Goal: Communication & Community: Share content

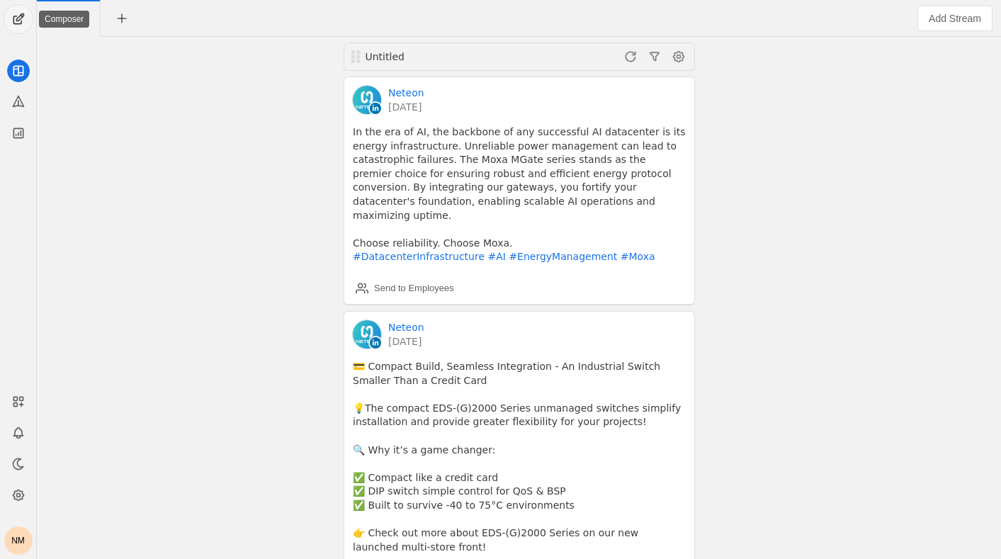
click at [28, 18] on span "undefined" at bounding box center [18, 19] width 28 height 28
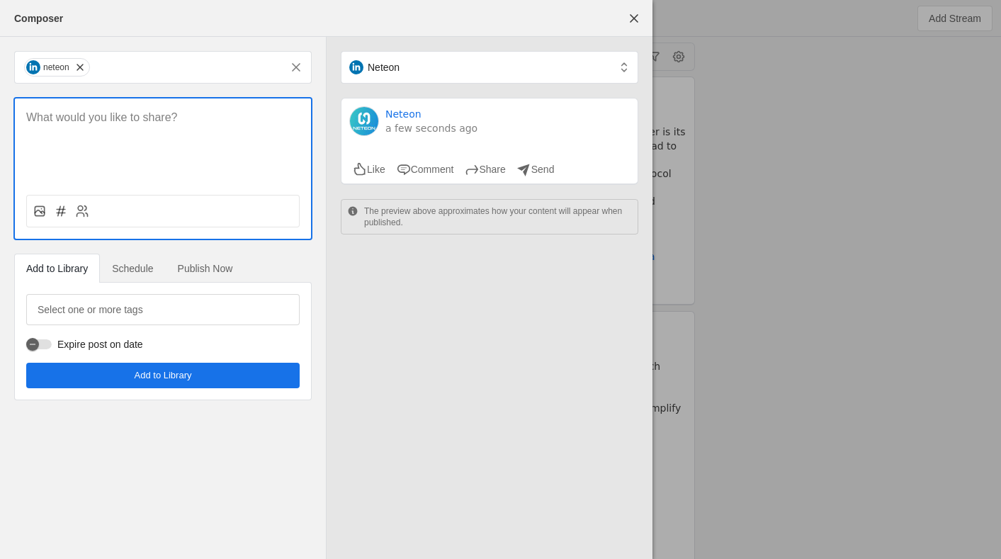
click at [89, 116] on p at bounding box center [163, 118] width 274 height 16
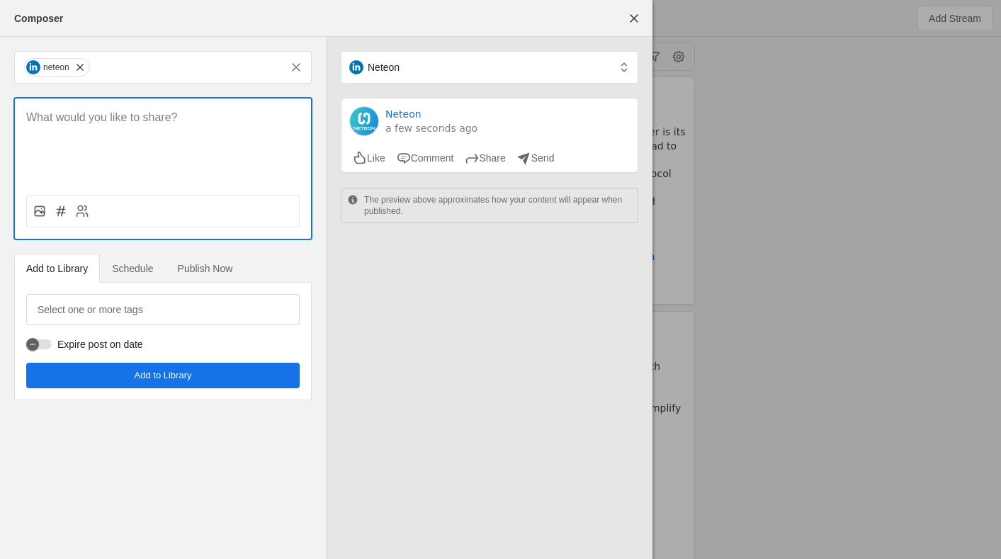
click at [274, 114] on p at bounding box center [163, 118] width 274 height 16
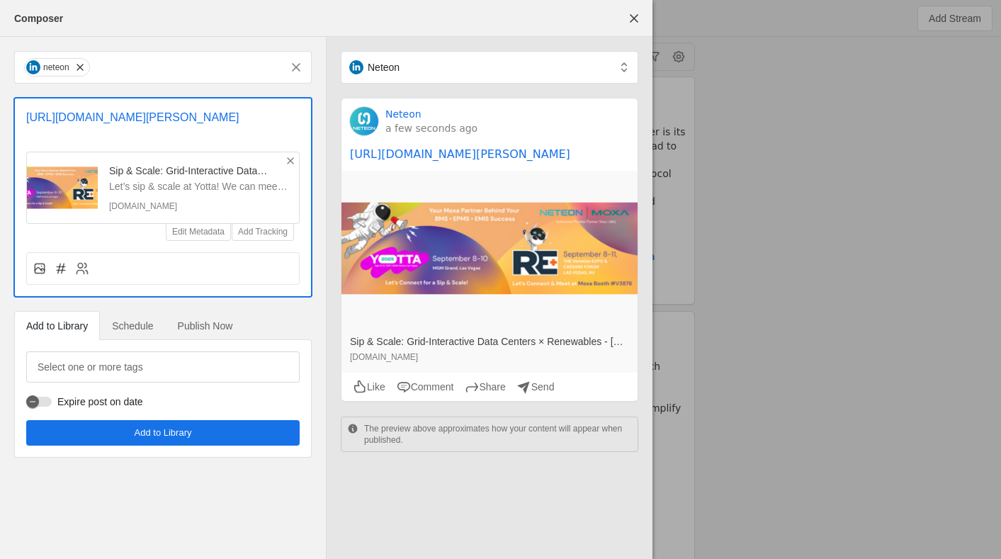
click at [287, 167] on icon at bounding box center [290, 160] width 11 height 11
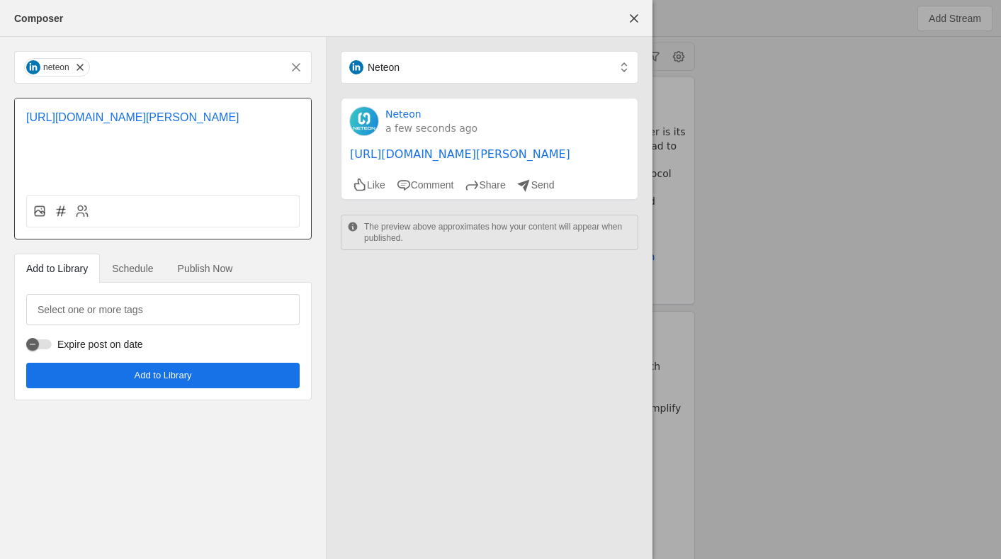
click at [269, 126] on p "[URL][DOMAIN_NAME][PERSON_NAME]" at bounding box center [163, 118] width 274 height 16
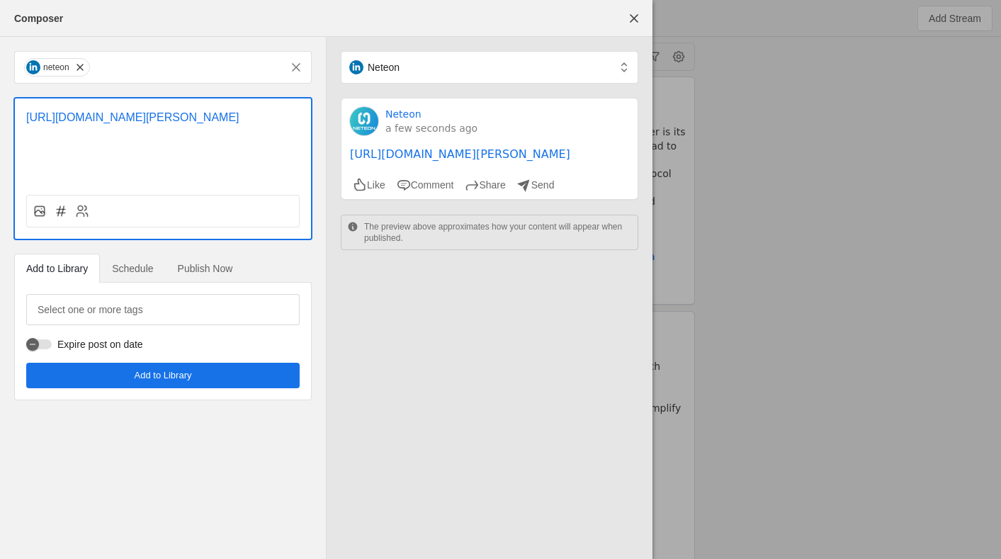
drag, startPoint x: 267, startPoint y: 133, endPoint x: 1, endPoint y: 105, distance: 267.2
click at [1, 105] on div "neteon [URL][DOMAIN_NAME][PERSON_NAME] Add to Library Schedule Publish Now Sele…" at bounding box center [163, 226] width 326 height 378
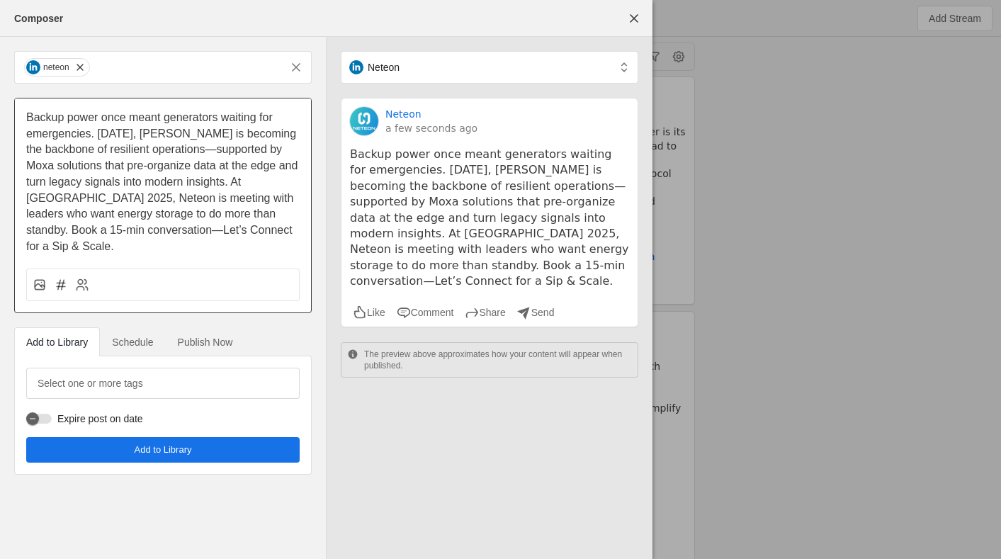
click at [174, 215] on span "Backup power once meant generators waiting for emergencies. [DATE], [PERSON_NAM…" at bounding box center [163, 181] width 275 height 141
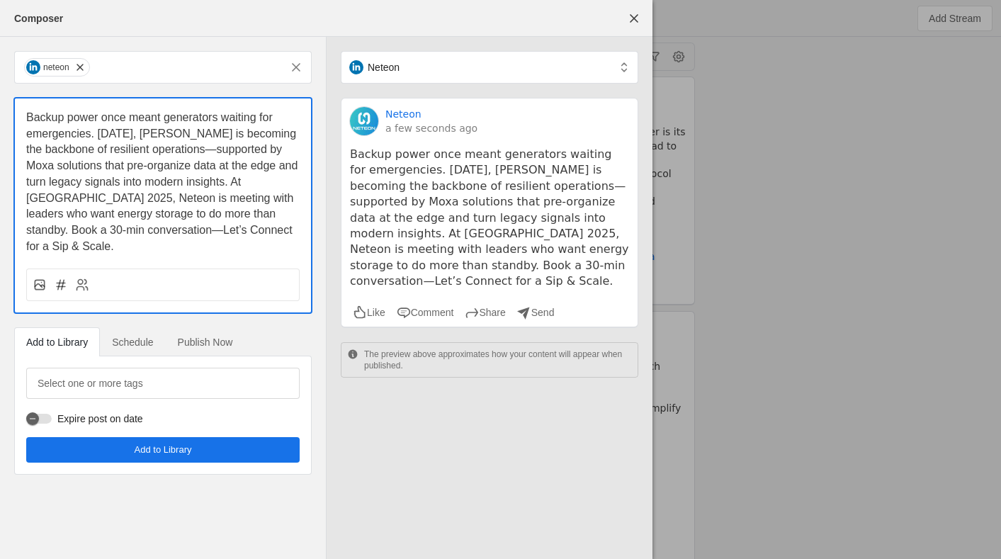
click at [100, 134] on span "Backup power once meant generators waiting for emergencies. [DATE], [PERSON_NAM…" at bounding box center [163, 181] width 275 height 141
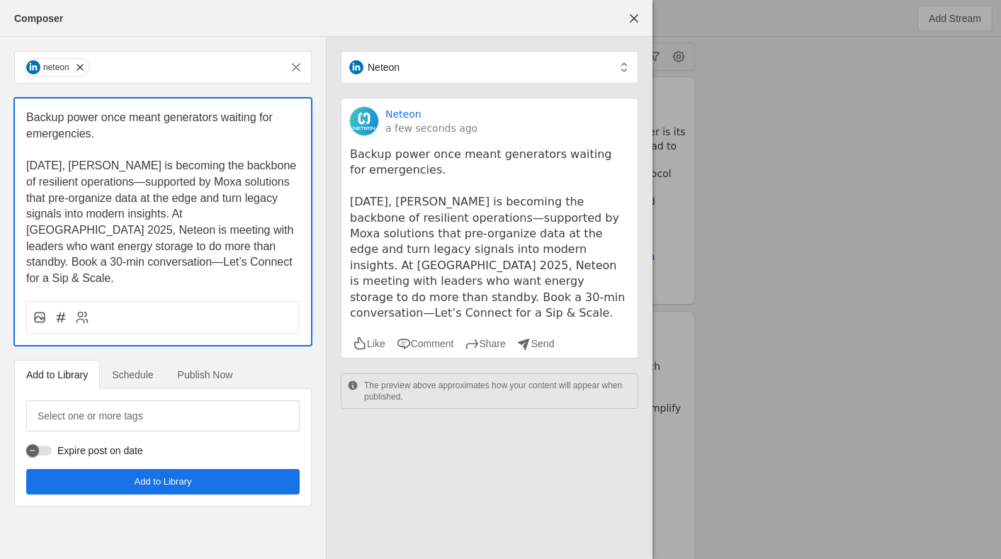
click at [111, 220] on span "﻿ [DATE], [PERSON_NAME] is becoming the backbone of resilient operations—suppor…" at bounding box center [163, 221] width 274 height 125
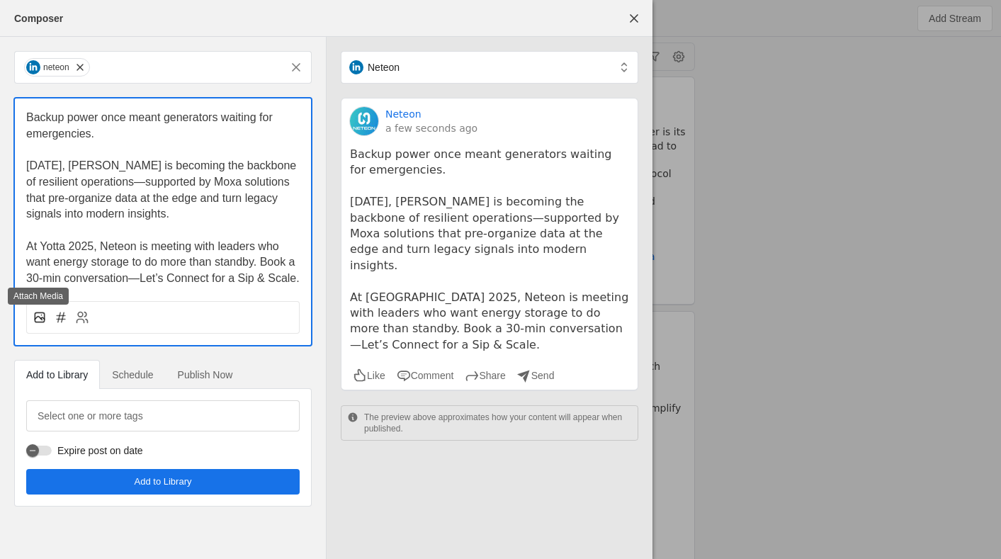
click at [39, 322] on icon at bounding box center [40, 317] width 14 height 14
click at [0, 0] on input "file" at bounding box center [0, 0] width 0 height 0
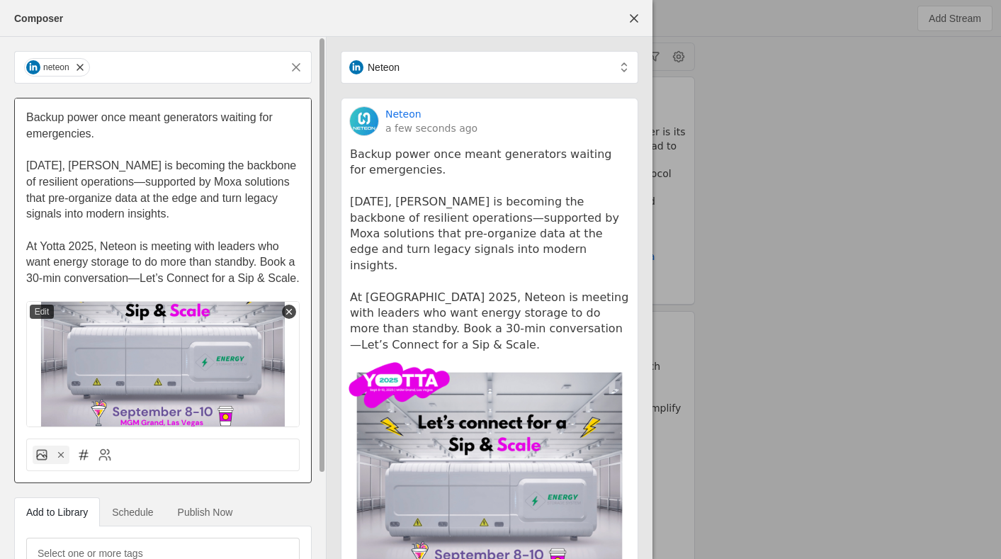
click at [136, 131] on p "Backup power once meant generators waiting for emergencies." at bounding box center [163, 126] width 274 height 32
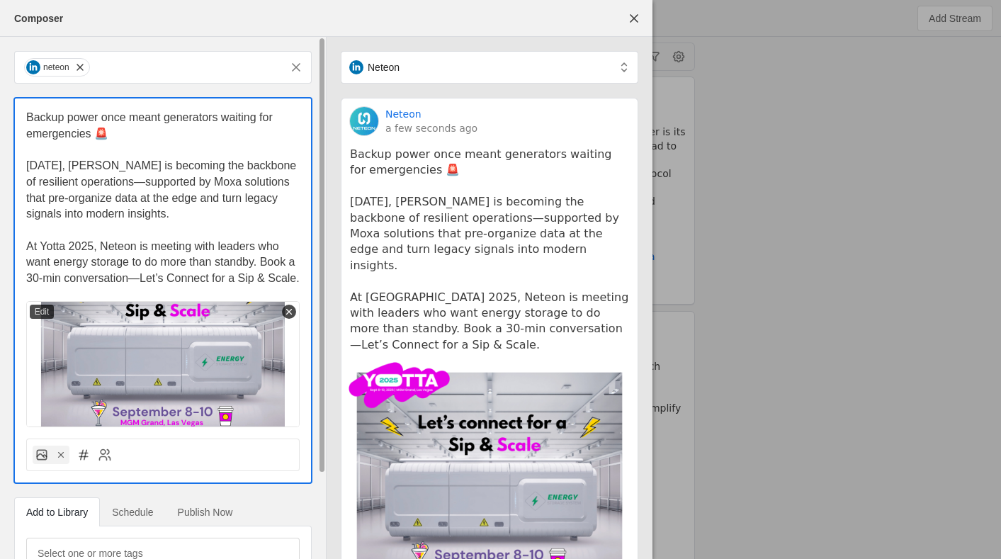
click at [145, 218] on p "[DATE], [PERSON_NAME] is becoming the backbone of resilient operations—supporte…" at bounding box center [163, 190] width 274 height 64
drag, startPoint x: 94, startPoint y: 132, endPoint x: 108, endPoint y: 132, distance: 14.2
click at [108, 132] on p "Backup power once meant generators waiting for emergencies 🚨" at bounding box center [163, 126] width 274 height 32
copy span "🚨"
click at [29, 116] on span "Backup power once meant generators waiting for emergencies 🚨" at bounding box center [150, 125] width 249 height 28
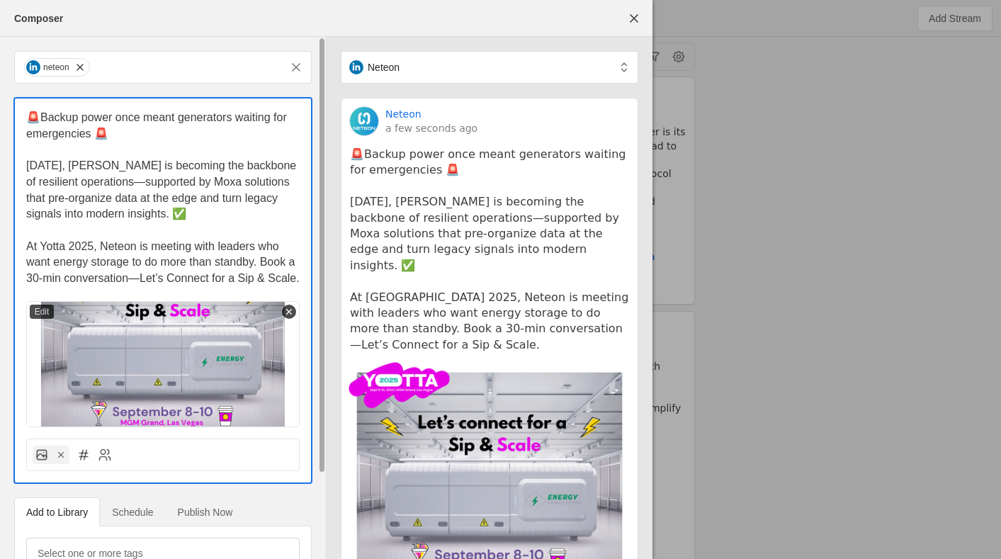
click at [104, 132] on span "🚨Backup power once meant generators waiting for emergencies 🚨" at bounding box center [158, 125] width 264 height 28
drag, startPoint x: 129, startPoint y: 212, endPoint x: 113, endPoint y: 212, distance: 16.3
click at [113, 212] on p "[DATE], [PERSON_NAME] is becoming the backbone of resilient operations—supporte…" at bounding box center [163, 190] width 274 height 64
copy span "✅"
click at [28, 164] on span "[DATE], [PERSON_NAME] is becoming the backbone of resilient operations—supporte…" at bounding box center [163, 189] width 274 height 60
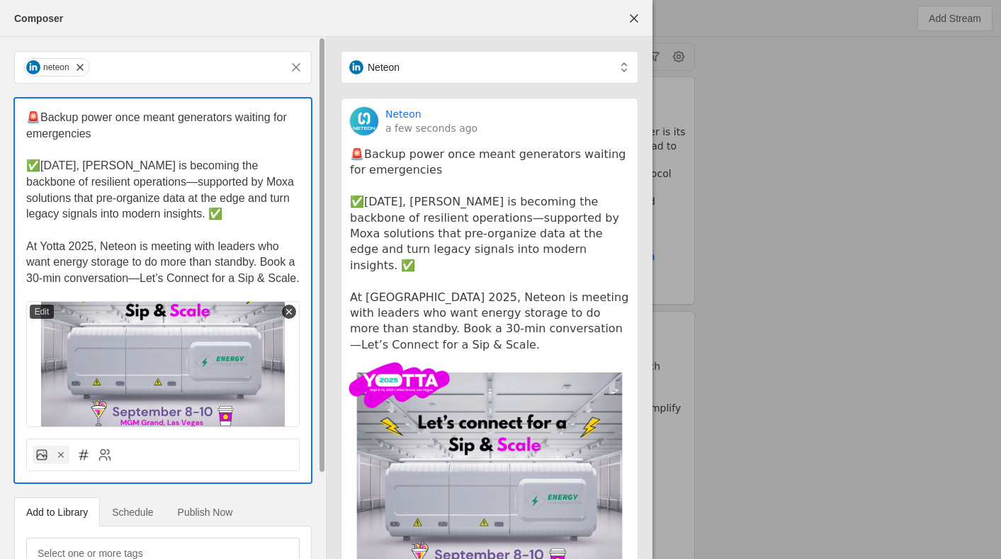
click at [127, 211] on p "✅[DATE], [PERSON_NAME] is becoming the backbone of resilient operations—support…" at bounding box center [163, 190] width 274 height 64
click at [39, 164] on span "✅[DATE], [PERSON_NAME] is becoming the backbone of resilient operations—support…" at bounding box center [161, 189] width 271 height 60
click at [36, 121] on span "🚨Backup power once meant generators waiting for emergencies" at bounding box center [158, 125] width 264 height 28
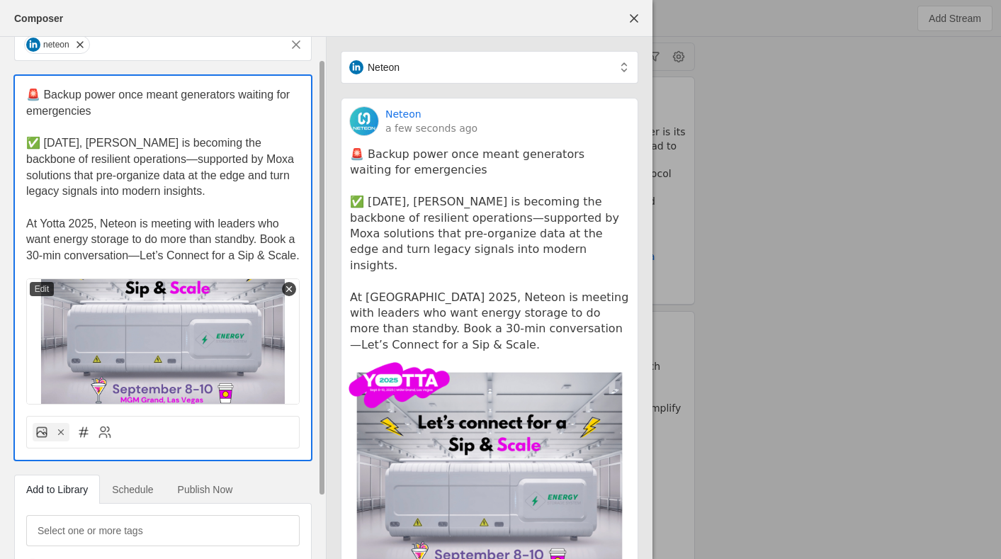
scroll to position [27, 0]
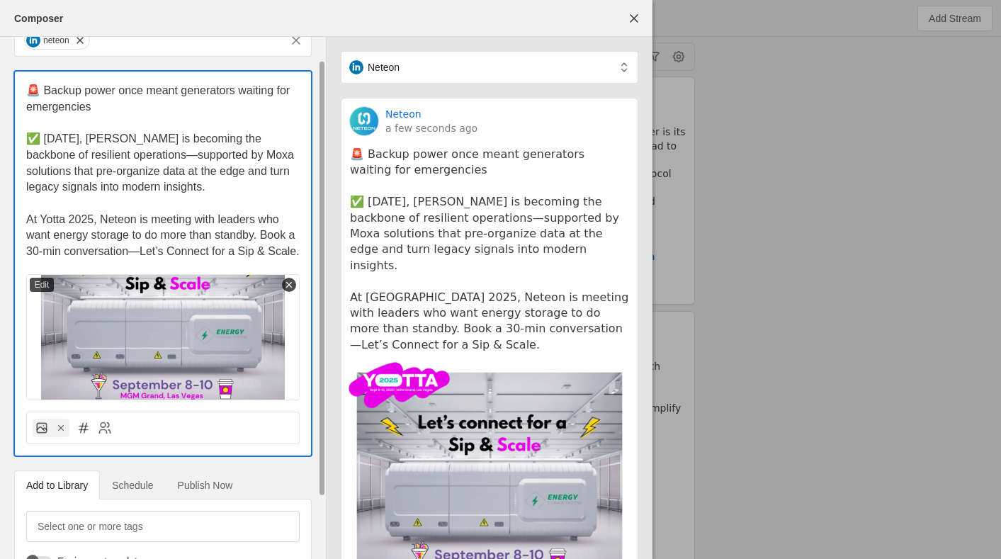
click at [261, 236] on span "At Yotta 2025, Neteon is meeting with leaders who want energy storage to do mor…" at bounding box center [163, 235] width 274 height 44
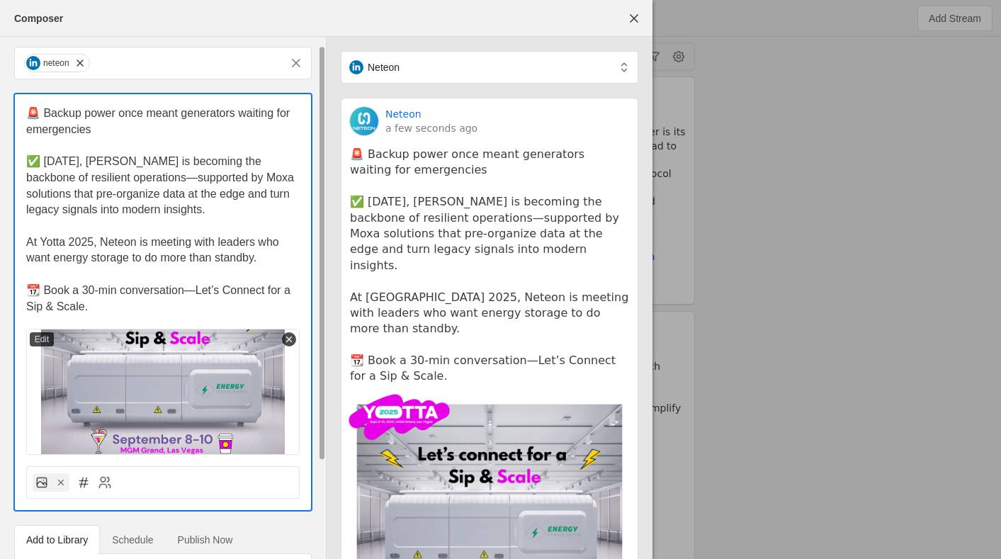
scroll to position [42, 0]
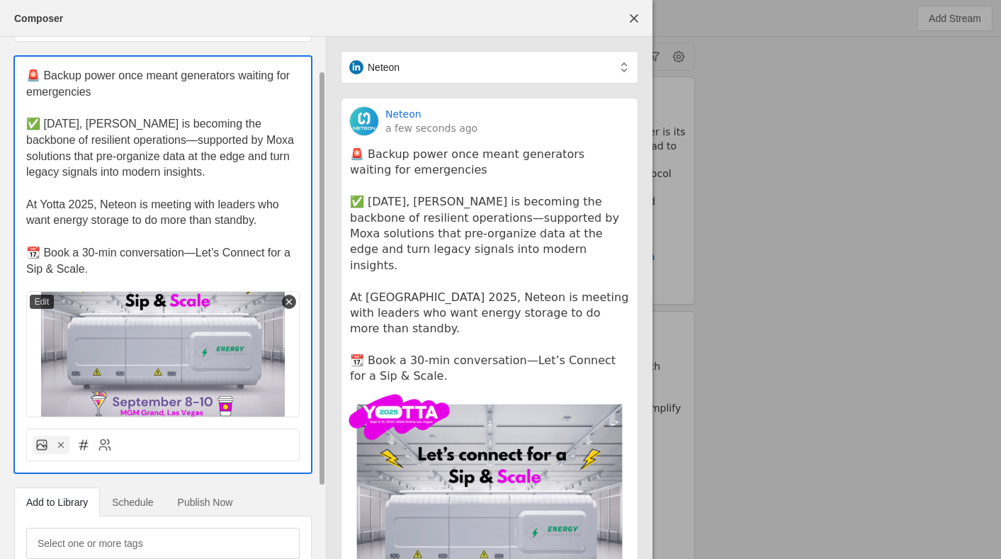
click at [102, 274] on p "📆 Book a 30-min conversation—Let’s Connect for a Sip & Scale." at bounding box center [163, 261] width 274 height 32
click at [266, 220] on p "At Yotta 2025, Neteon is meeting with leaders who want energy storage to do mor…" at bounding box center [163, 213] width 274 height 32
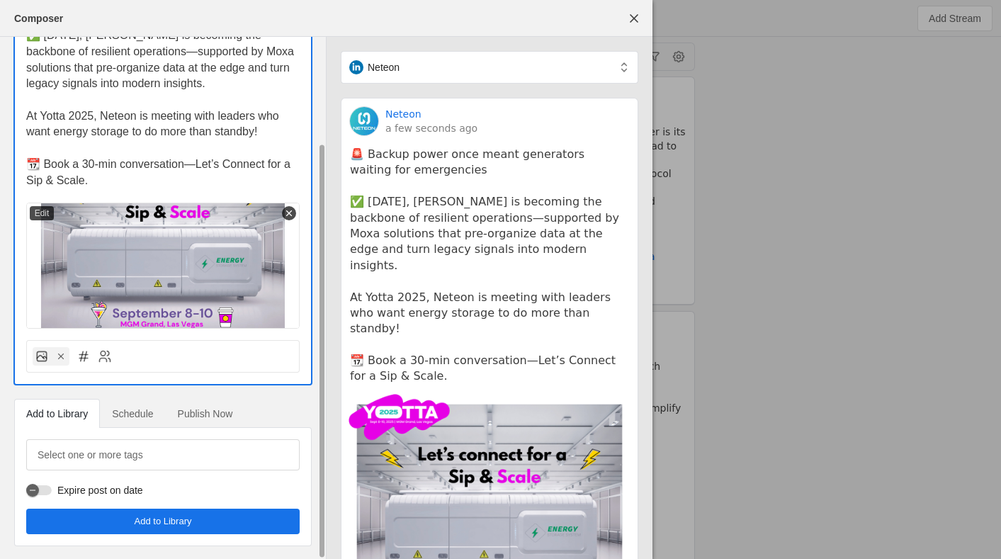
scroll to position [131, 0]
click at [239, 181] on p "📆 Book a 30-min conversation—Let’s Connect for a Sip & Scale." at bounding box center [163, 172] width 274 height 32
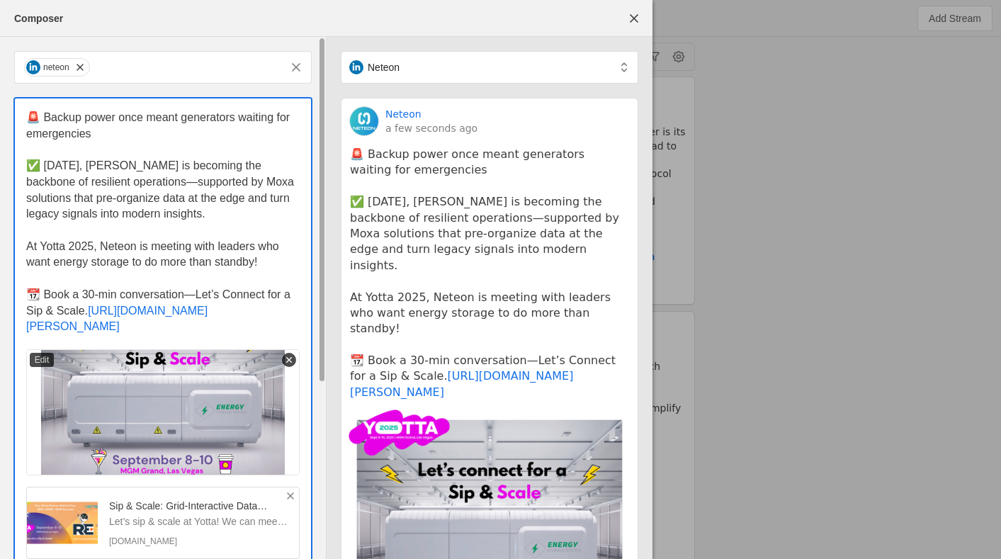
click at [92, 312] on span "[URL][DOMAIN_NAME][PERSON_NAME]" at bounding box center [116, 319] width 181 height 28
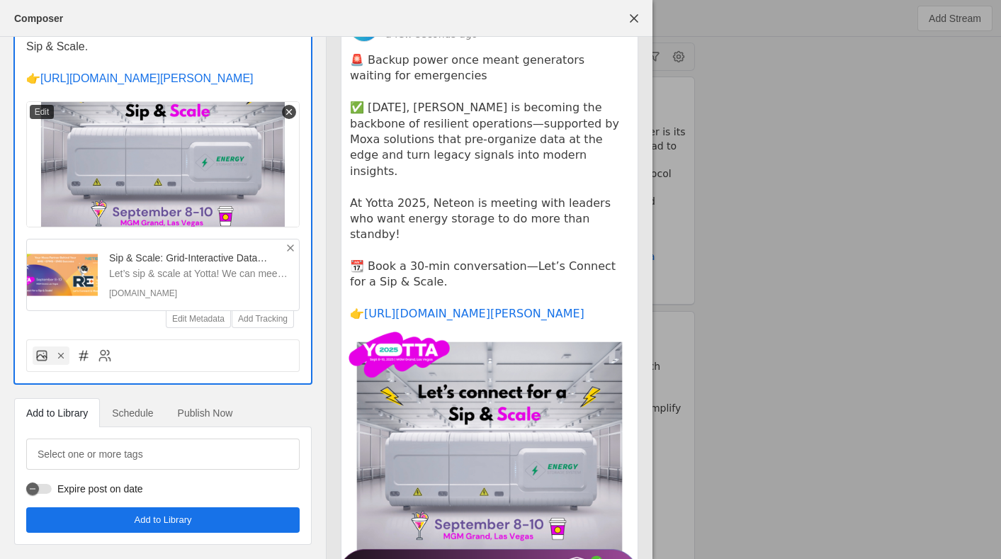
scroll to position [296, 0]
click at [145, 519] on span "Add to Library" at bounding box center [163, 520] width 57 height 14
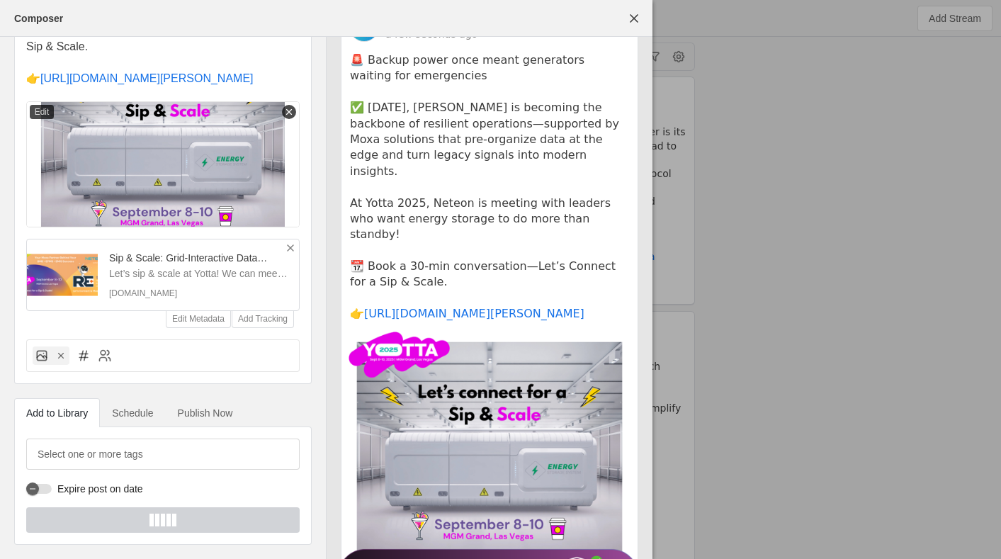
scroll to position [0, 0]
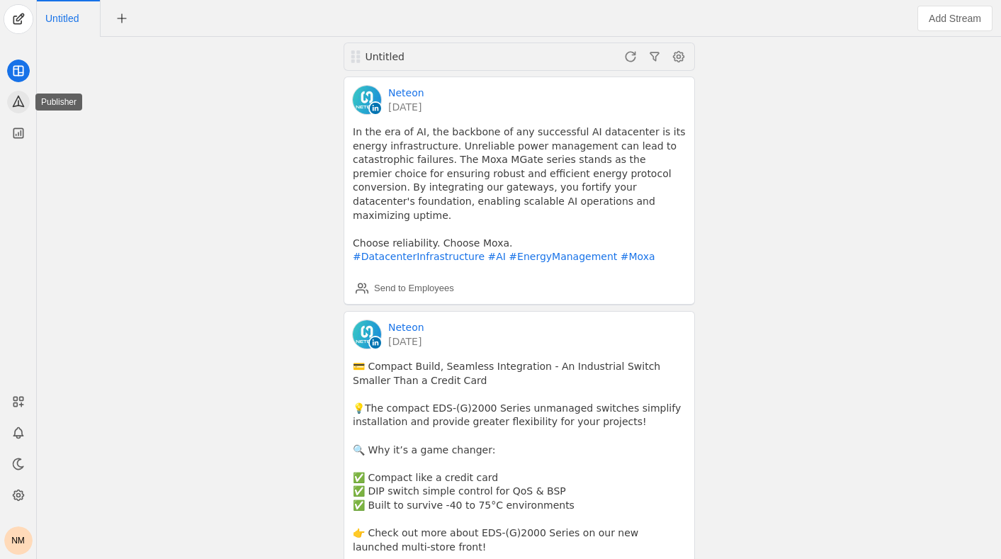
click at [25, 101] on app-icon at bounding box center [18, 102] width 23 height 23
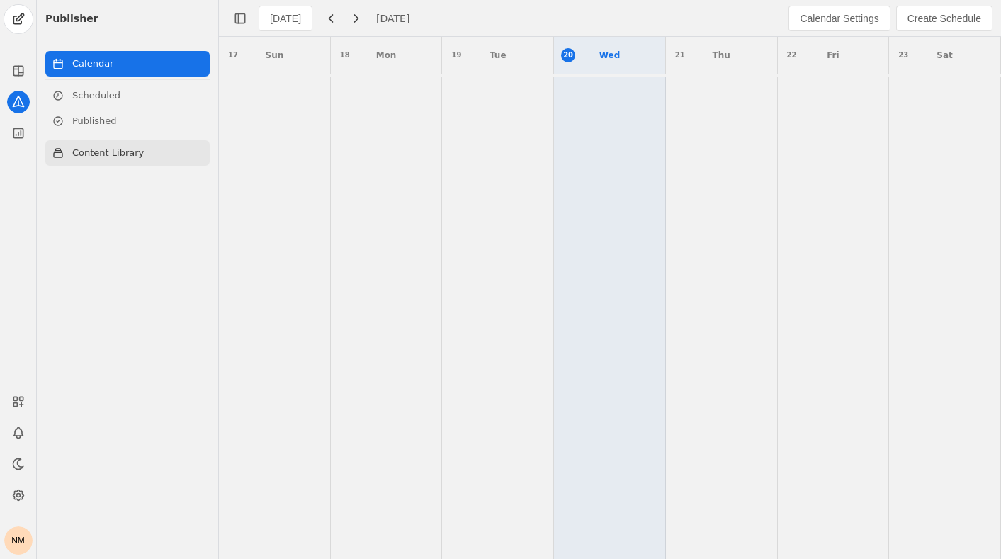
click at [100, 149] on link "Content Library" at bounding box center [127, 153] width 164 height 26
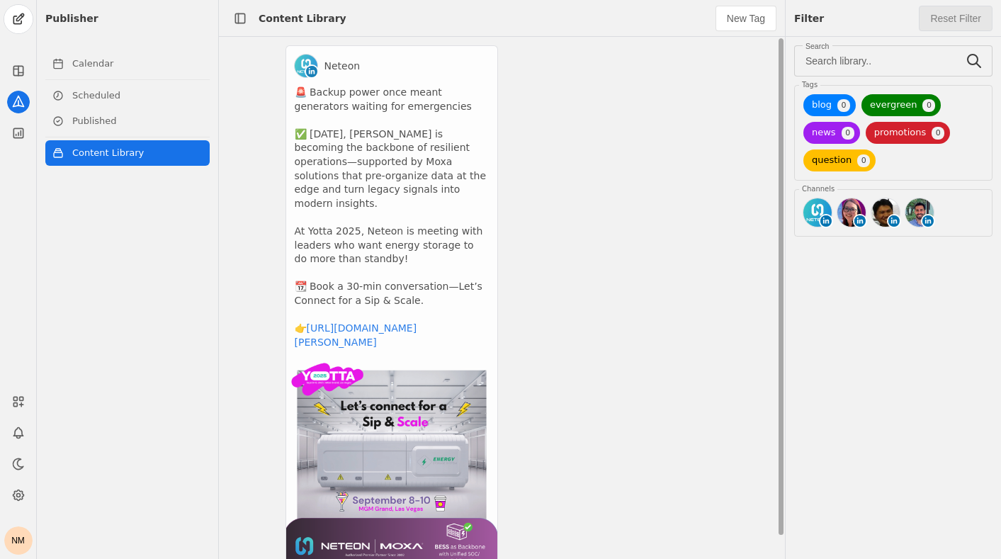
click at [419, 184] on app-activity "Neteon 🚨 Backup power once meant generators waiting for emergencies ✅ [DATE], […" at bounding box center [392, 307] width 213 height 525
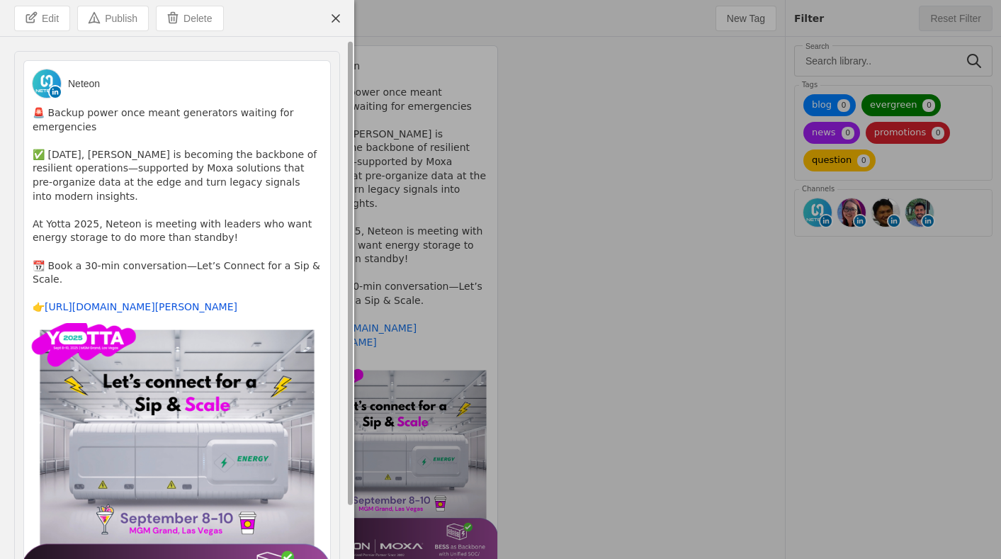
scroll to position [67, 0]
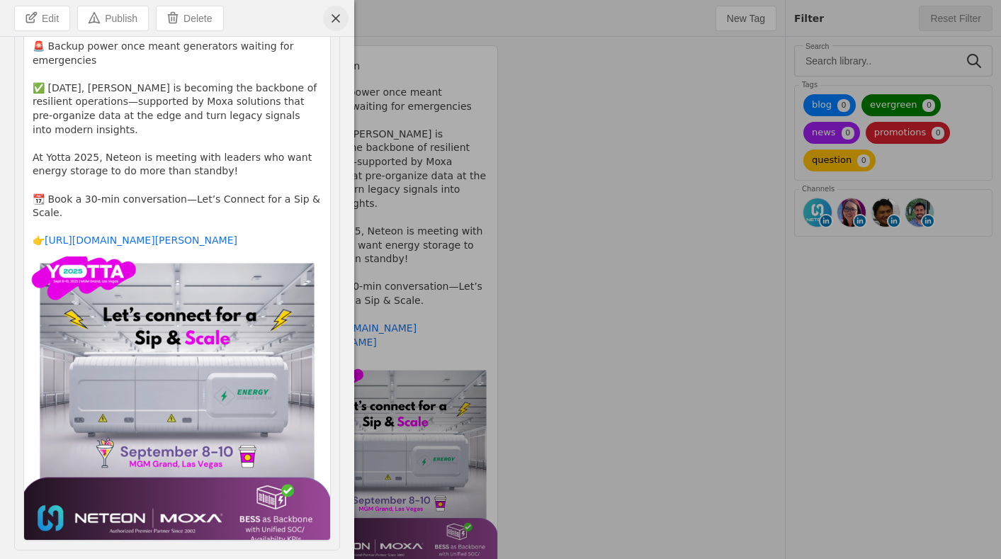
click at [339, 14] on span "undefined" at bounding box center [336, 19] width 26 height 26
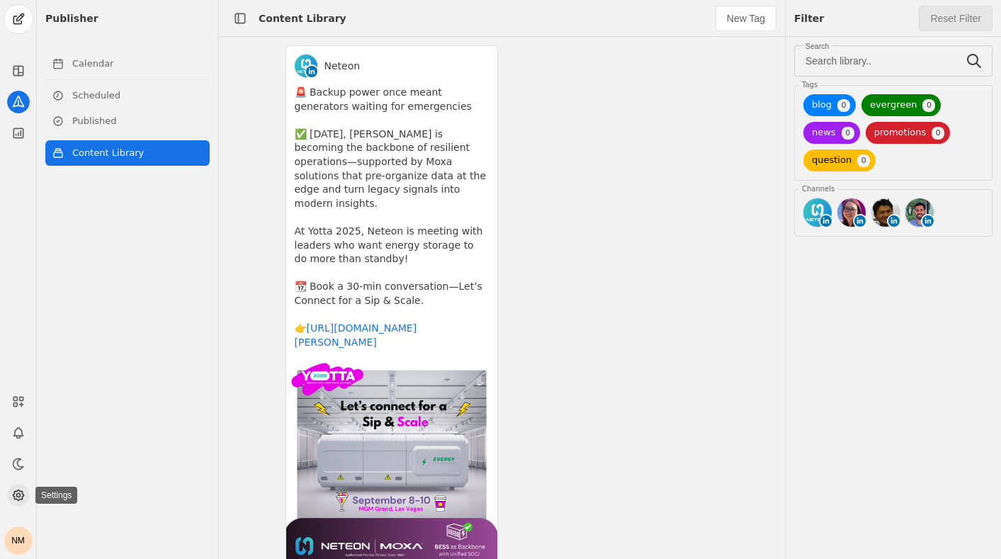
click at [23, 494] on icon at bounding box center [18, 495] width 14 height 14
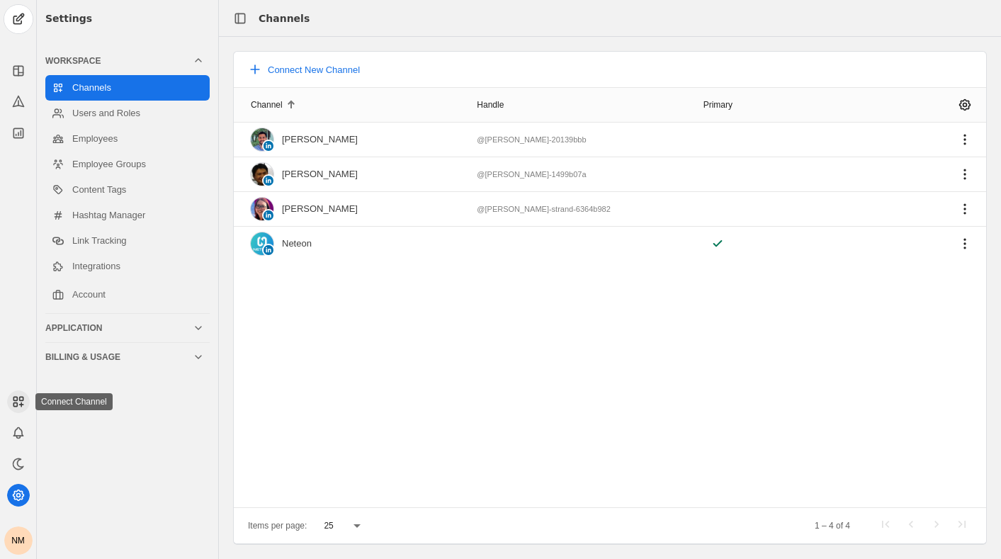
click at [13, 400] on rect at bounding box center [15, 399] width 4 height 4
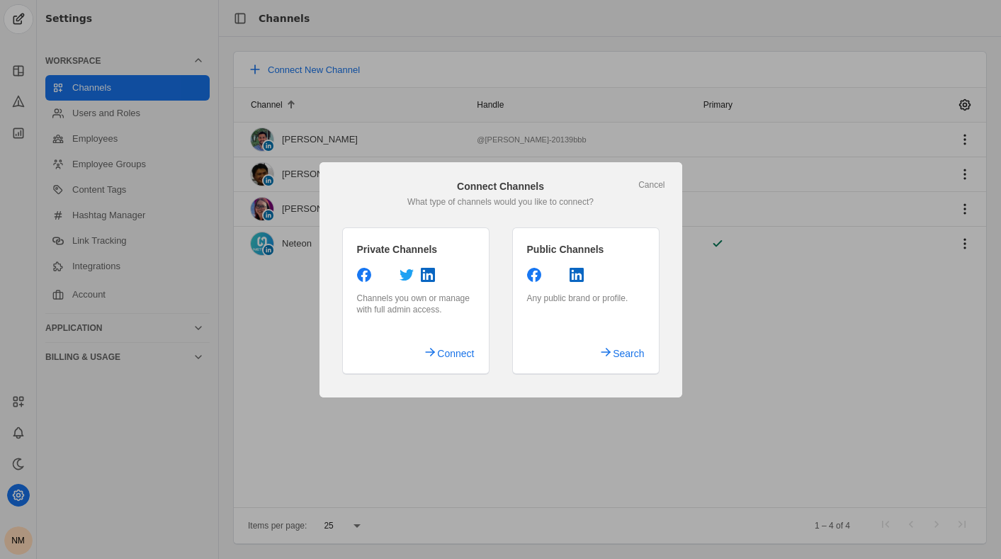
click at [91, 399] on div at bounding box center [500, 279] width 1001 height 559
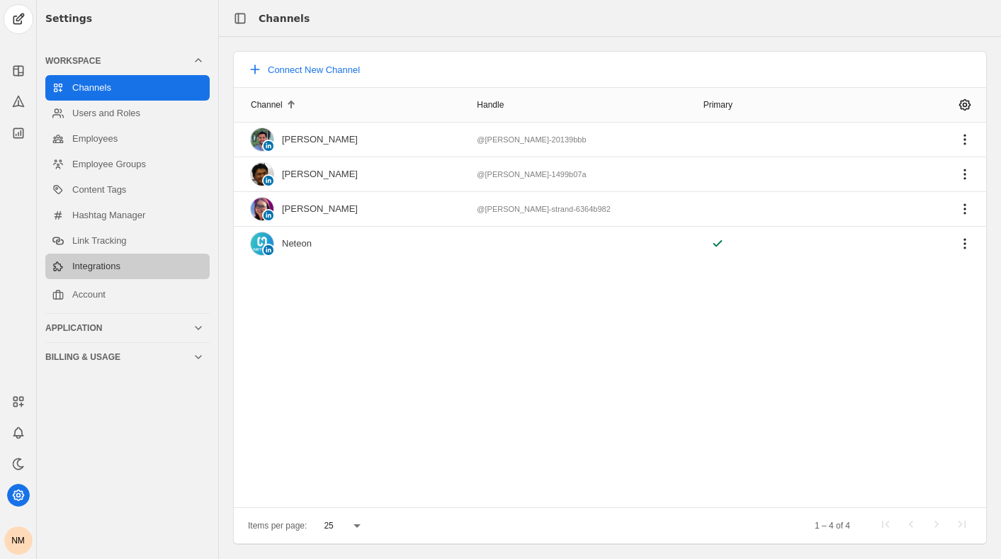
click at [113, 269] on link "Integrations" at bounding box center [127, 267] width 164 height 26
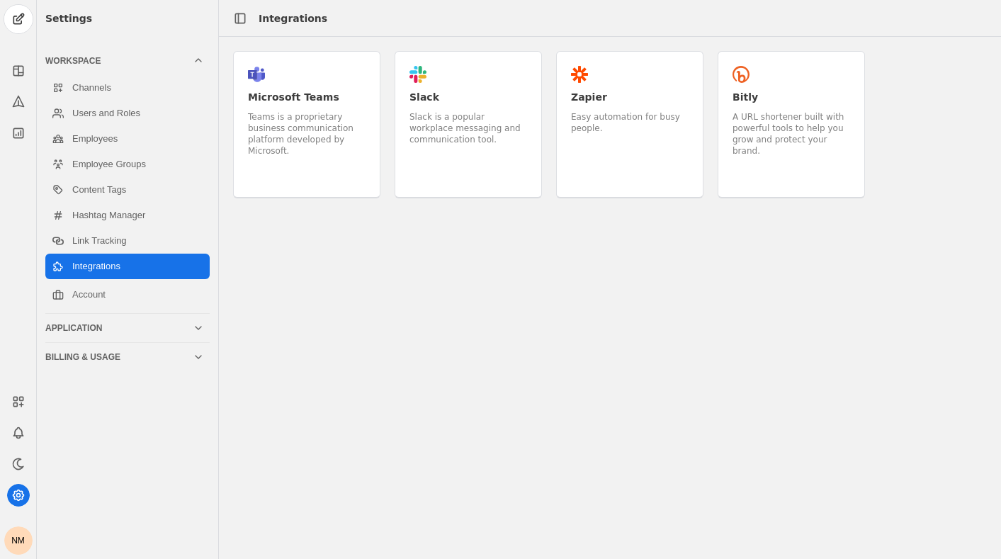
click at [456, 62] on div ".cls-1{fill:#e01e5a;}.cls-2{fill:#36c5f0;}.cls-3{fill:#2eb67d;}.cls-4{fill:#ecb…" at bounding box center [468, 124] width 147 height 147
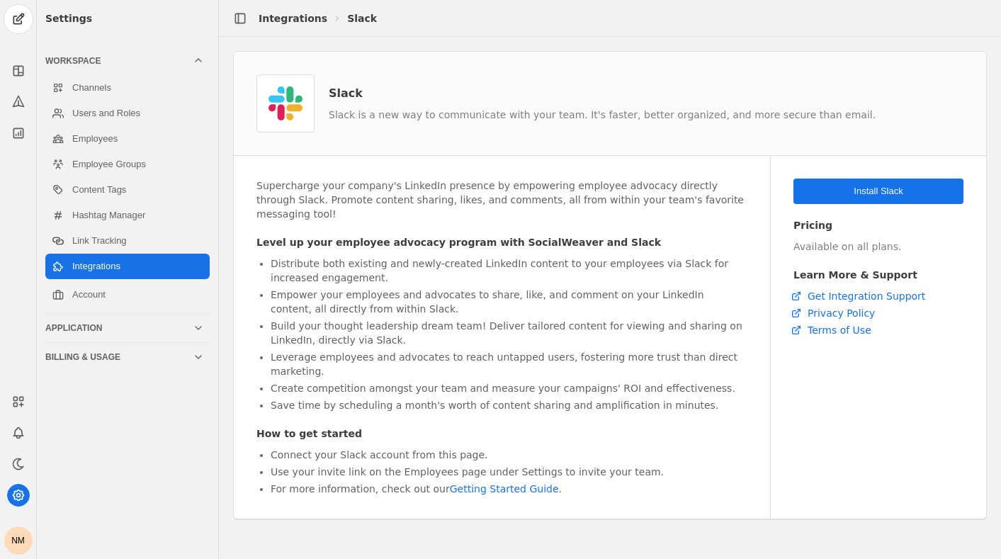
click at [874, 188] on span "Install Slack" at bounding box center [878, 191] width 49 height 14
click at [22, 130] on icon at bounding box center [17, 132] width 9 height 9
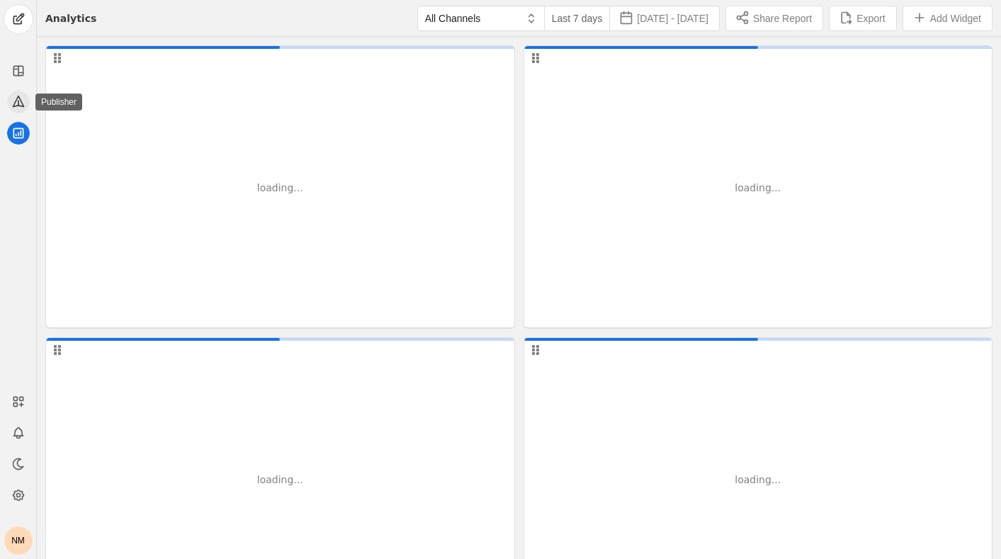
click at [19, 95] on icon at bounding box center [18, 101] width 14 height 14
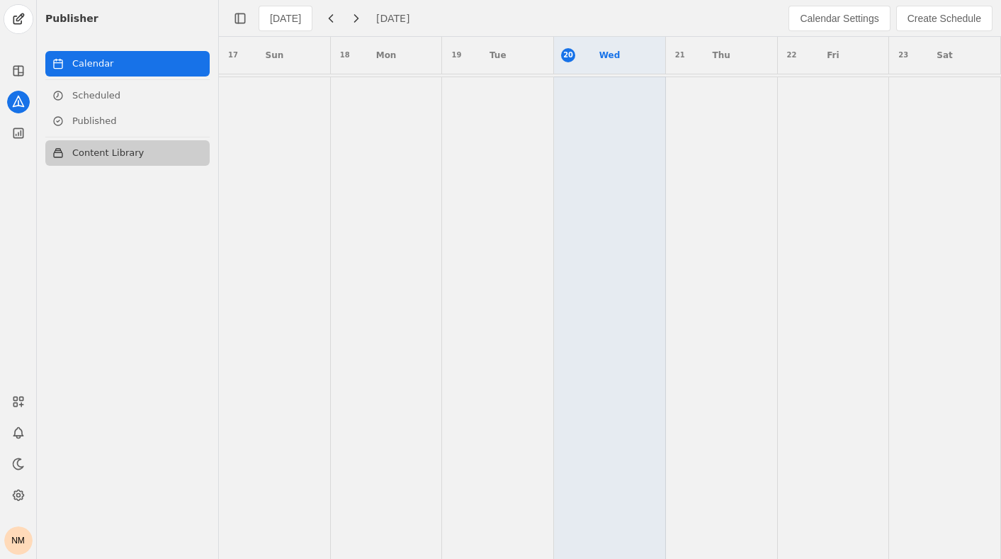
click at [89, 156] on link "Content Library" at bounding box center [127, 153] width 164 height 26
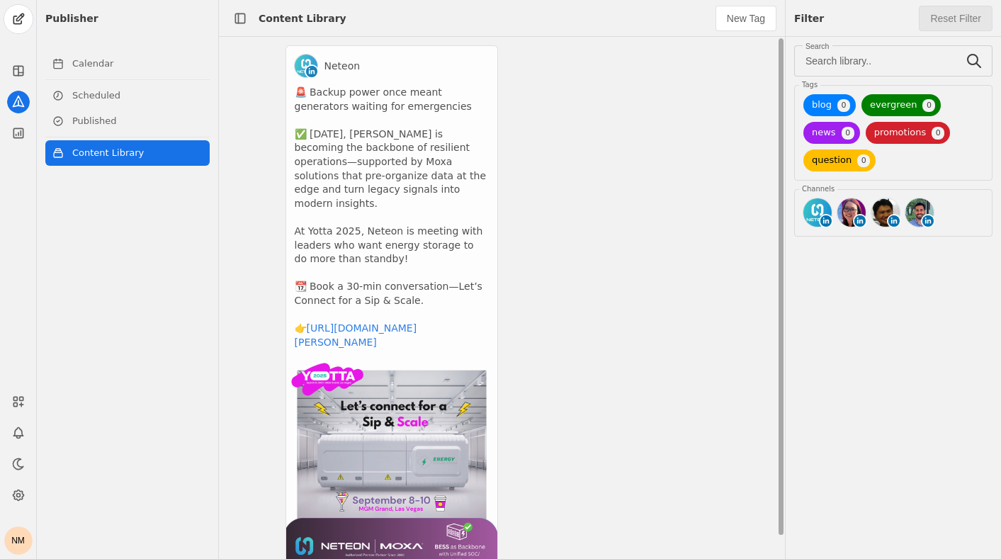
click at [376, 161] on app-activity "Neteon 🚨 Backup power once meant generators waiting for emergencies ✅ [DATE], […" at bounding box center [392, 307] width 213 height 525
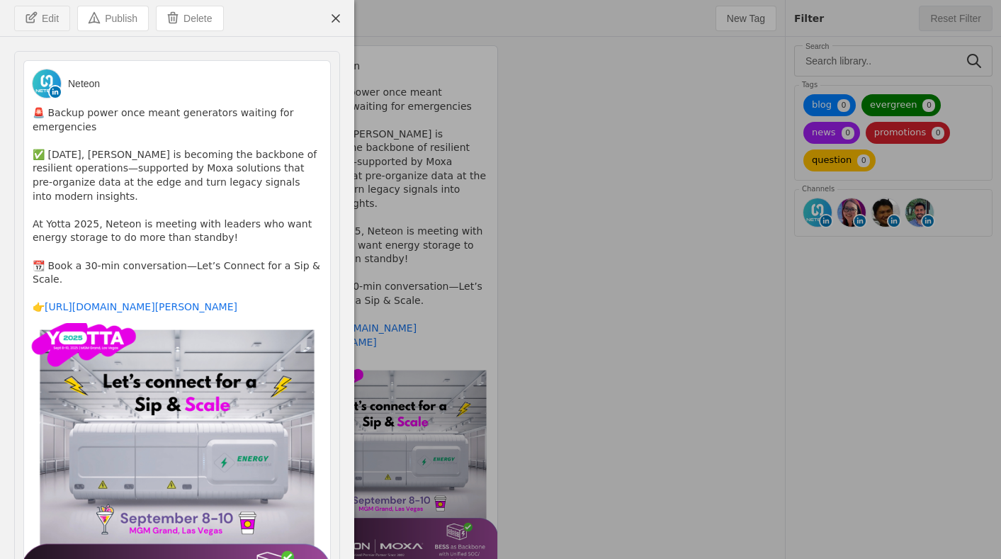
click at [44, 11] on span "Edit" at bounding box center [50, 18] width 17 height 14
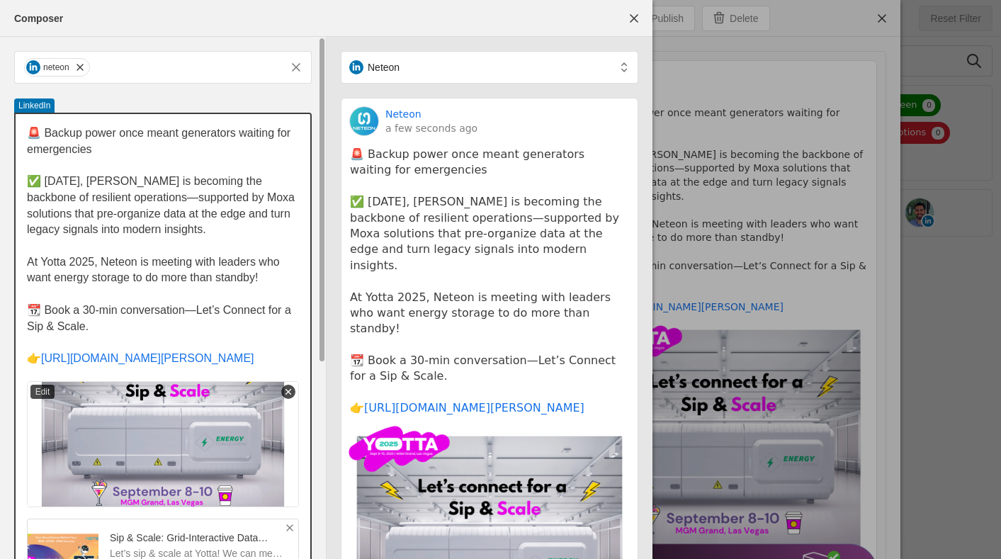
click at [147, 367] on p "👉 [URL][DOMAIN_NAME][PERSON_NAME]" at bounding box center [163, 359] width 272 height 16
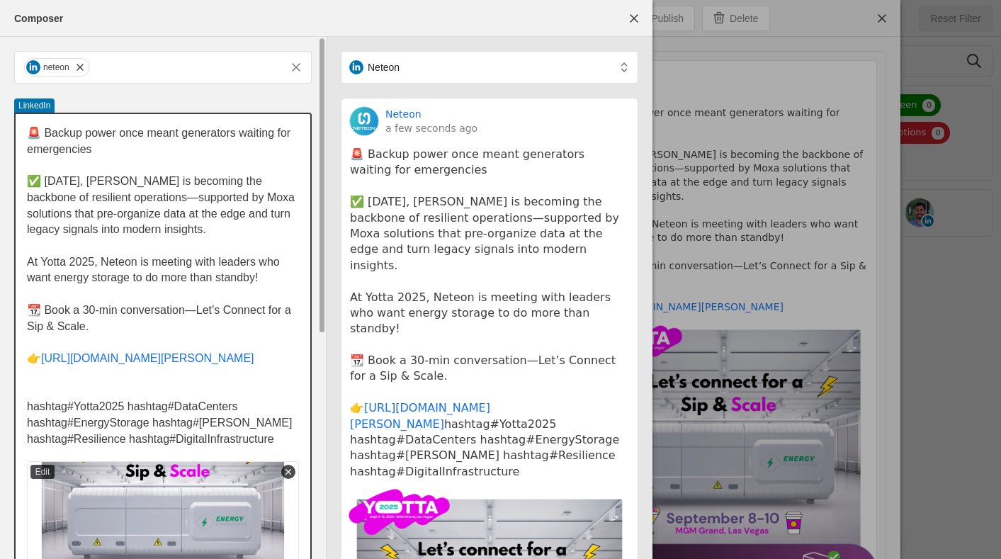
drag, startPoint x: 70, startPoint y: 441, endPoint x: 20, endPoint y: 439, distance: 50.4
click at [20, 439] on div "🚨 Backup power once meant generators waiting for emergencies ✅ [DATE], [PERSON_…" at bounding box center [163, 401] width 295 height 574
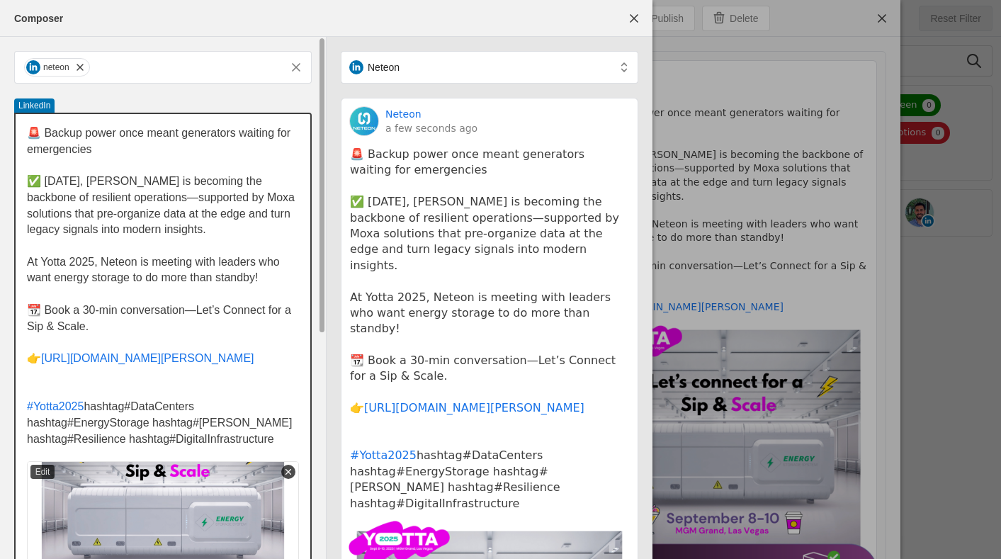
drag, startPoint x: 128, startPoint y: 439, endPoint x: 89, endPoint y: 439, distance: 39.0
click at [89, 439] on span "hashtag#DataCenters hashtag#EnergyStorage hashtag#[PERSON_NAME] hashtag#Resilie…" at bounding box center [161, 422] width 269 height 44
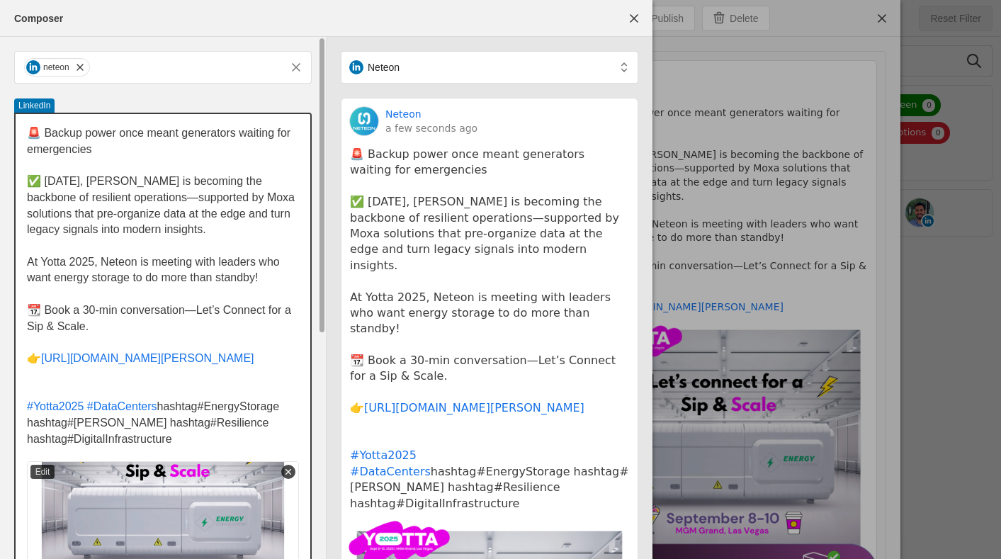
drag, startPoint x: 198, startPoint y: 443, endPoint x: 161, endPoint y: 442, distance: 37.6
click at [161, 442] on span "hashtag#EnergyStorage hashtag#[PERSON_NAME] hashtag#Resilience hashtag#DigitalI…" at bounding box center [155, 422] width 256 height 44
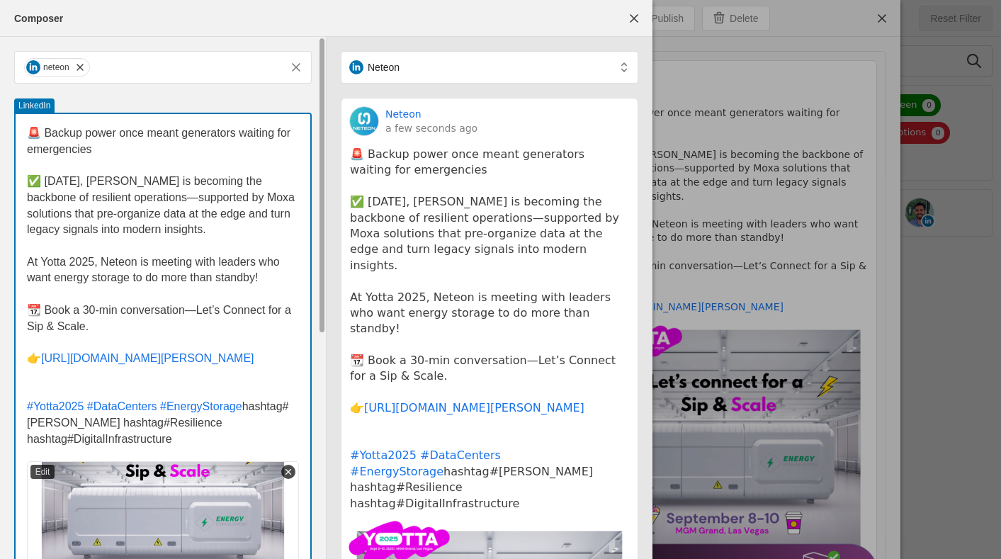
drag, startPoint x: 67, startPoint y: 458, endPoint x: 1, endPoint y: 458, distance: 66.6
click at [1, 458] on div "neteon LinkedIn 🚨 Backup power once meant generators waiting for emergencies ✅ …" at bounding box center [163, 479] width 326 height 884
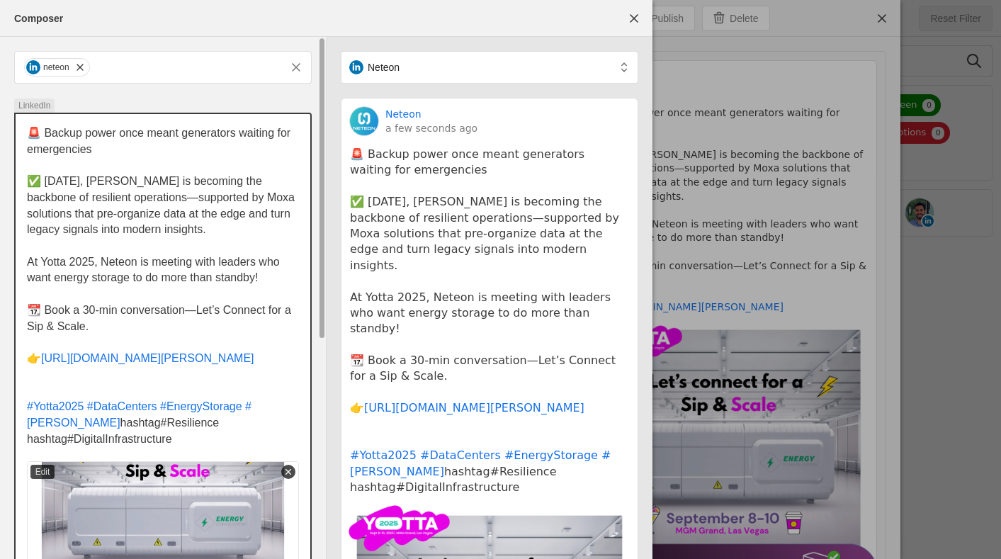
drag, startPoint x: 67, startPoint y: 458, endPoint x: 30, endPoint y: 458, distance: 36.9
click at [30, 445] on span "hashtag#Resilience hashtag#DigitalInfrastructure" at bounding box center [125, 431] width 196 height 28
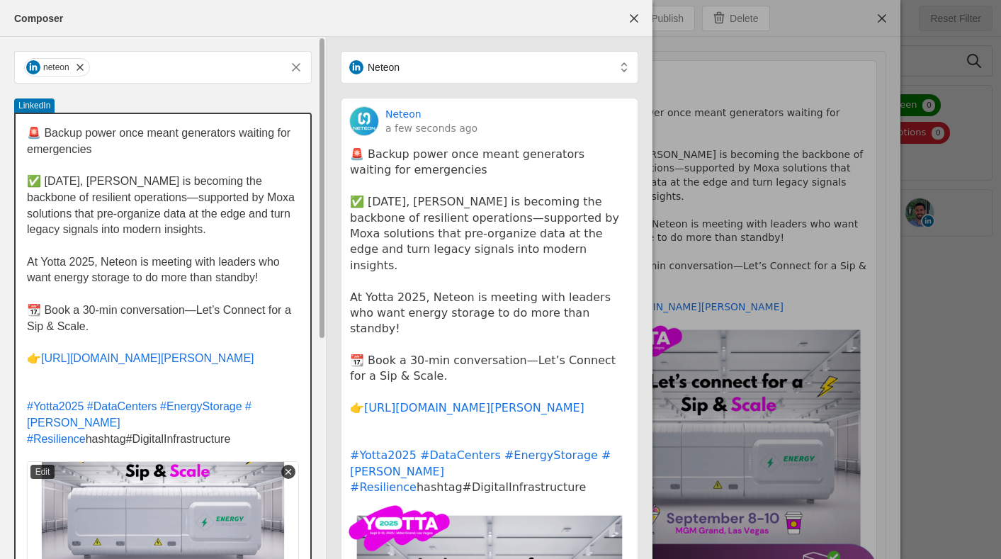
drag, startPoint x: 89, startPoint y: 457, endPoint x: 129, endPoint y: 457, distance: 40.4
click at [129, 445] on span "hashtag#DigitalInfrastructure" at bounding box center [158, 439] width 145 height 12
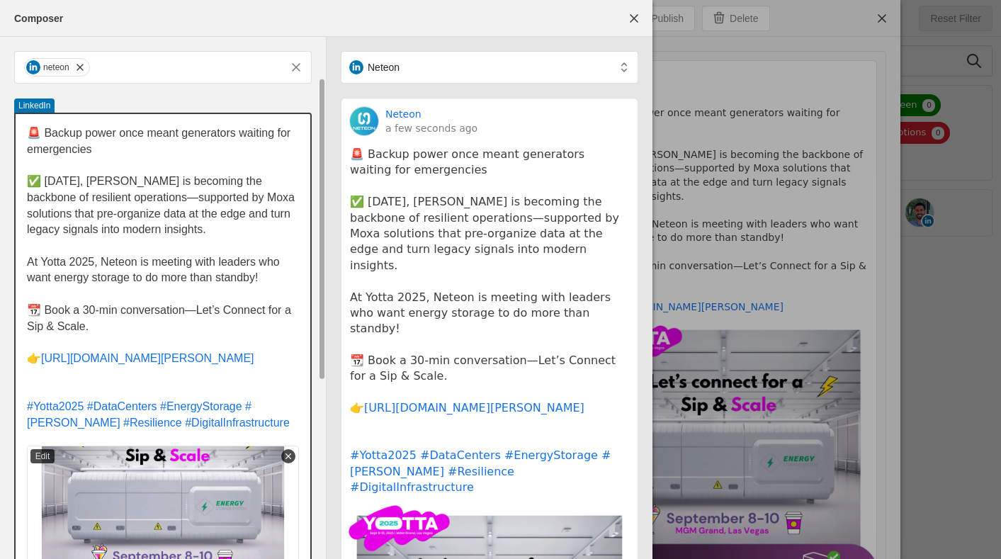
scroll to position [377, 0]
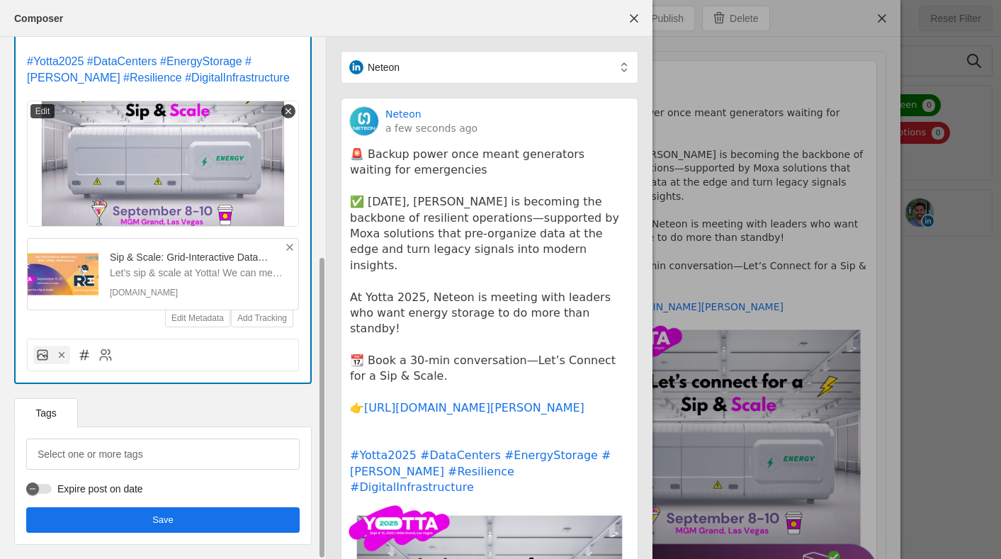
click at [144, 521] on span "undefined" at bounding box center [163, 520] width 274 height 26
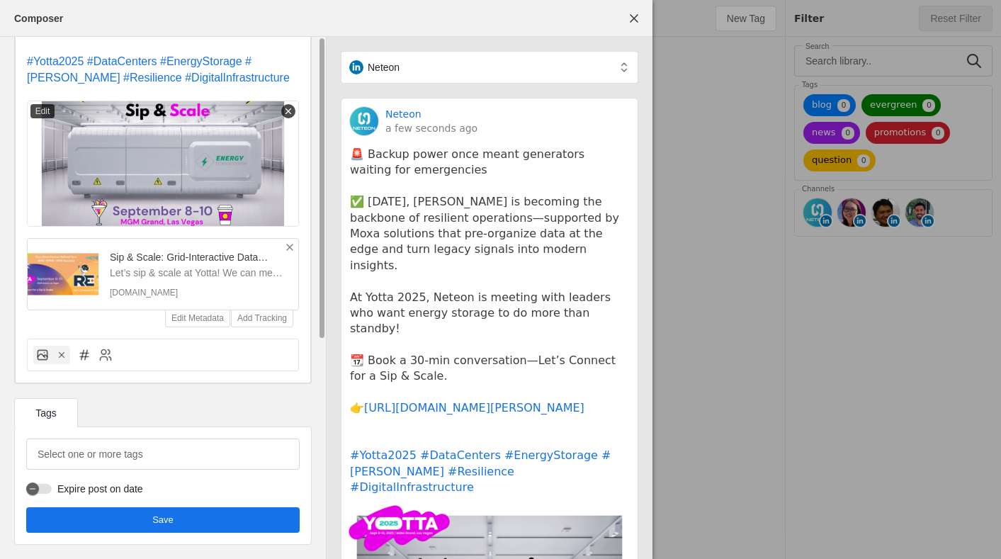
scroll to position [0, 0]
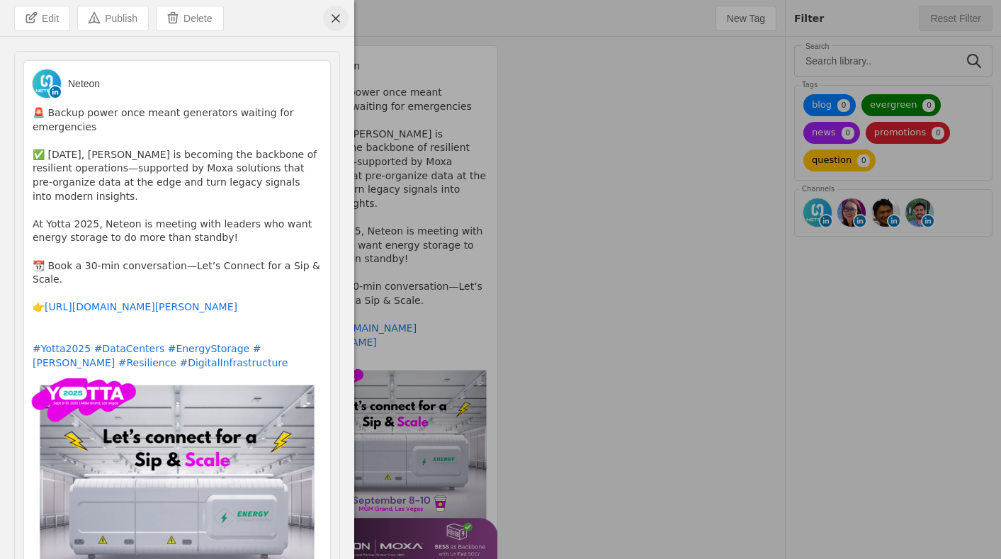
click at [331, 18] on span "undefined" at bounding box center [336, 19] width 26 height 26
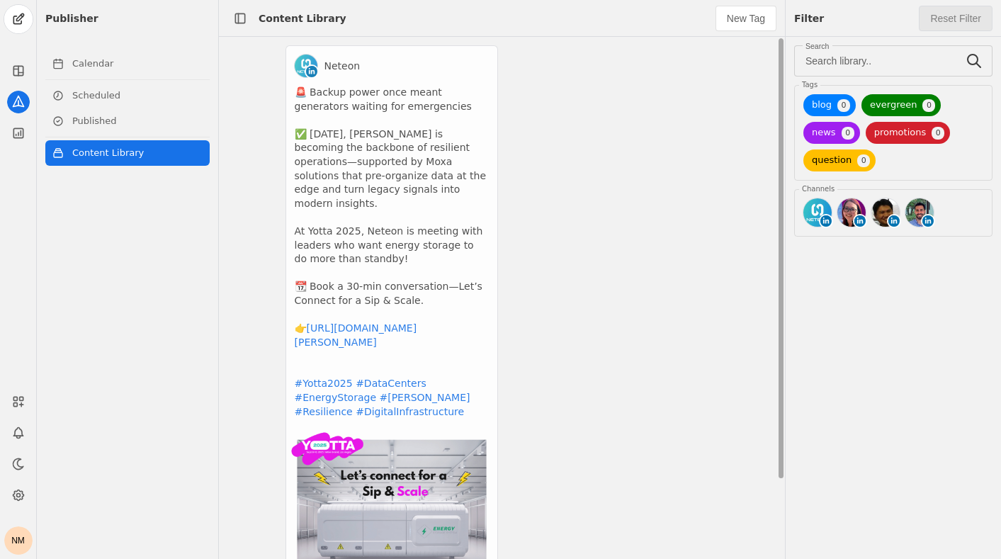
click at [420, 188] on app-activity "Neteon 🚨 Backup power once meant generators waiting for emergencies ✅ Today, BE…" at bounding box center [392, 342] width 213 height 595
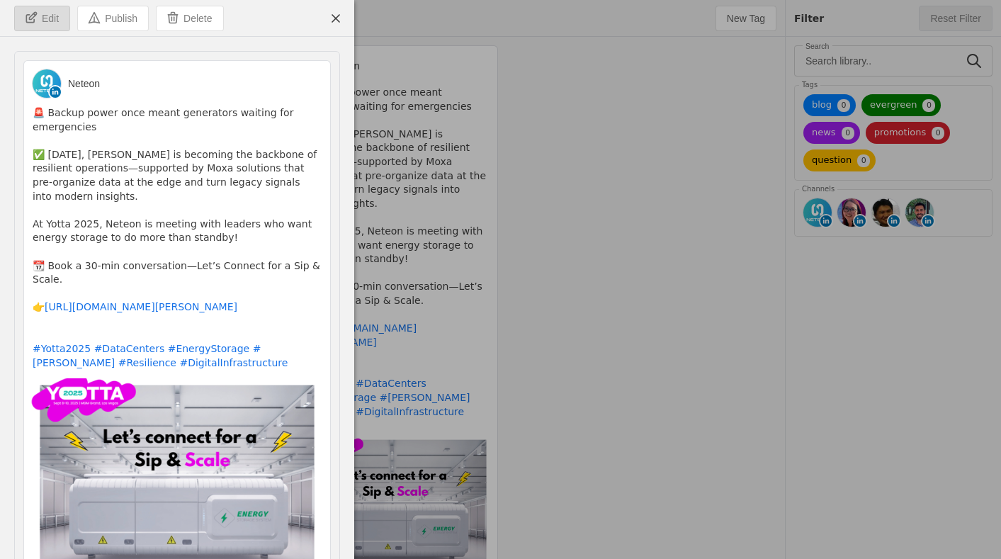
click at [54, 23] on span "Edit" at bounding box center [50, 18] width 17 height 14
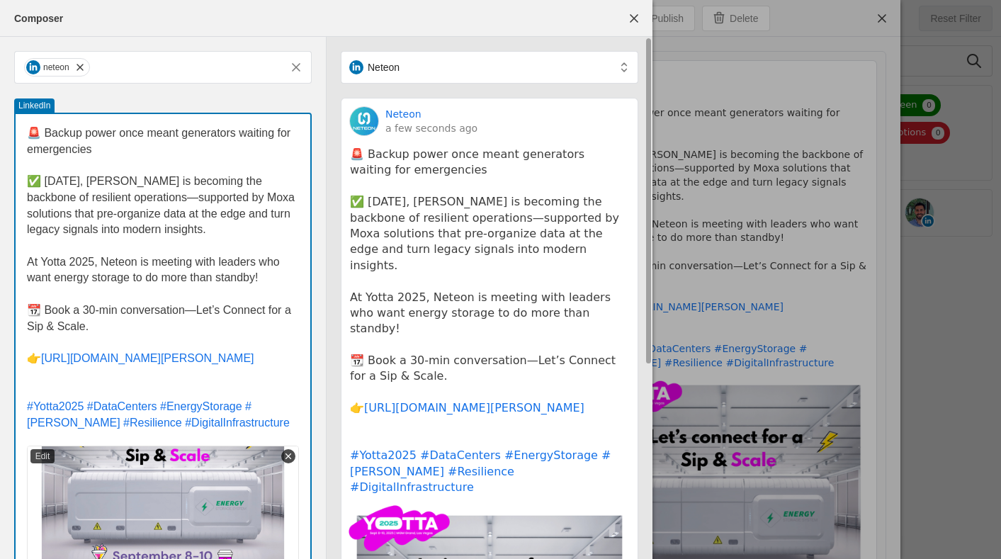
click at [553, 473] on pre "🚨 Backup power once meant generators waiting for emergencies ✅ Today, BESS is b…" at bounding box center [489, 321] width 279 height 349
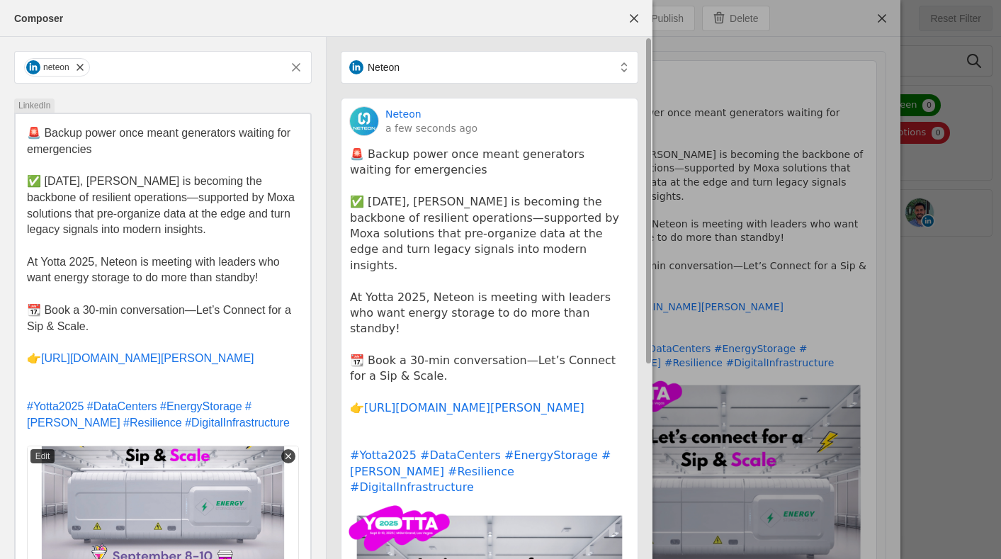
click at [524, 470] on pre "🚨 Backup power once meant generators waiting for emergencies ✅ Today, BESS is b…" at bounding box center [489, 321] width 279 height 349
click at [474, 480] on link "#DigitalInfrastructure" at bounding box center [412, 486] width 124 height 13
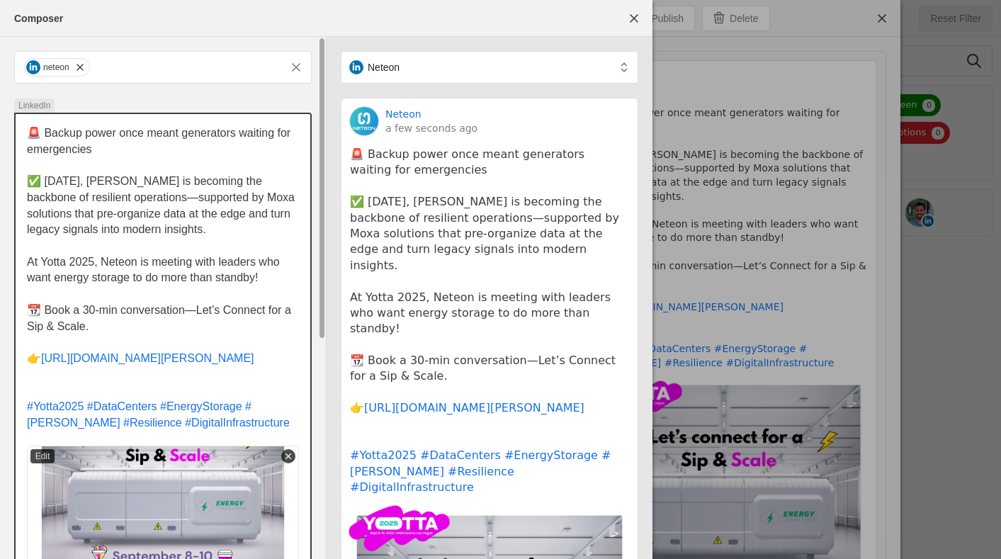
click at [210, 431] on p "#Yotta2025 #DataCenters #EnergyStorage #BESS #Resilience #DigitalInfrastructure" at bounding box center [163, 415] width 272 height 32
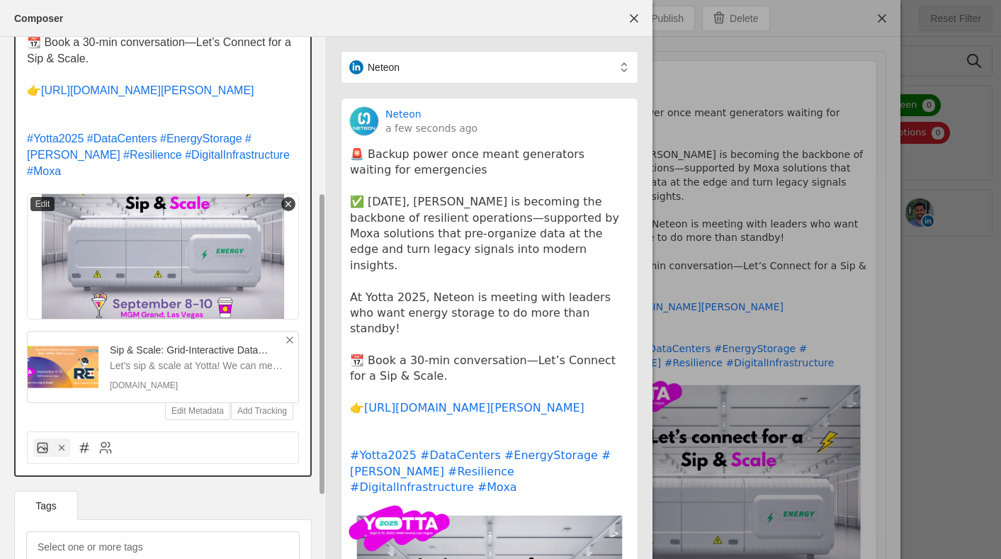
scroll to position [377, 0]
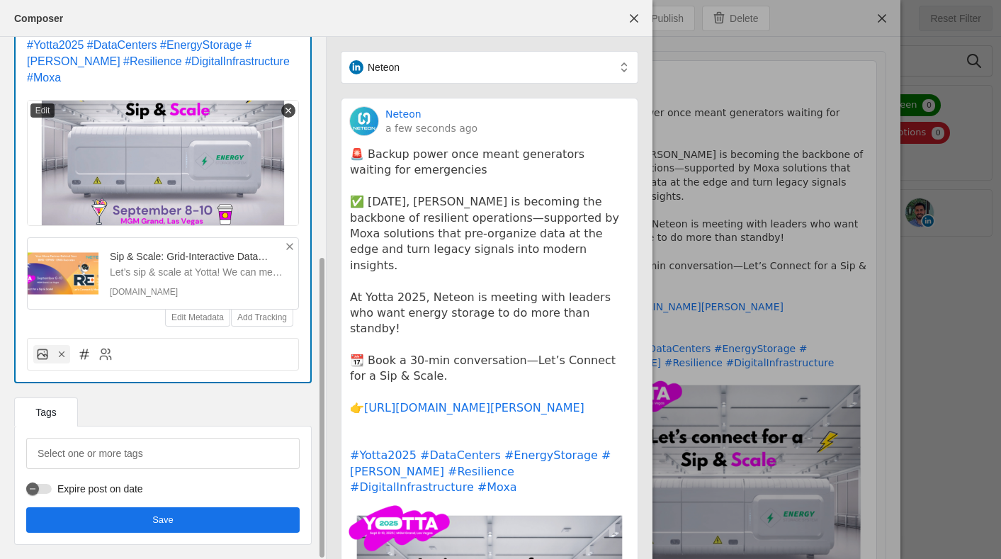
click at [194, 525] on span "undefined" at bounding box center [163, 520] width 274 height 26
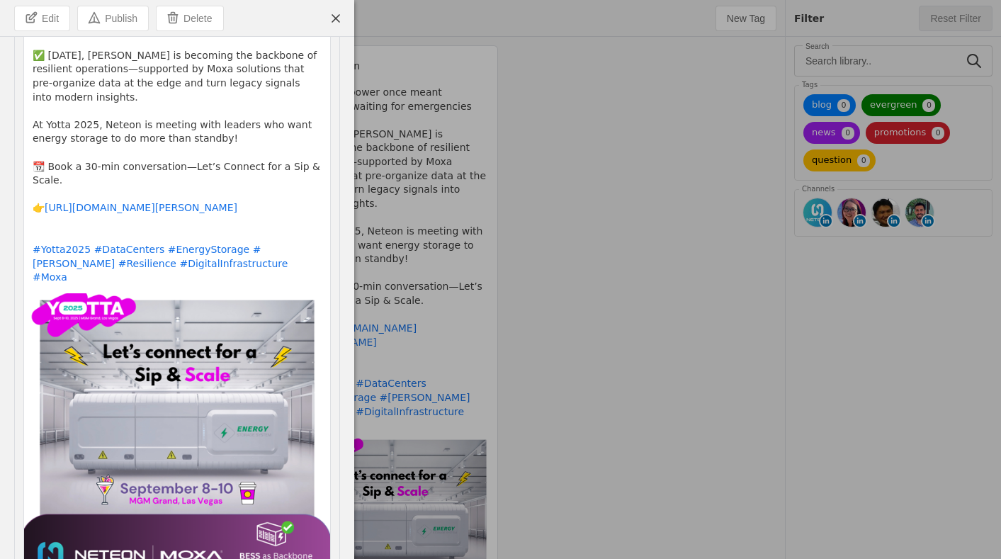
scroll to position [122, 0]
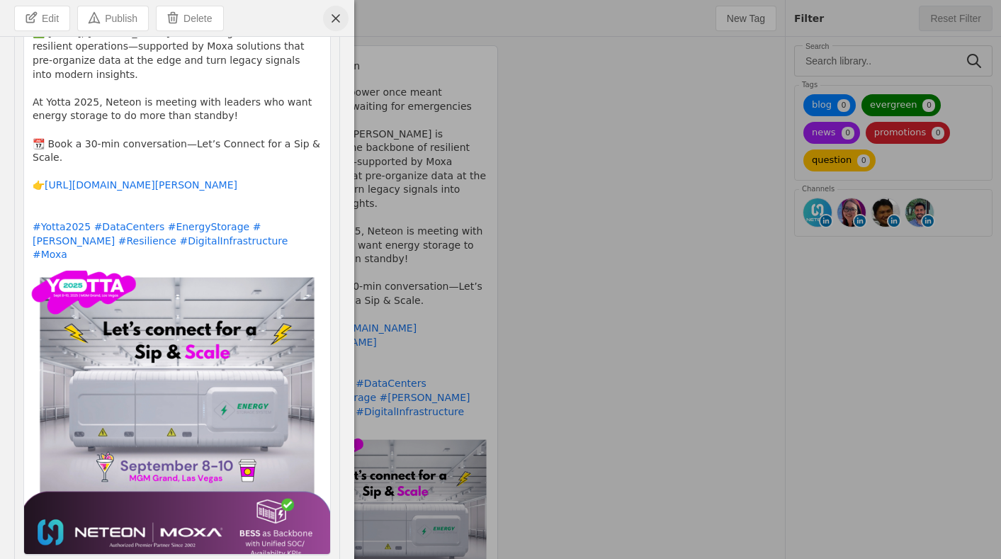
click at [337, 18] on span "undefined" at bounding box center [336, 19] width 26 height 26
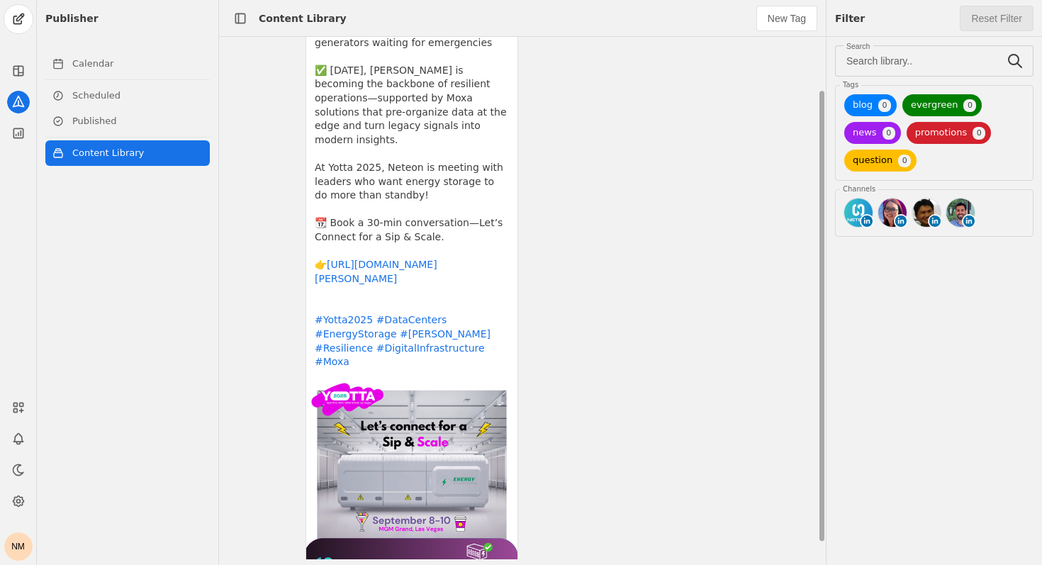
scroll to position [0, 0]
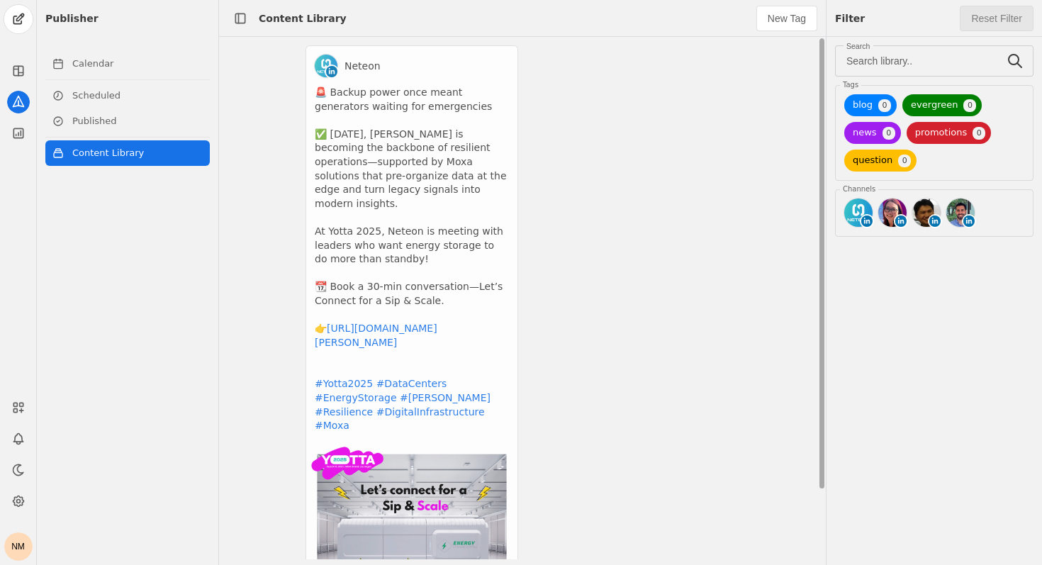
click at [356, 204] on app-activity "Neteon 🚨 Backup power once meant generators waiting for emergencies ✅ Today, BE…" at bounding box center [411, 349] width 213 height 609
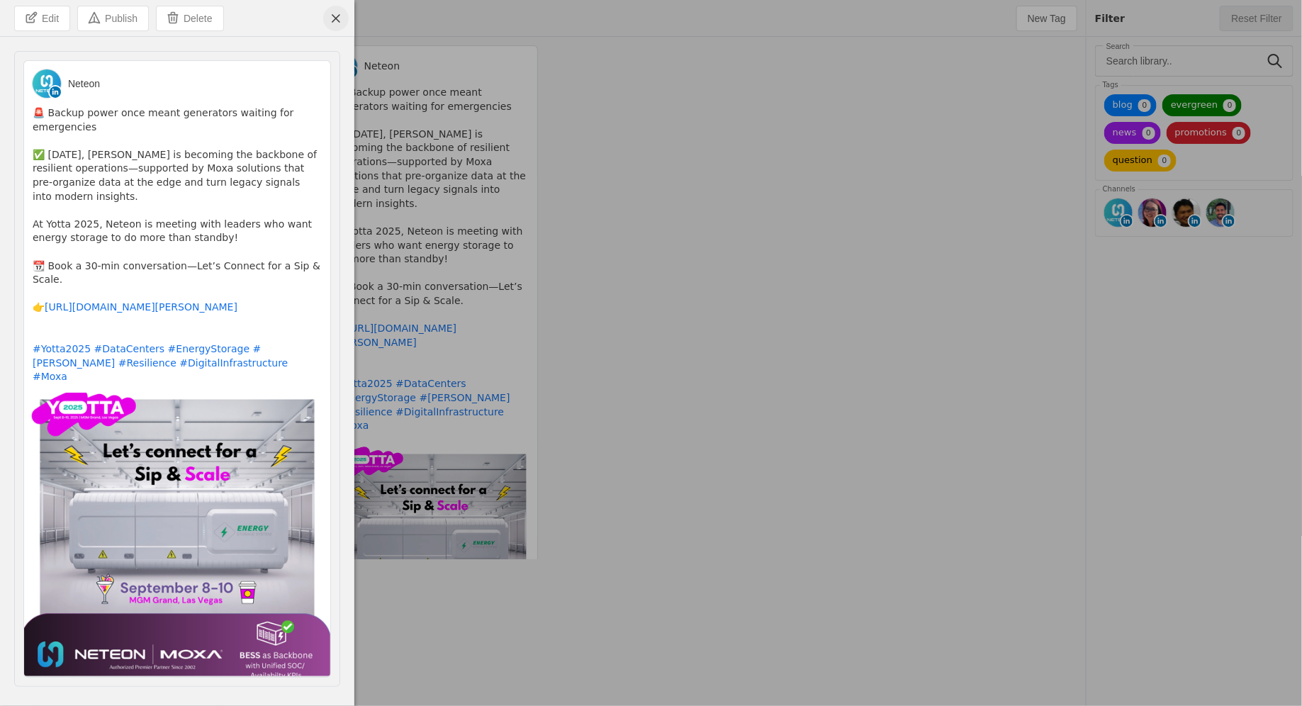
click at [346, 20] on span "undefined" at bounding box center [336, 19] width 26 height 26
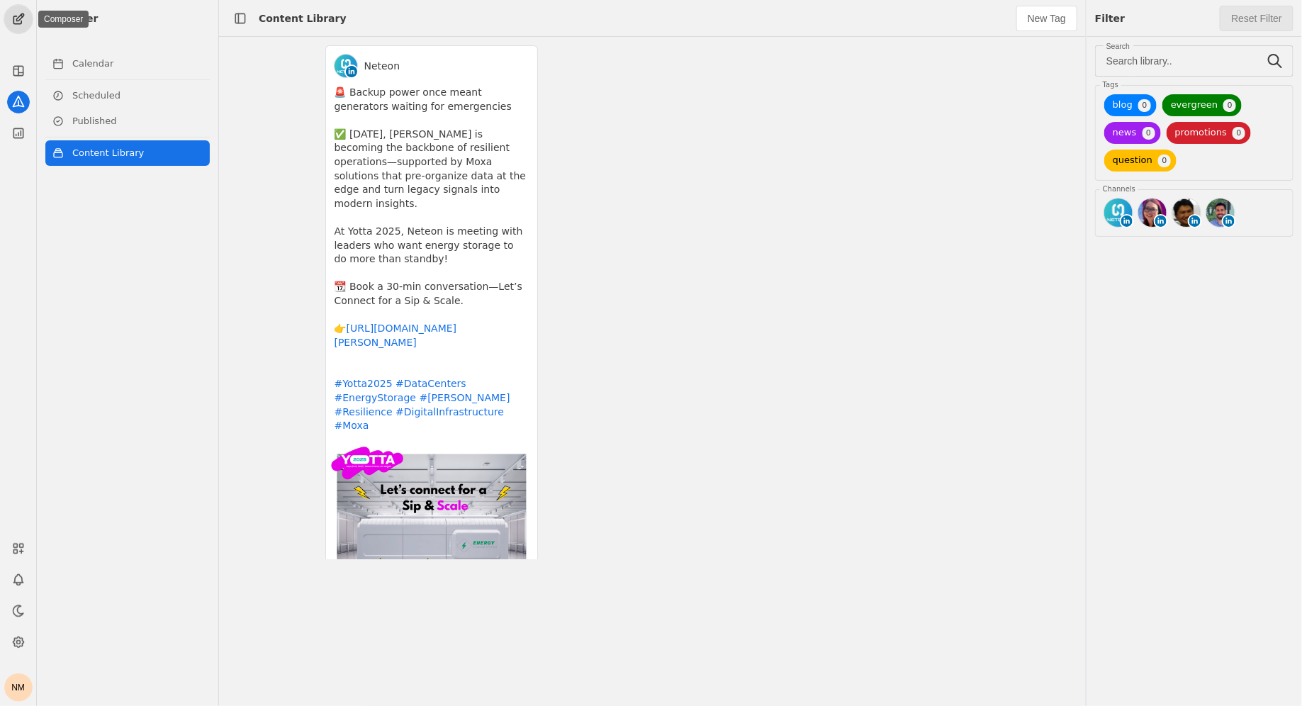
click at [23, 21] on span "undefined" at bounding box center [18, 19] width 28 height 28
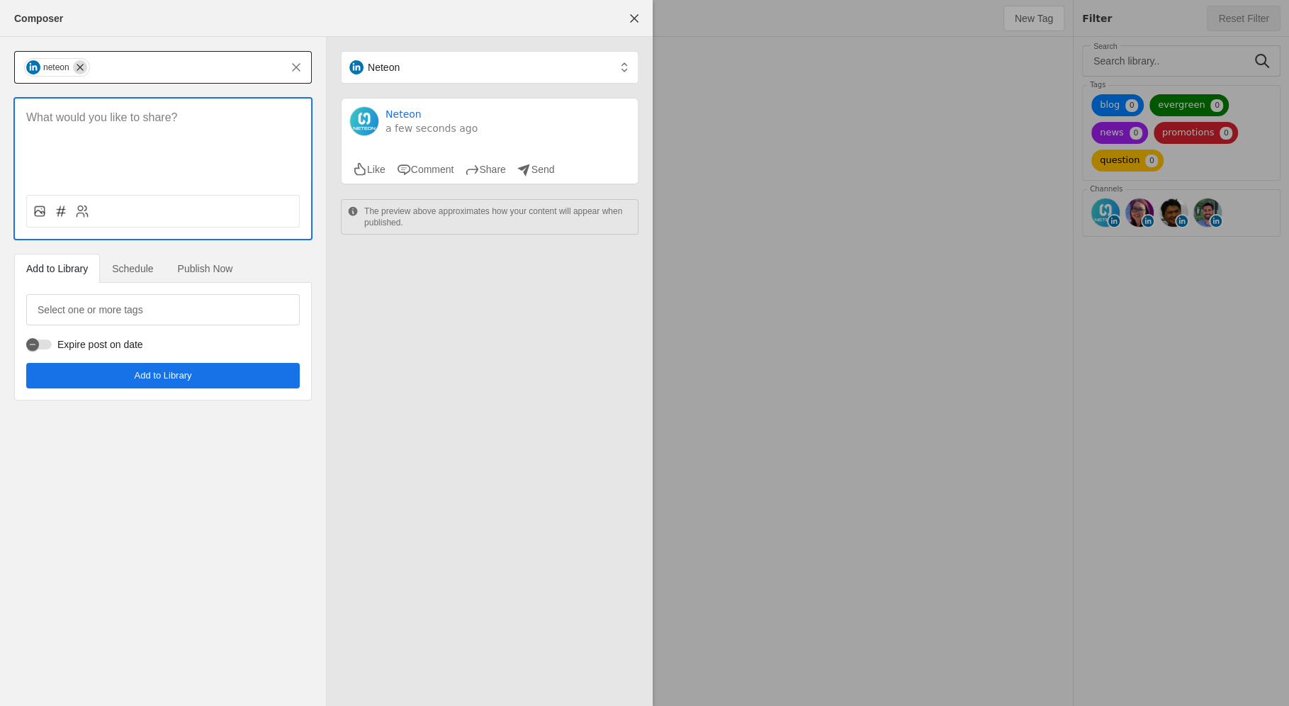
click at [81, 60] on span "undefined" at bounding box center [80, 67] width 14 height 14
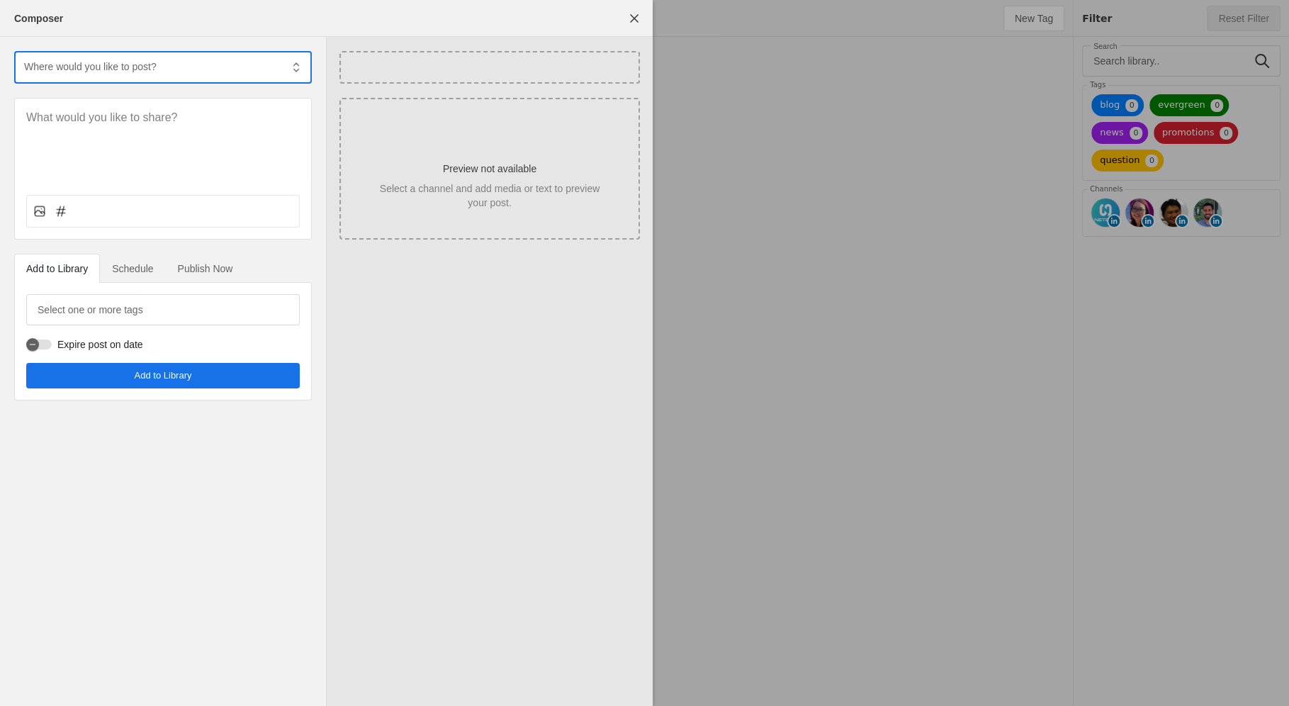
click at [95, 71] on input "text" at bounding box center [152, 66] width 258 height 17
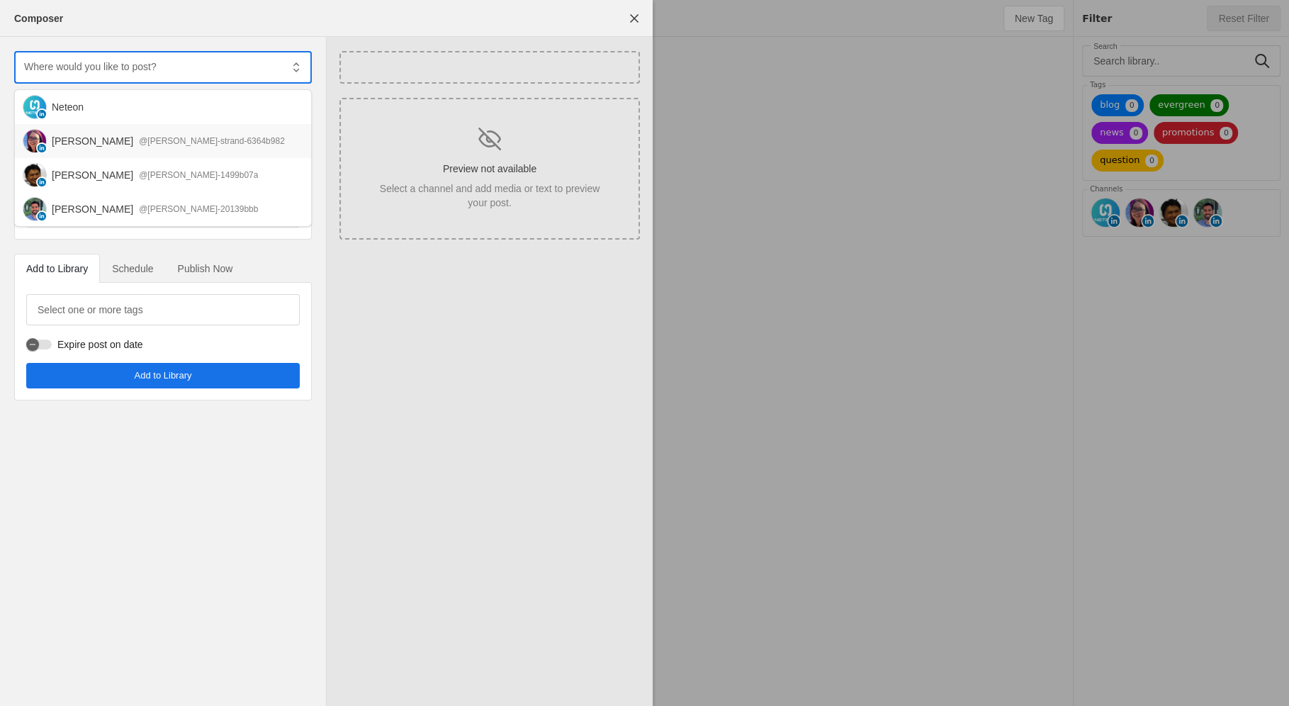
click at [101, 140] on div "[PERSON_NAME]" at bounding box center [92, 141] width 81 height 14
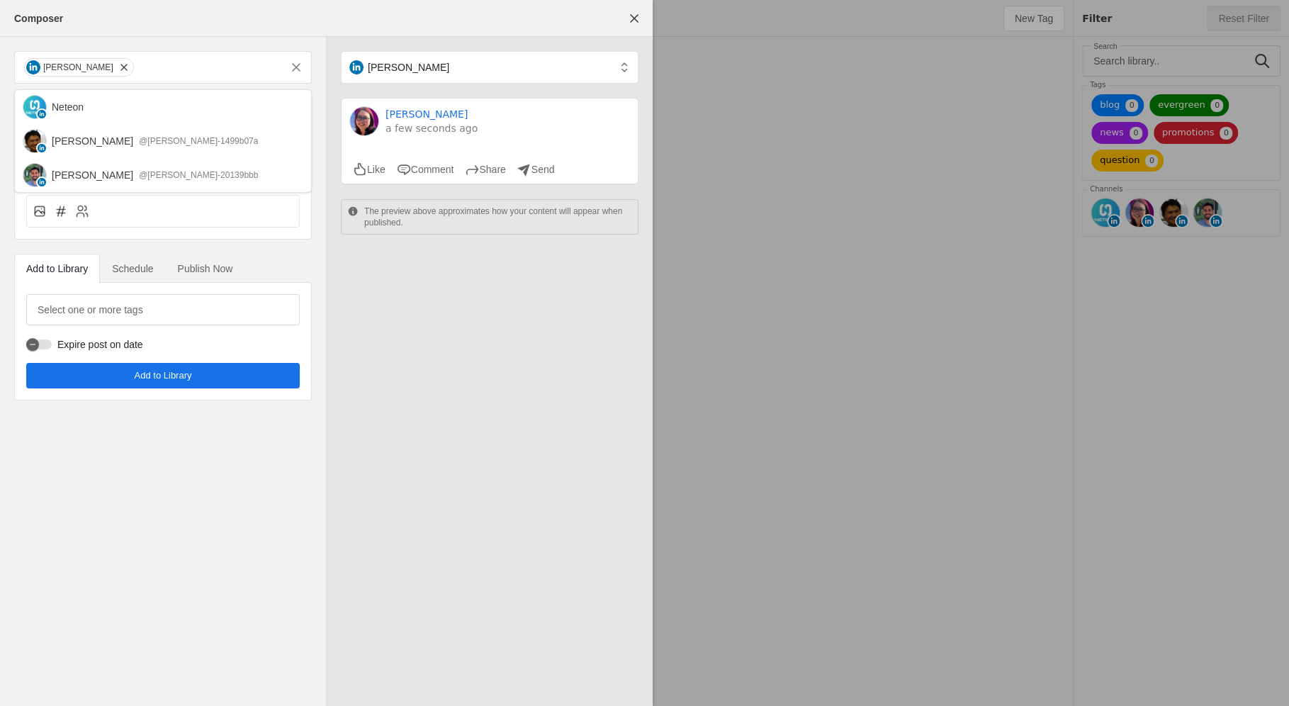
click at [612, 329] on div "Kelly Wang Strand Kelly Wang Strand a few seconds ago Like Comment Share Send T…" at bounding box center [490, 371] width 326 height 669
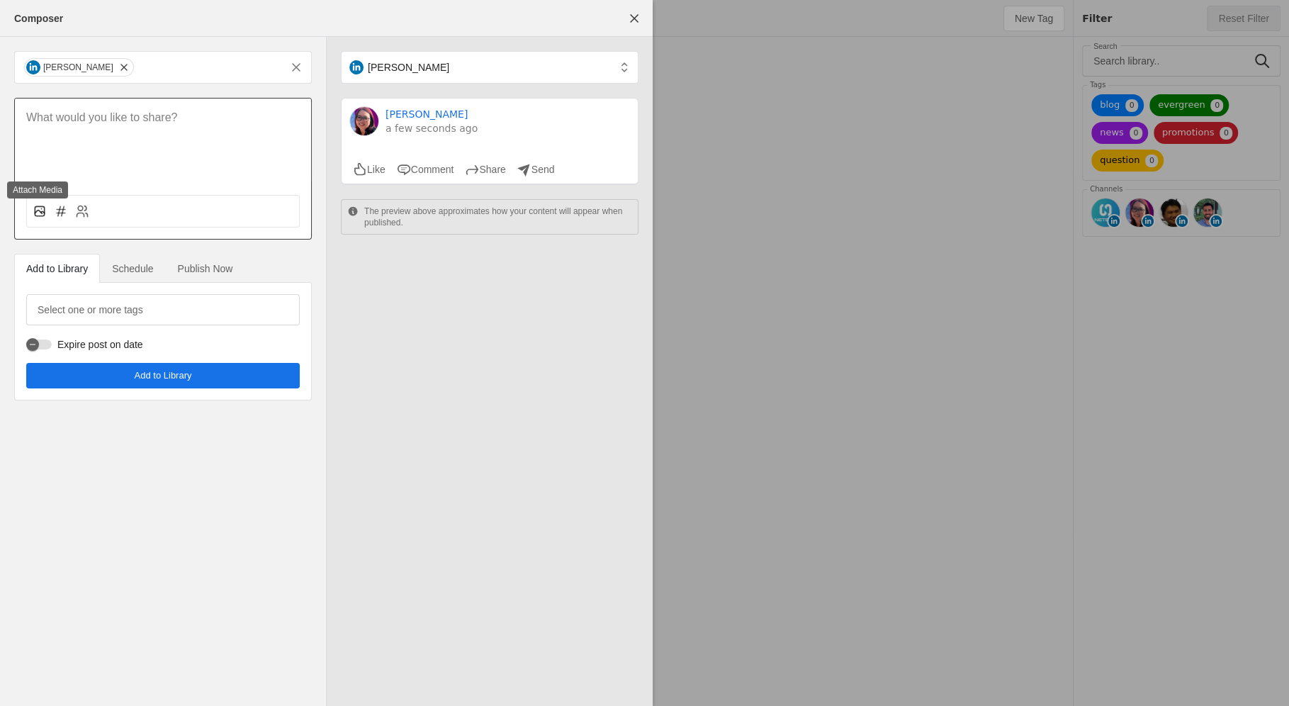
click at [37, 214] on icon at bounding box center [40, 211] width 14 height 14
click at [0, 0] on input "file" at bounding box center [0, 0] width 0 height 0
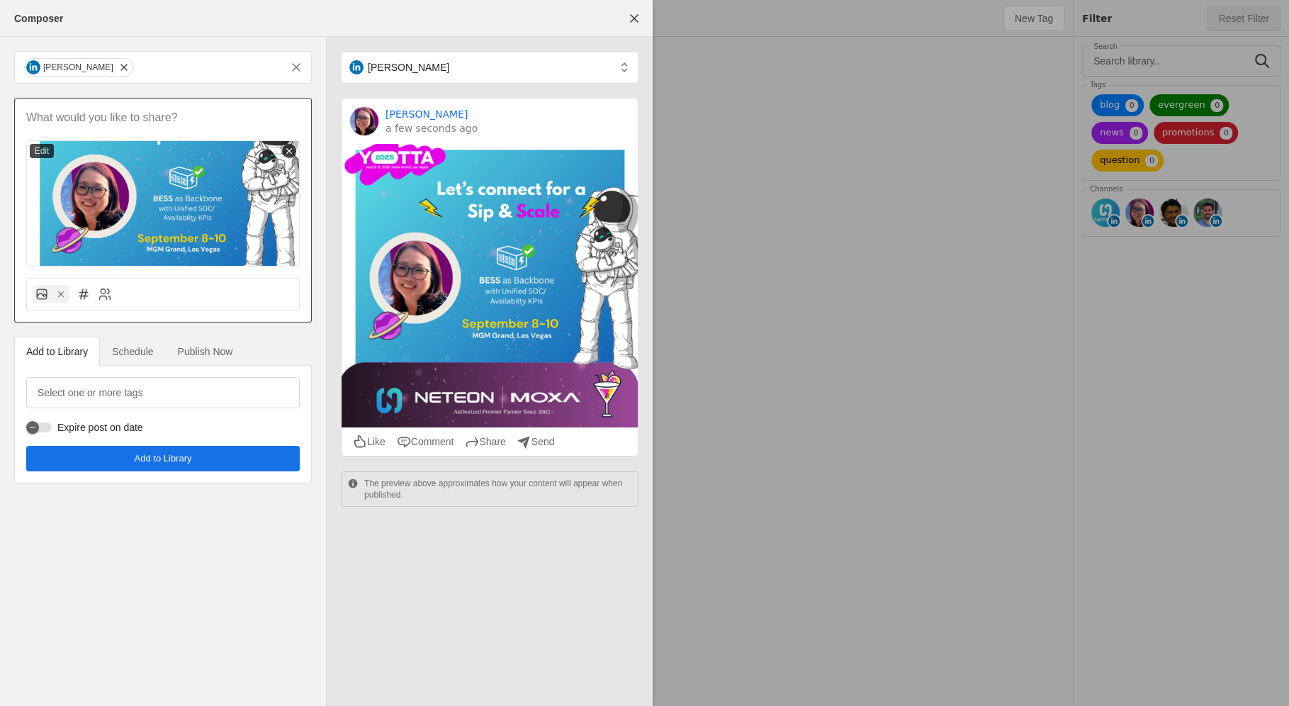
click at [65, 123] on p at bounding box center [163, 118] width 274 height 16
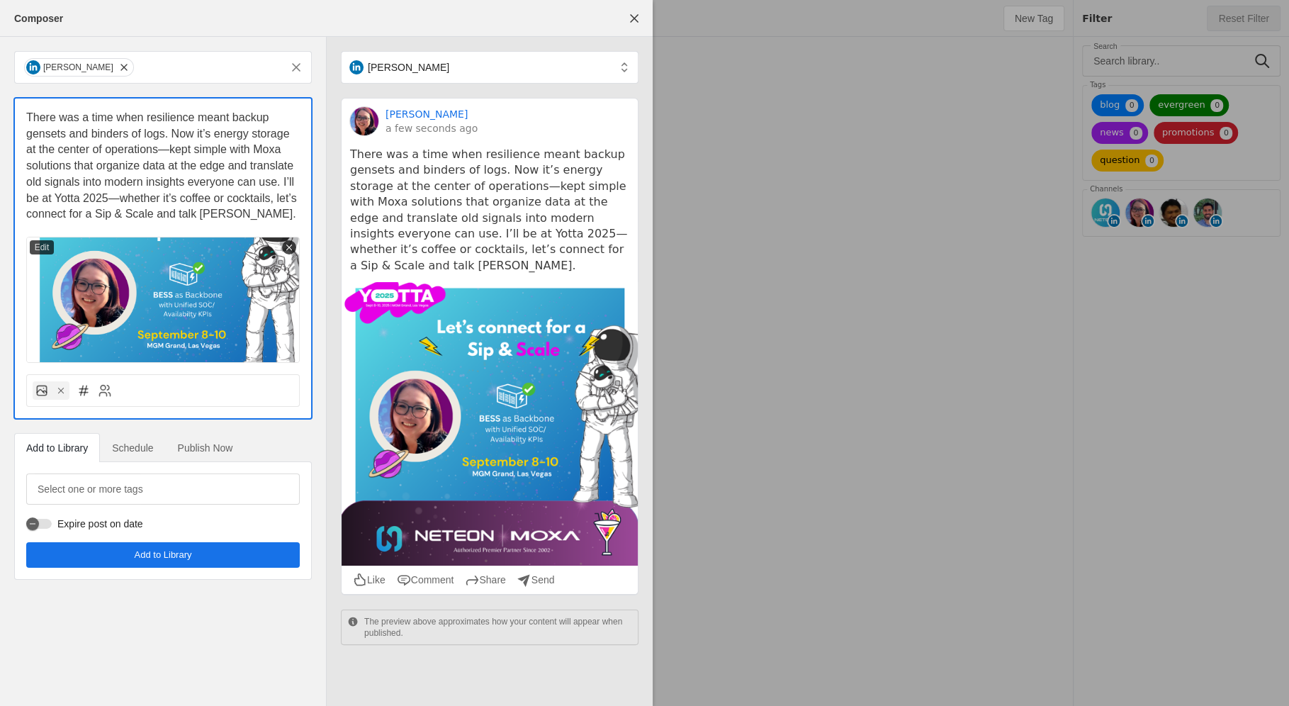
click at [171, 138] on span "There was a time when resilience meant backup gensets and binders of logs. Now …" at bounding box center [163, 165] width 274 height 108
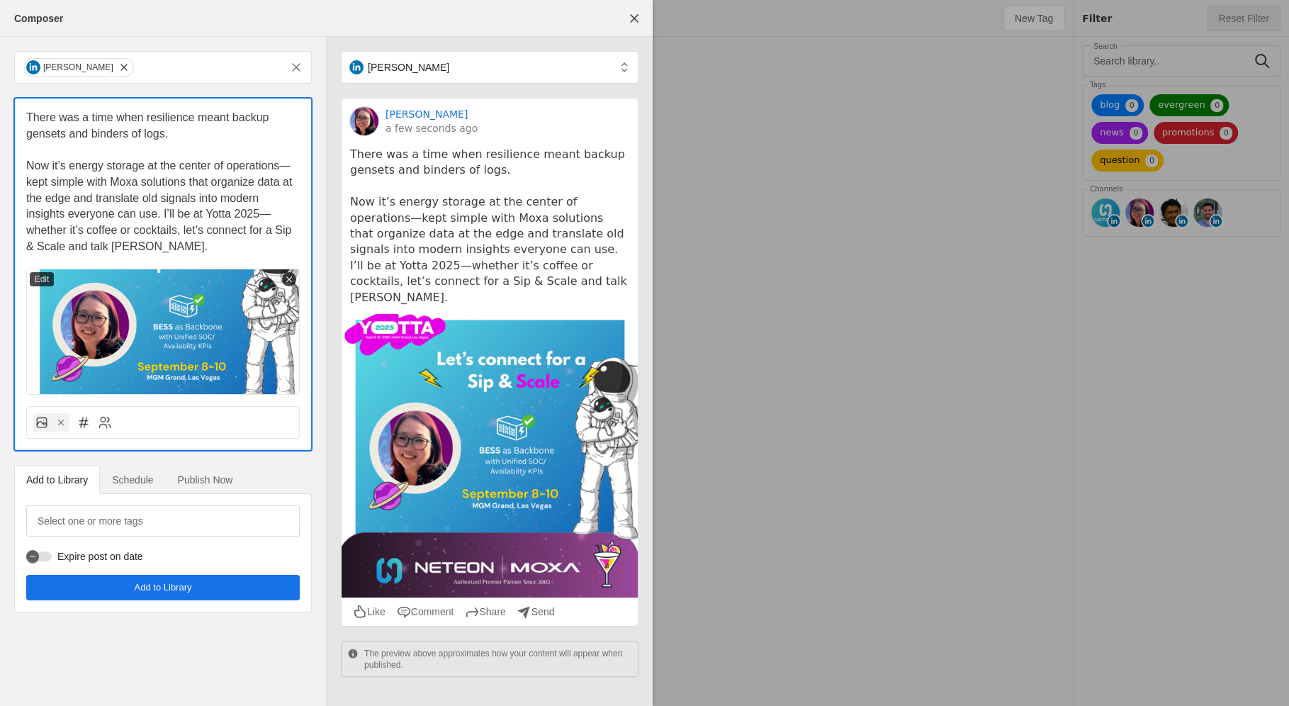
click at [164, 218] on span "﻿ Now it’s energy storage at the center of operations—kept simple with Moxa sol…" at bounding box center [160, 205] width 269 height 93
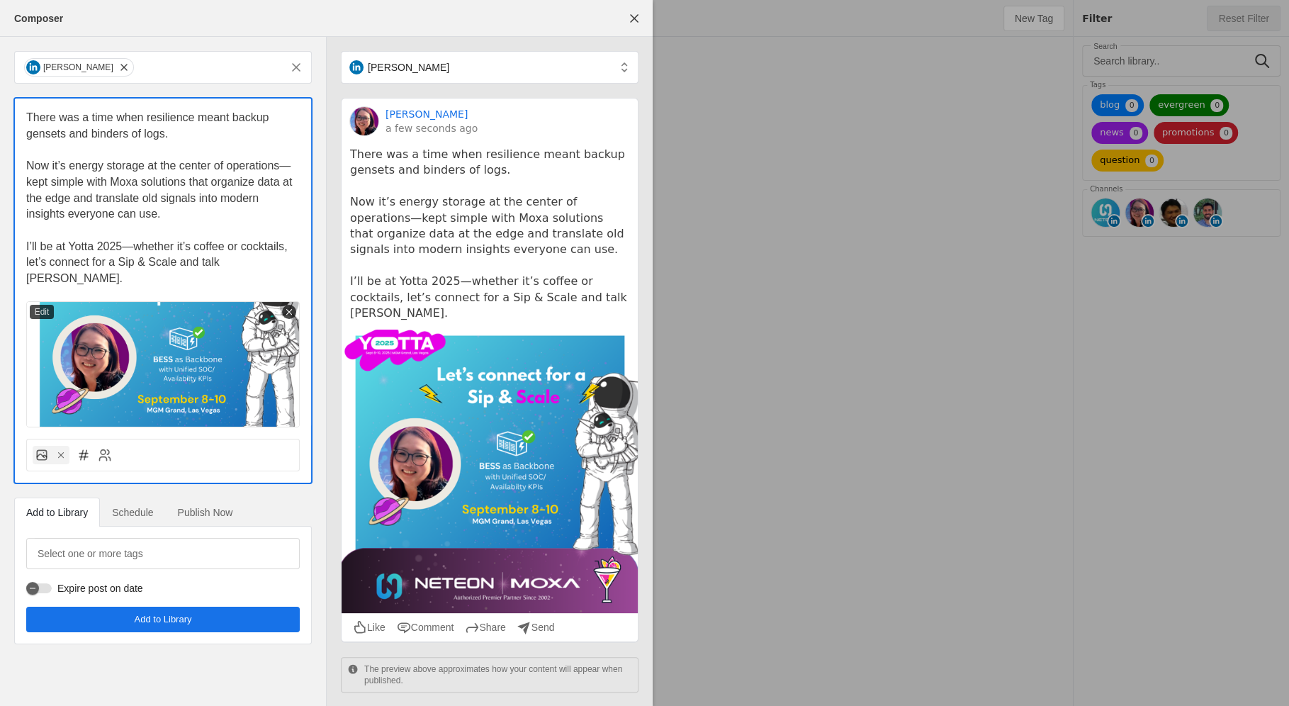
click at [37, 130] on span "There was a time when resilience meant backup gensets and binders of logs." at bounding box center [149, 125] width 246 height 28
click at [39, 132] on span "There was a time when resilience meant backup gensets and binders of logs." at bounding box center [149, 125] width 246 height 28
click at [67, 138] on span "There was a time when resilience meant backup gensets and binders of logs." at bounding box center [149, 125] width 246 height 28
drag, startPoint x: 67, startPoint y: 137, endPoint x: 18, endPoint y: 137, distance: 48.9
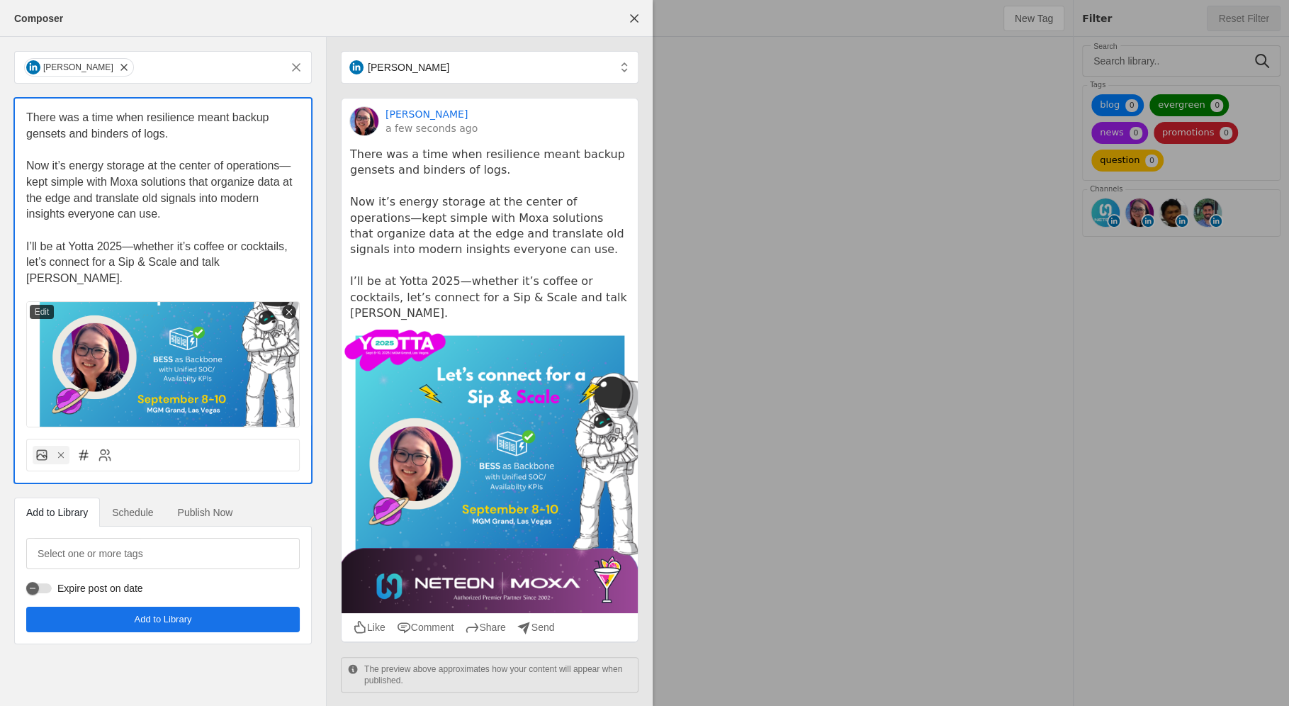
click at [18, 137] on div "There was a time when resilience meant backup gensets and binders of logs. Now …" at bounding box center [163, 262] width 296 height 329
click at [198, 231] on p at bounding box center [163, 230] width 274 height 16
click at [265, 266] on p "I’ll be at Yotta 2025—whether it’s coffee or cocktails, let’s connect for a Sip…" at bounding box center [163, 263] width 274 height 48
click at [27, 248] on span "I’ll be at Yotta 2025—whether it’s coffee or cocktails, let’s connect for a Sip…" at bounding box center [158, 262] width 264 height 44
click at [72, 235] on p at bounding box center [163, 230] width 274 height 16
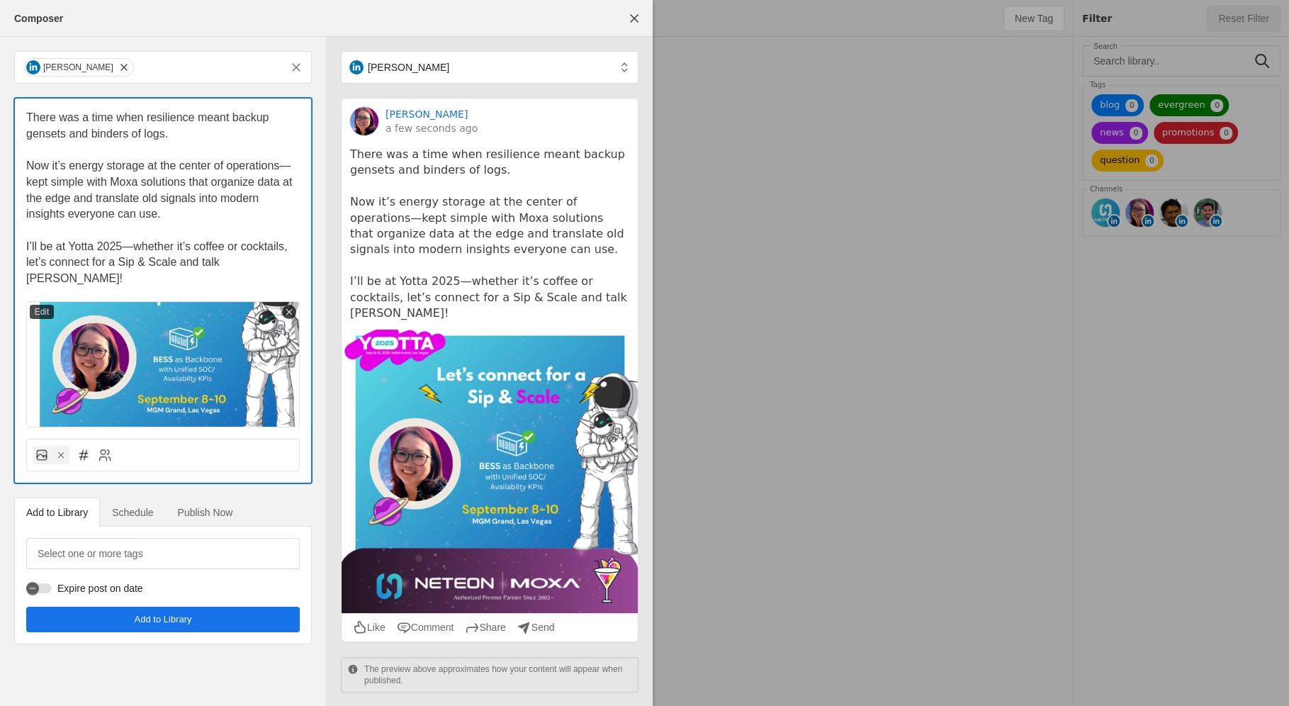
click at [276, 264] on p "I’ll be at Yotta 2025—whether it’s coffee or cocktails, let’s connect for a Sip…" at bounding box center [163, 263] width 274 height 48
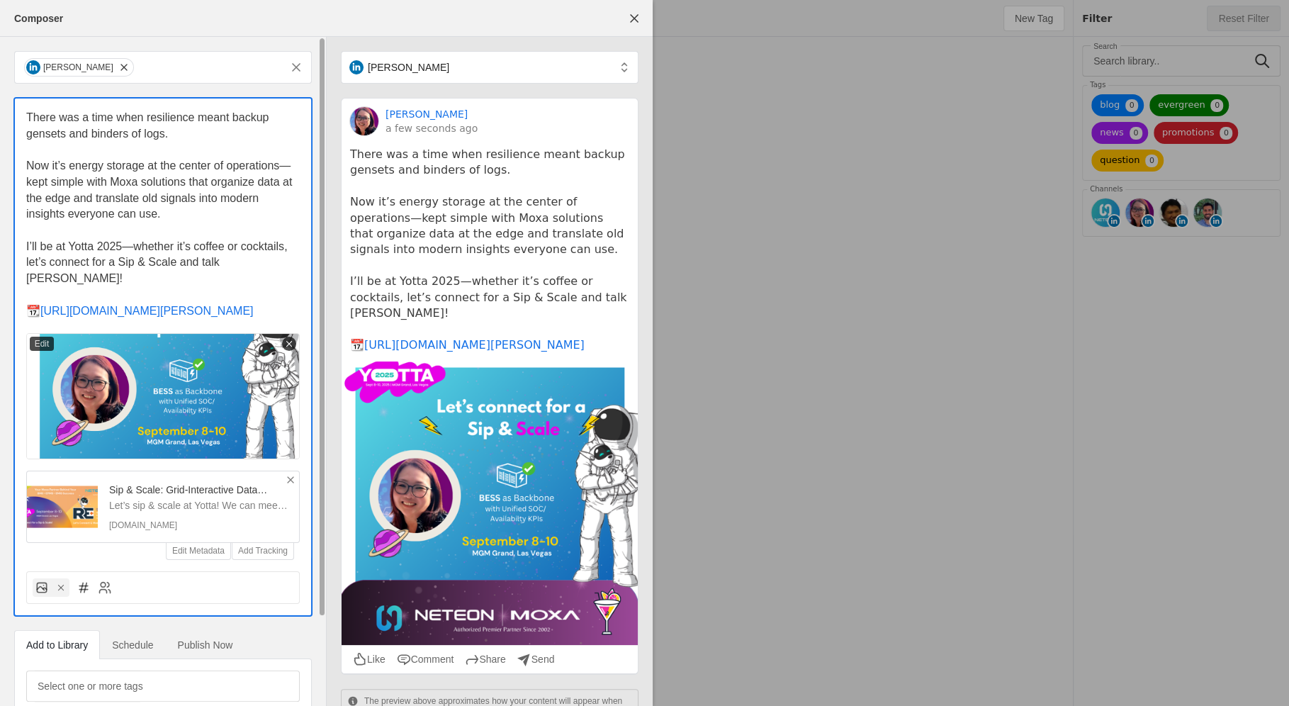
click at [26, 244] on span "I’ll be at Yotta 2025—whether it’s coffee or cocktails, let’s connect for a Sip…" at bounding box center [158, 262] width 264 height 44
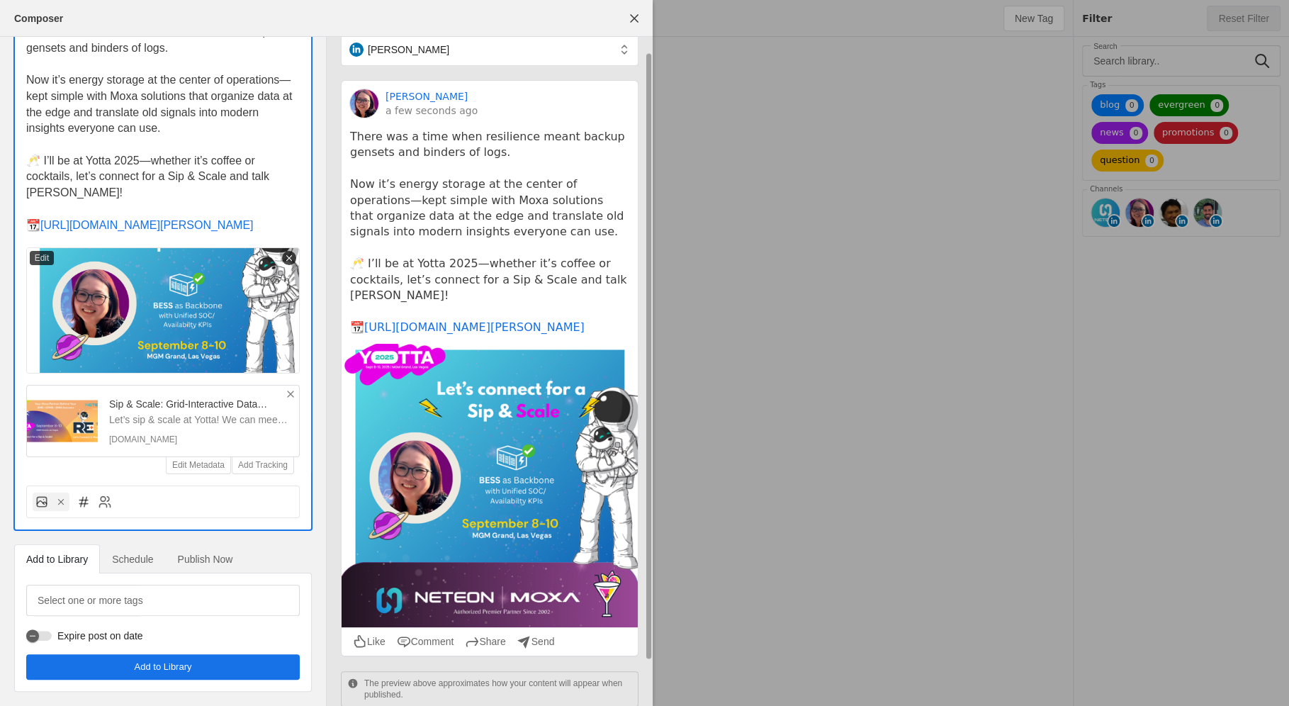
scroll to position [16, 0]
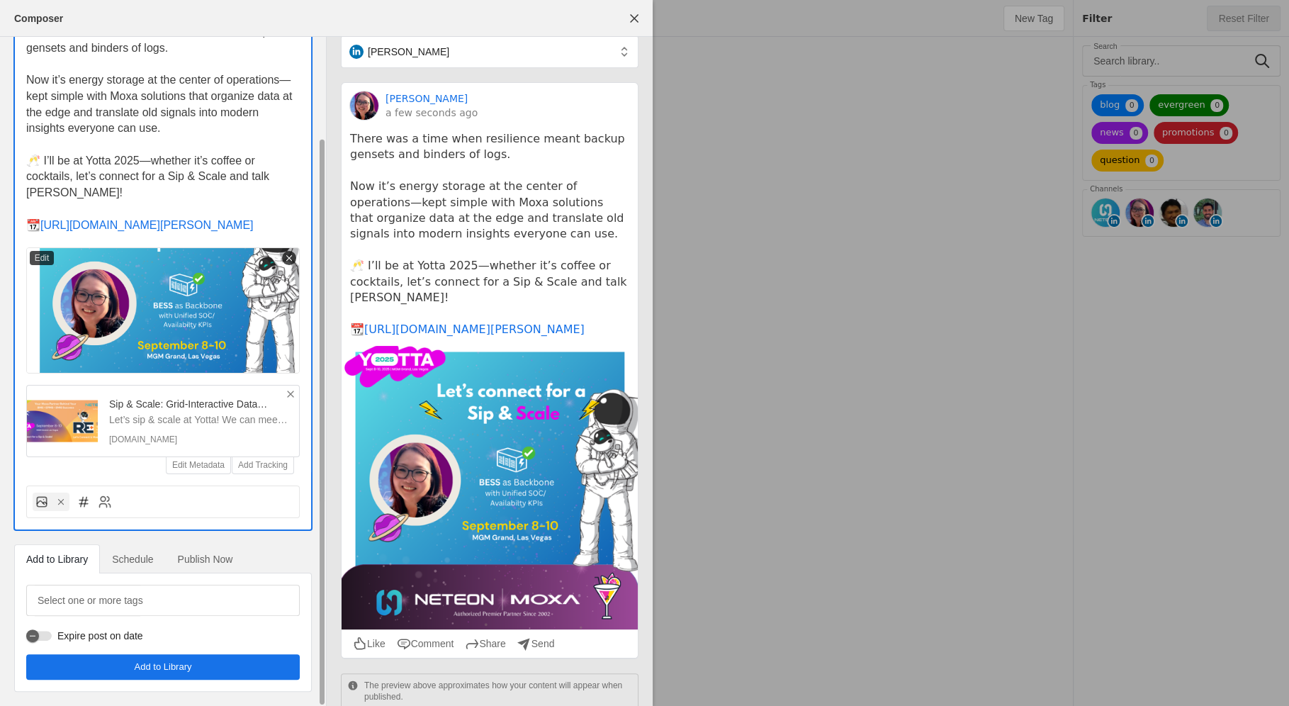
click at [198, 227] on p "📆 https://calendly.com/kelly-neteon/sip-scale-grid-interactive-data-centers-x-r…" at bounding box center [163, 226] width 274 height 16
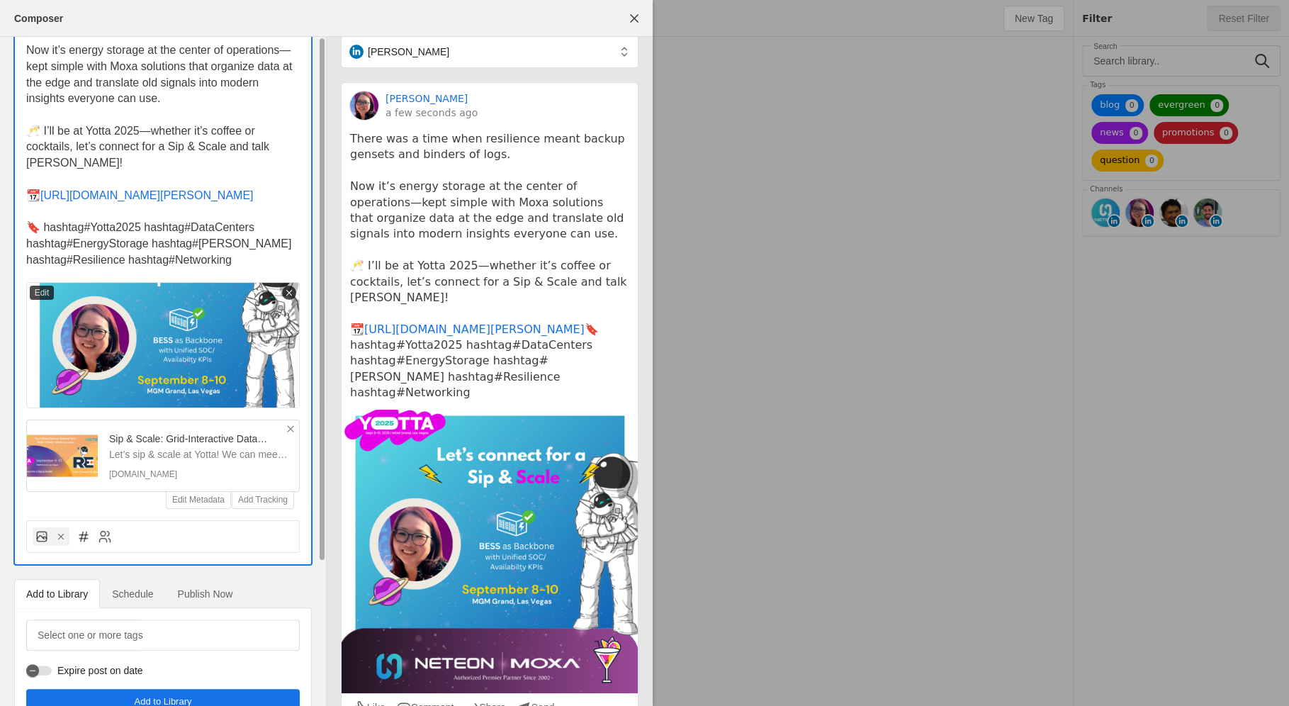
scroll to position [0, 0]
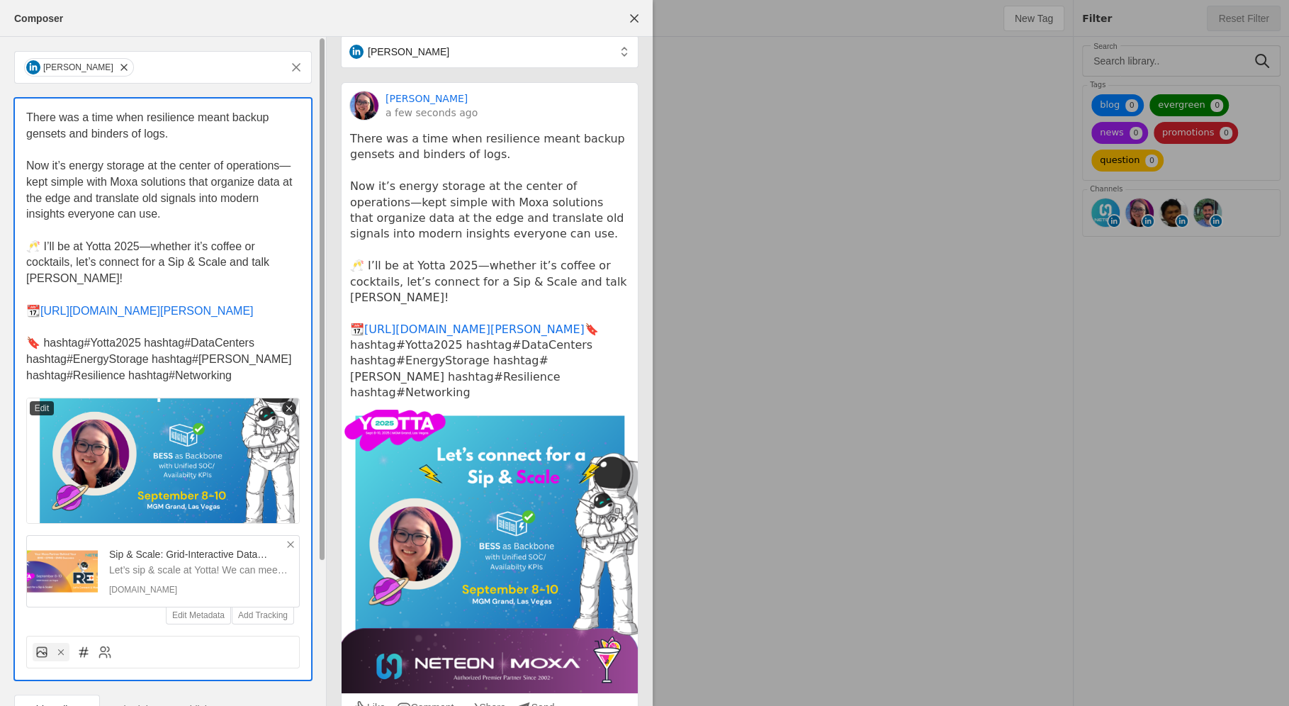
drag, startPoint x: 81, startPoint y: 379, endPoint x: 0, endPoint y: 378, distance: 81.5
click at [0, 378] on div "kelly wang strand There was a time when resilience meant backup gensets and bin…" at bounding box center [163, 446] width 326 height 819
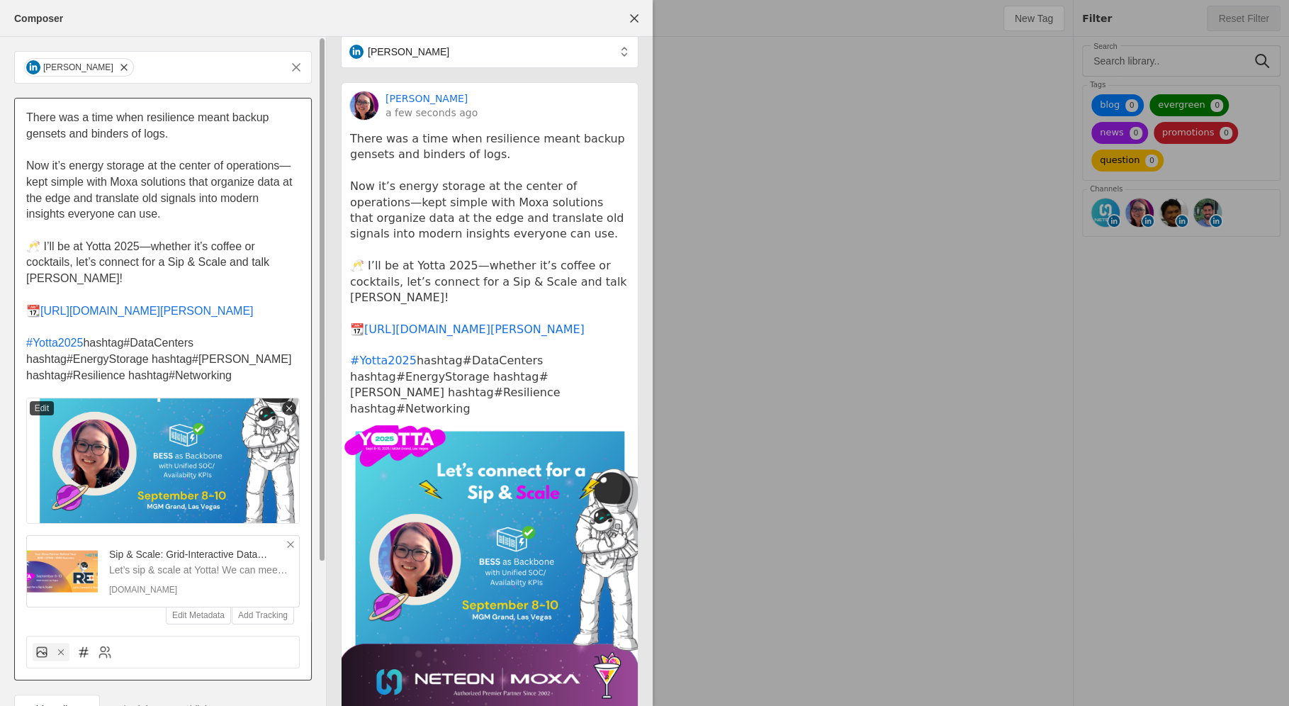
drag, startPoint x: 125, startPoint y: 378, endPoint x: 88, endPoint y: 378, distance: 37.6
click at [88, 378] on span "hashtag#DataCenters hashtag#EnergyStorage hashtag#BESS hashtag#Resilience hasht…" at bounding box center [160, 359] width 269 height 44
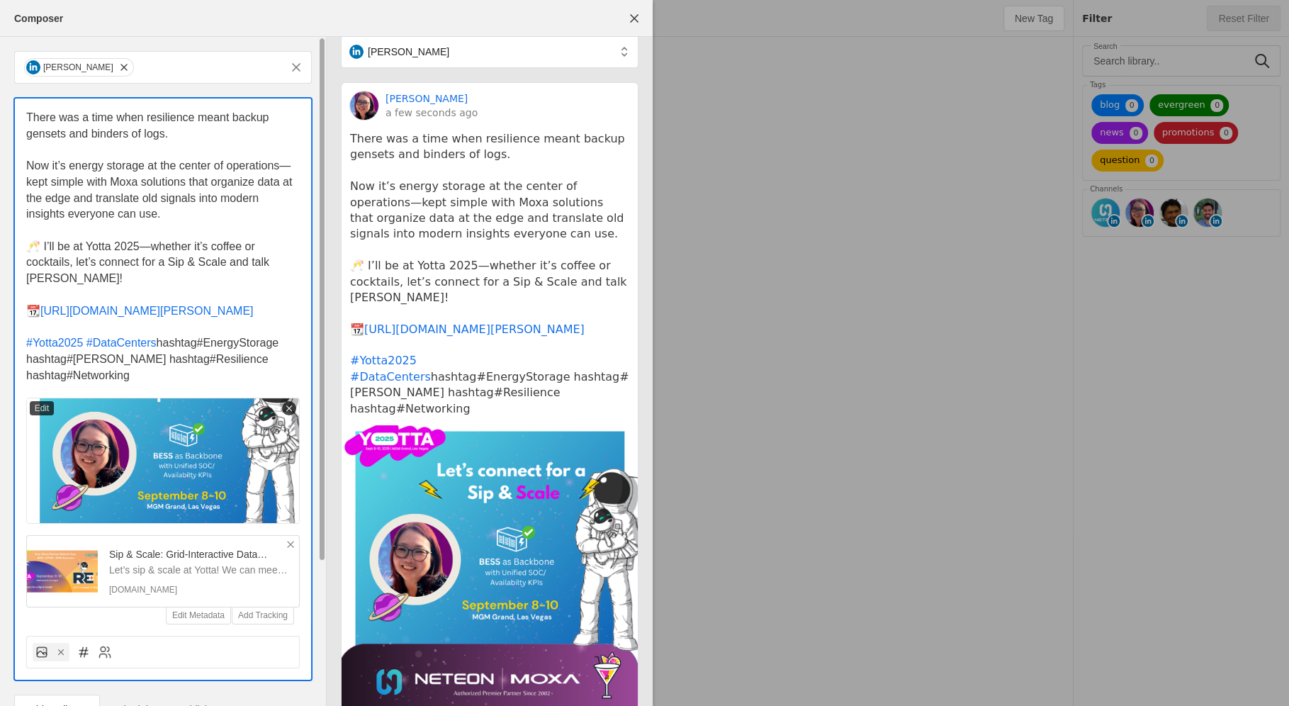
drag, startPoint x: 200, startPoint y: 379, endPoint x: 157, endPoint y: 379, distance: 43.2
click at [157, 379] on span "hashtag#EnergyStorage hashtag#BESS hashtag#Resilience hashtag#Networking" at bounding box center [154, 359] width 256 height 44
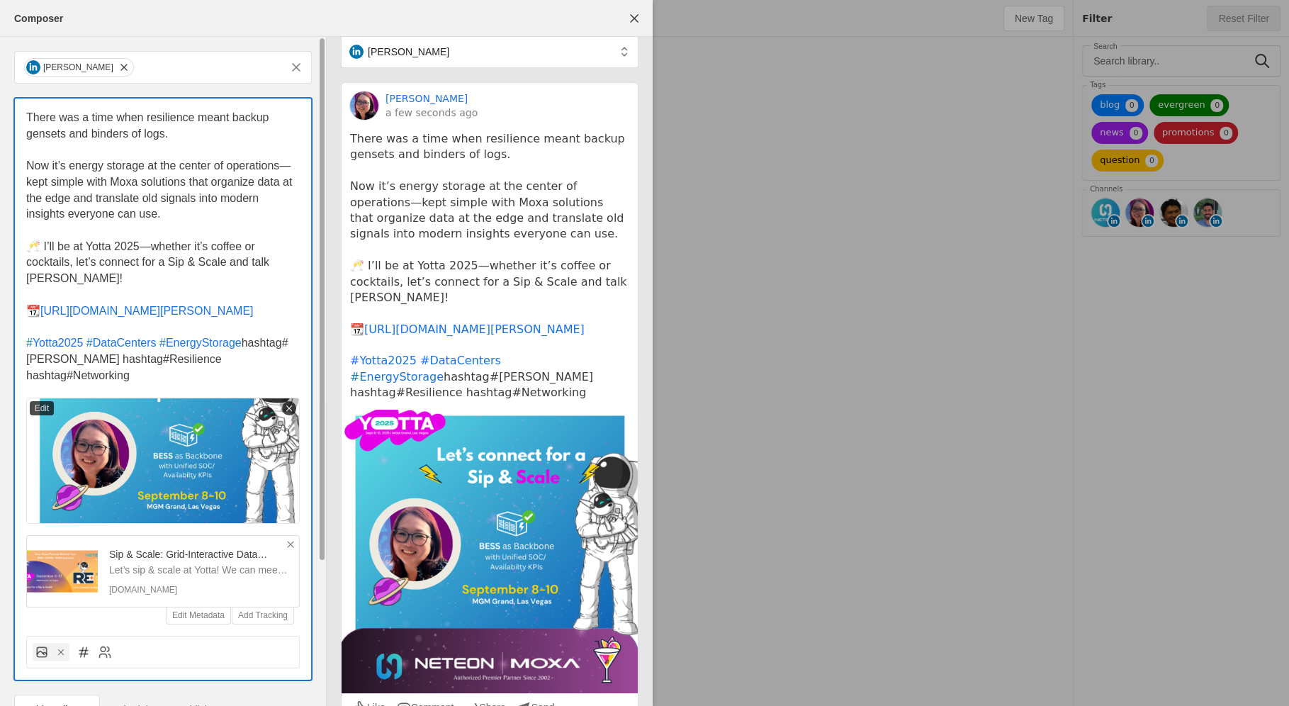
drag, startPoint x: 67, startPoint y: 389, endPoint x: 16, endPoint y: 389, distance: 50.3
click at [16, 389] on div "There was a time when resilience meant backup gensets and binders of logs. Now …" at bounding box center [163, 361] width 296 height 526
drag, startPoint x: 67, startPoint y: 392, endPoint x: 17, endPoint y: 392, distance: 49.6
click at [17, 392] on div "There was a time when resilience meant backup gensets and binders of logs. Now …" at bounding box center [163, 361] width 296 height 526
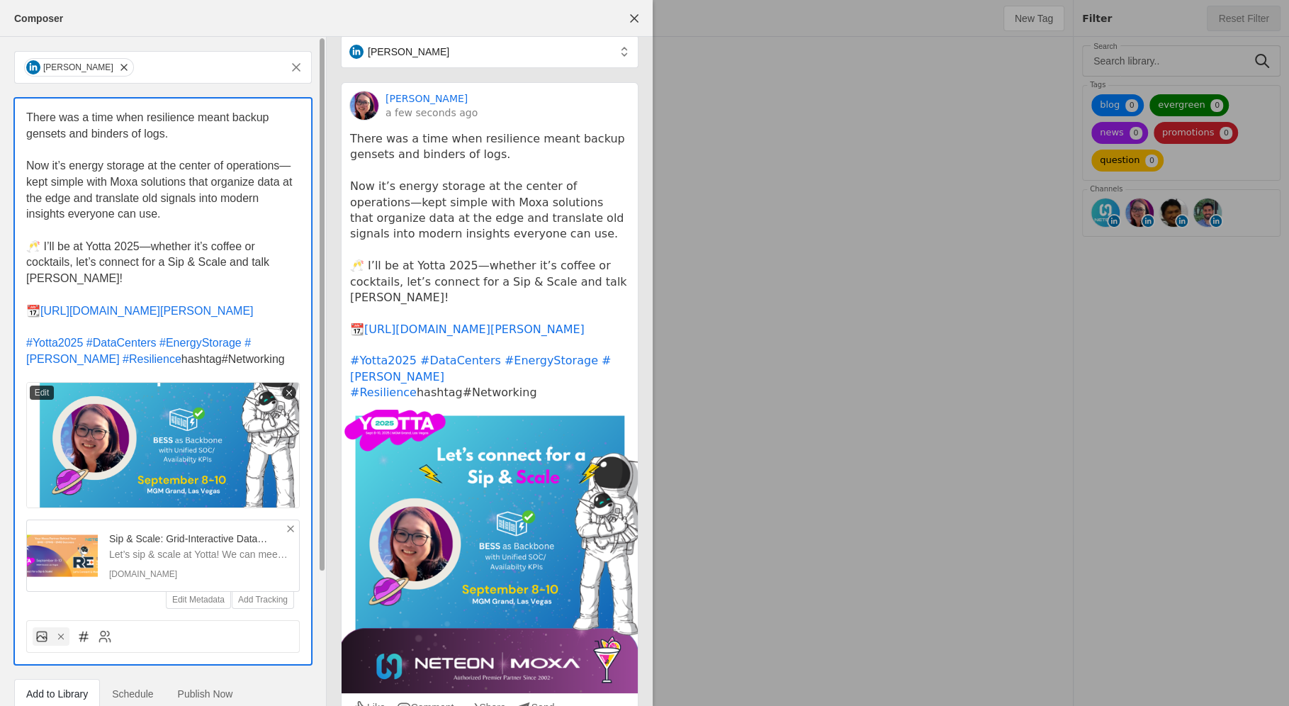
drag, startPoint x: 89, startPoint y: 393, endPoint x: 125, endPoint y: 397, distance: 37.1
click at [181, 365] on span "hashtag#Networking" at bounding box center [232, 359] width 103 height 12
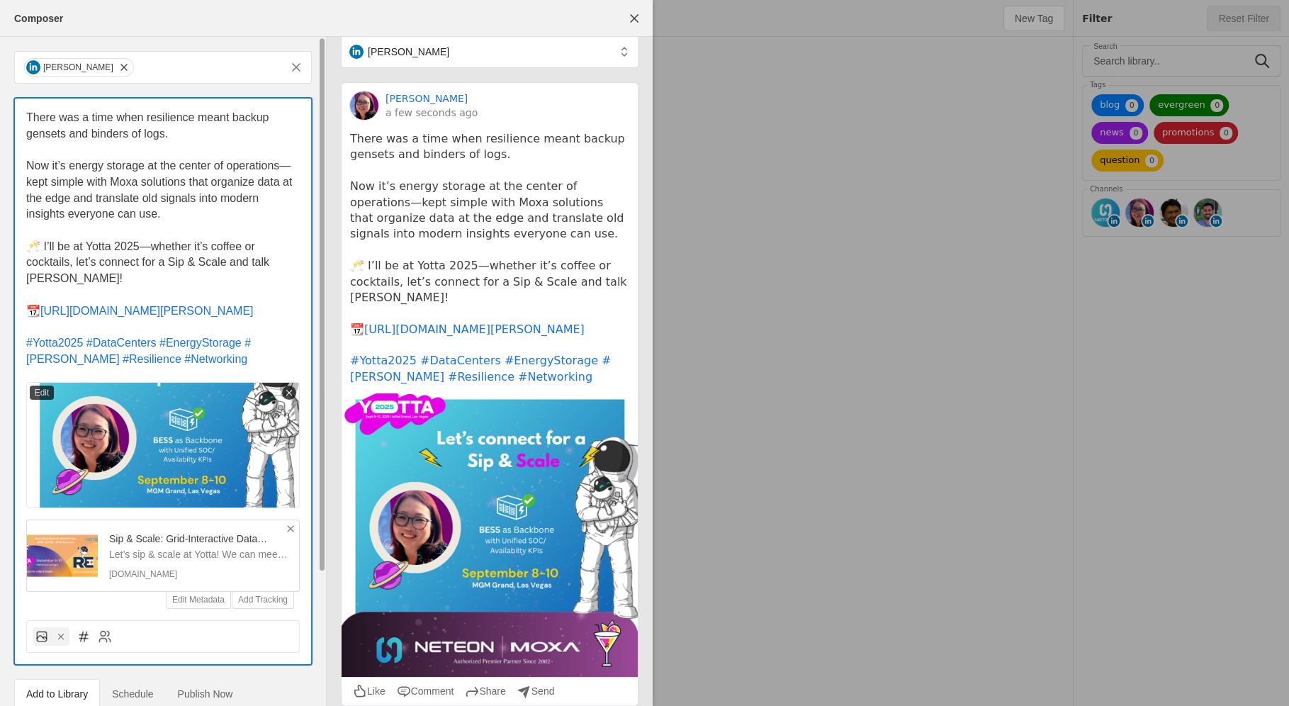
drag, startPoint x: 154, startPoint y: 396, endPoint x: 94, endPoint y: 393, distance: 60.3
click at [94, 367] on p "#Yotta2025 #DataCenters #EnergyStorage #BESS #Resilience #Networking" at bounding box center [163, 351] width 274 height 32
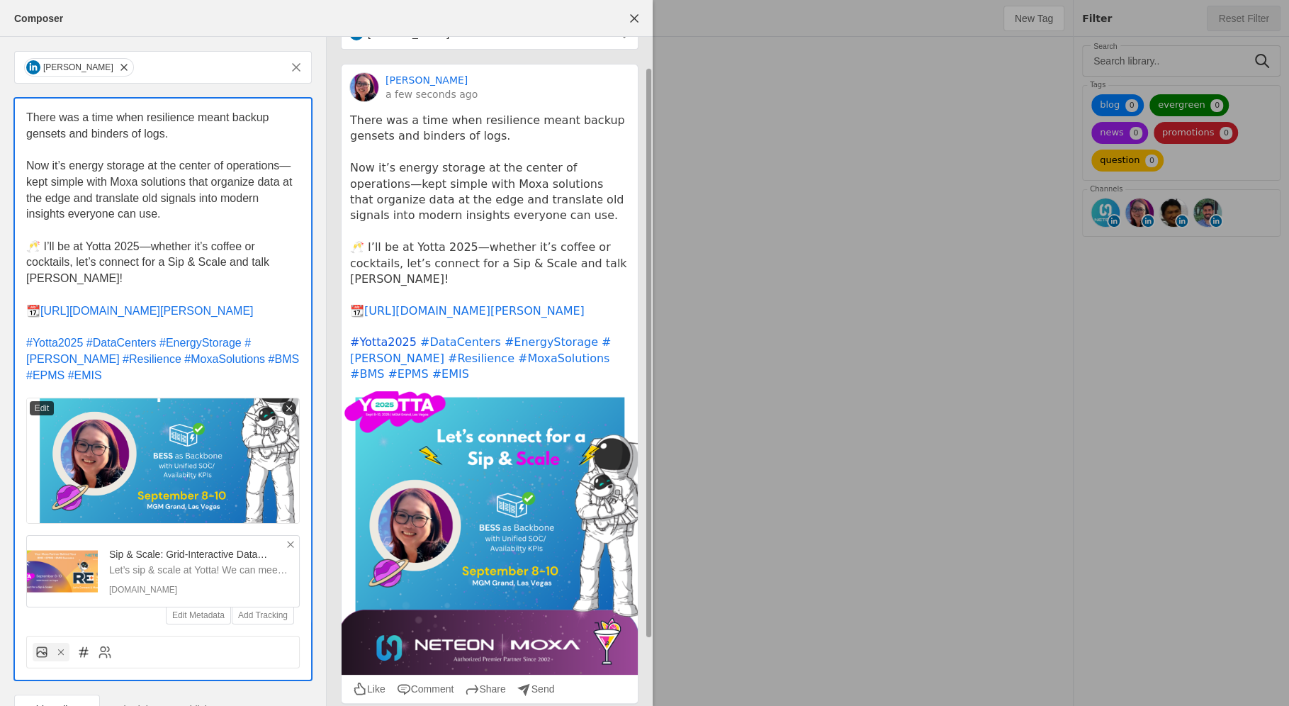
scroll to position [37, 0]
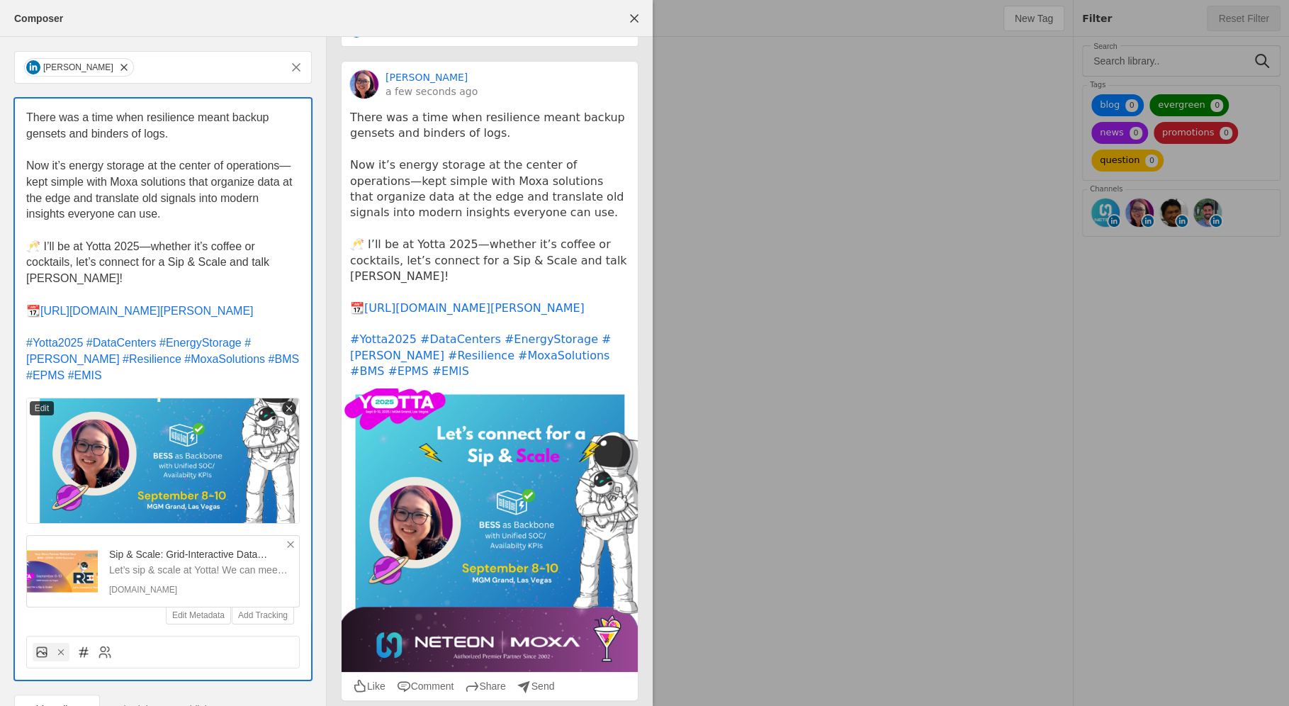
click at [967, 298] on div at bounding box center [644, 353] width 1289 height 706
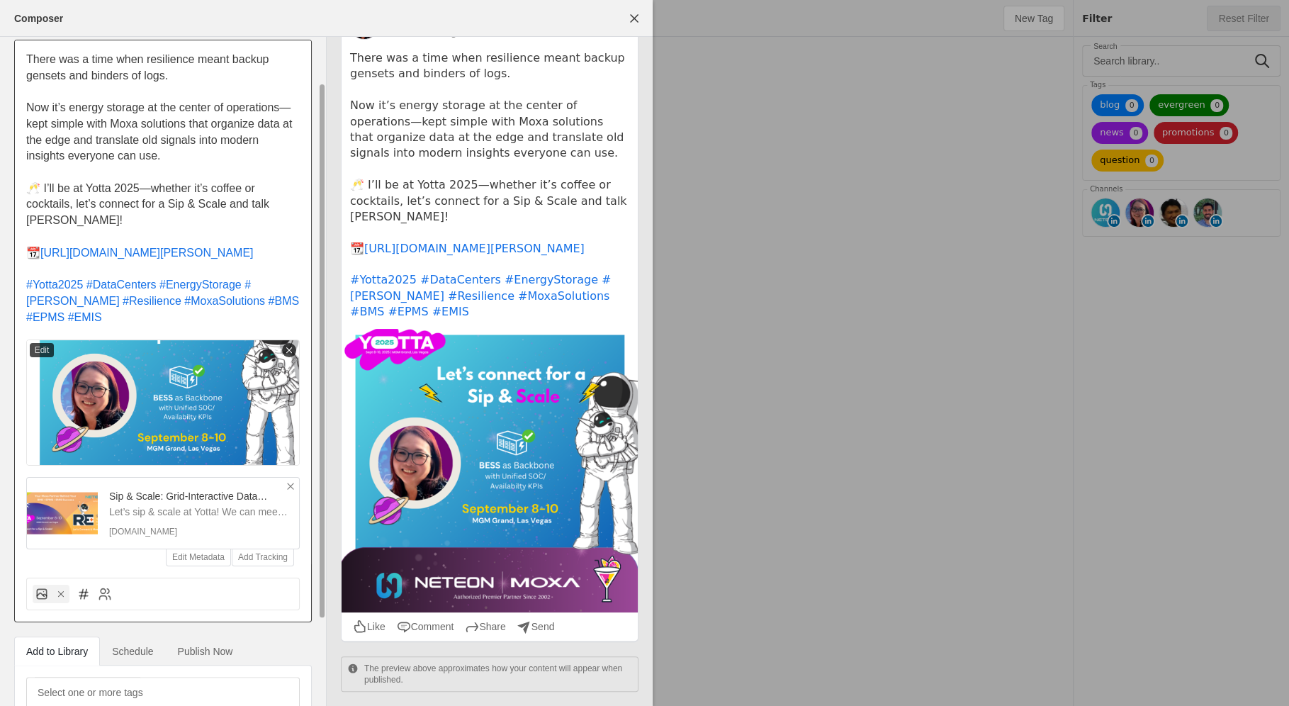
scroll to position [36, 0]
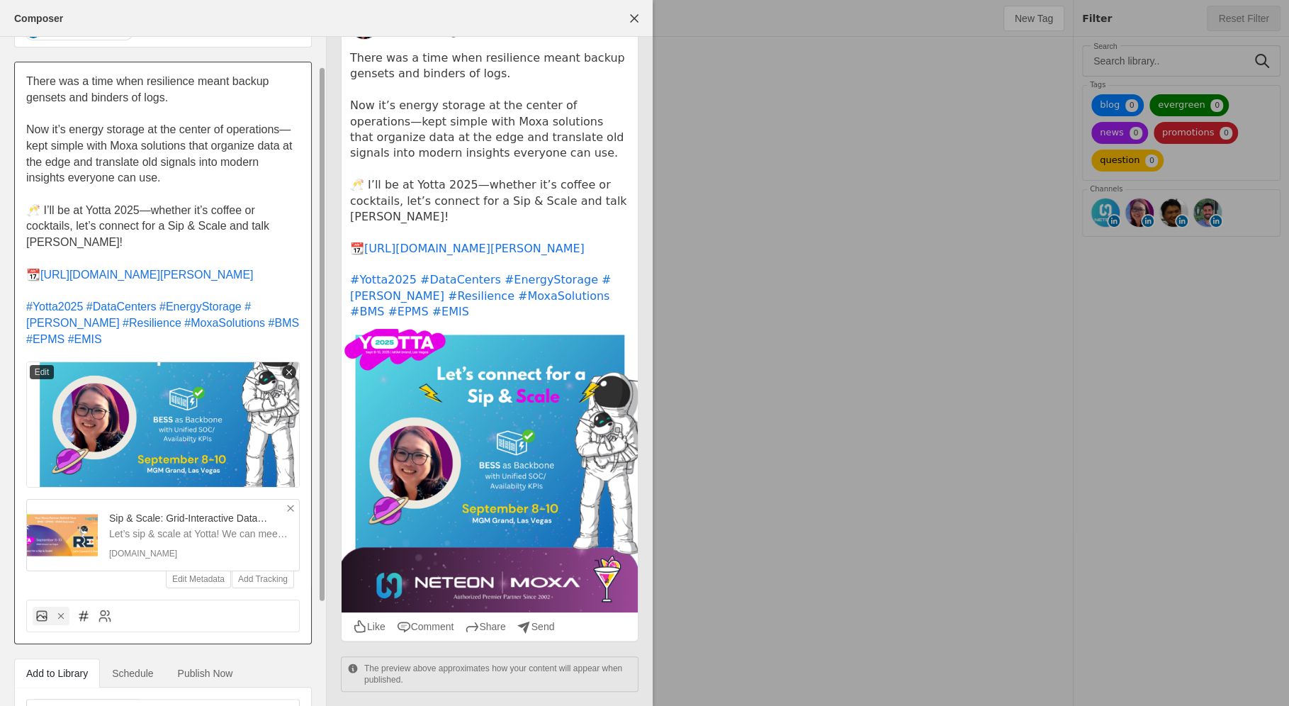
drag, startPoint x: 251, startPoint y: 230, endPoint x: 55, endPoint y: 247, distance: 196.4
click at [55, 247] on span "🥂 I’ll be at Yotta 2025—whether it’s coffee or cocktails, let’s connect for a S…" at bounding box center [149, 226] width 246 height 44
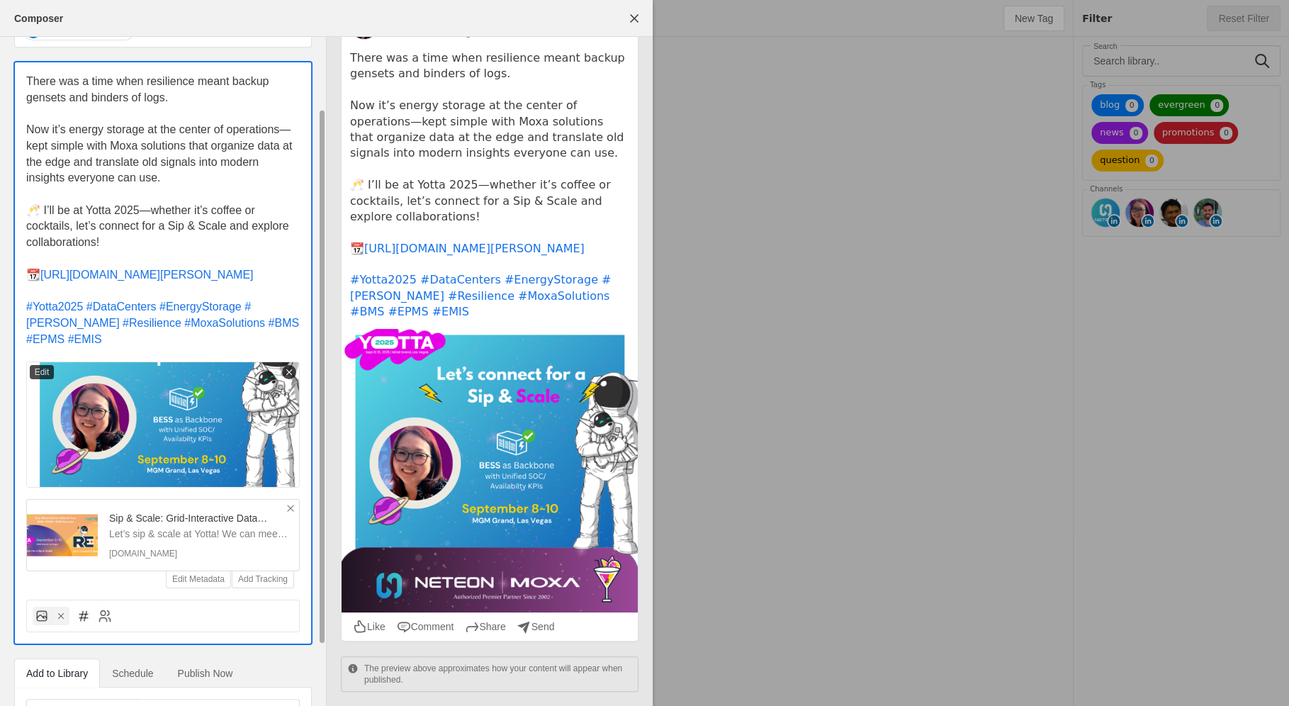
scroll to position [164, 0]
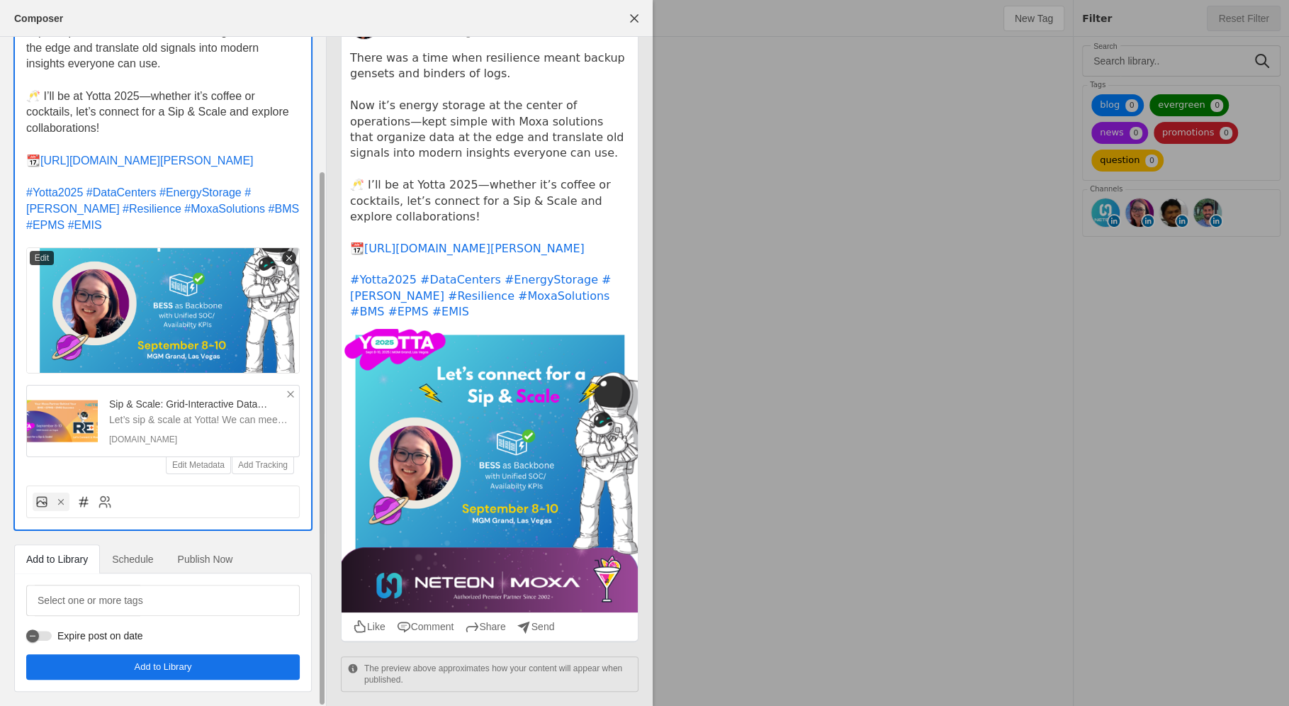
click at [222, 558] on span "undefined" at bounding box center [163, 667] width 274 height 26
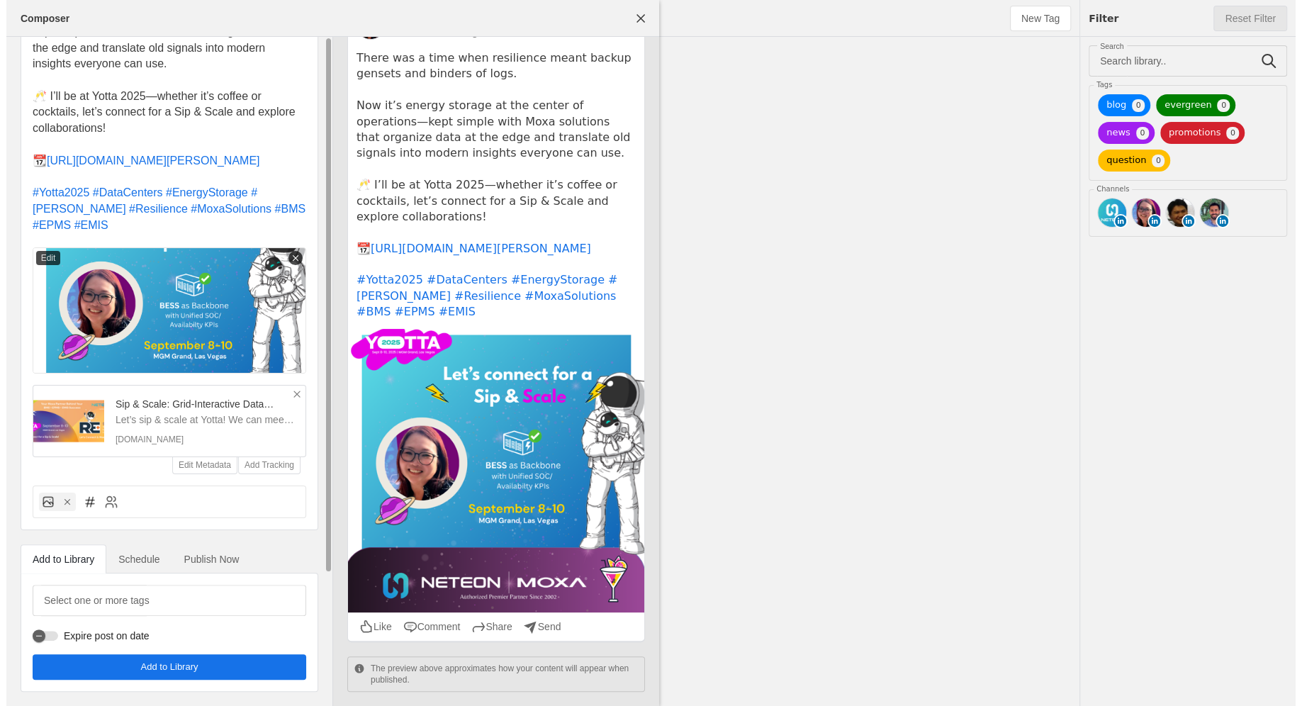
scroll to position [0, 0]
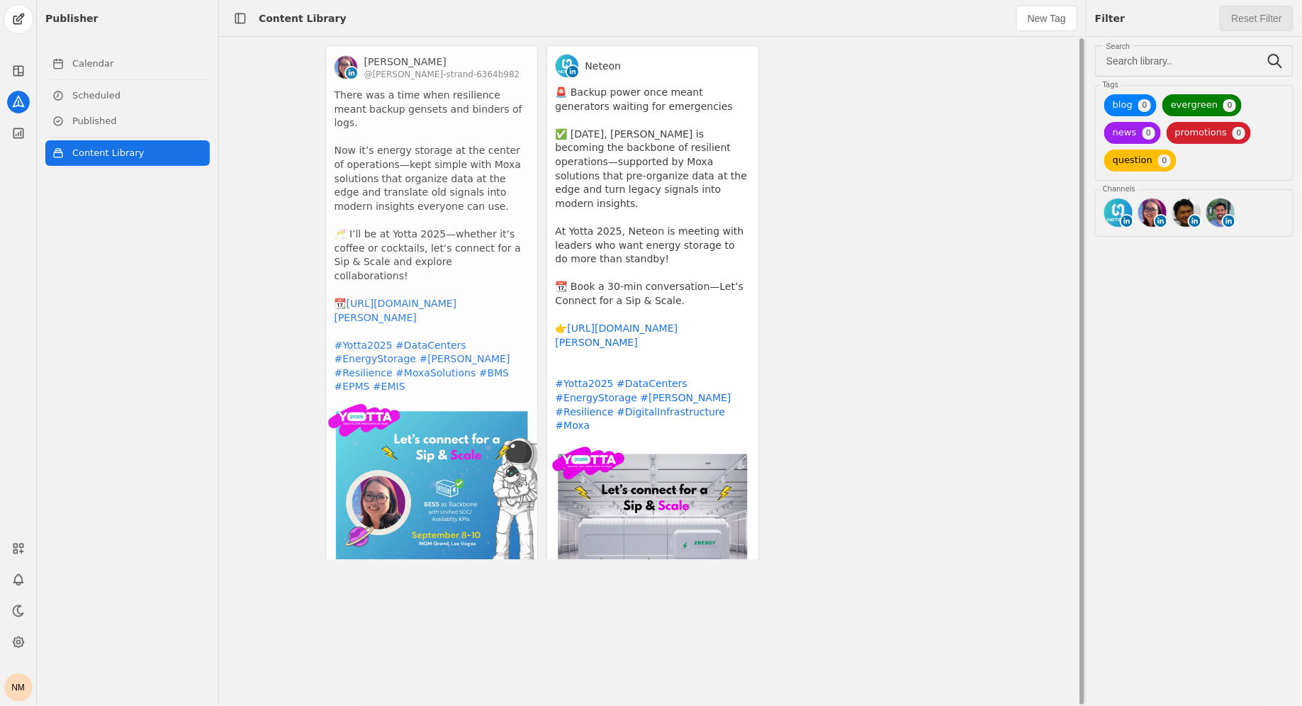
click at [402, 302] on app-activity "Kelly Wang Strand @kelly-wang-strand-6364b982 There was a time when resilience …" at bounding box center [431, 330] width 213 height 570
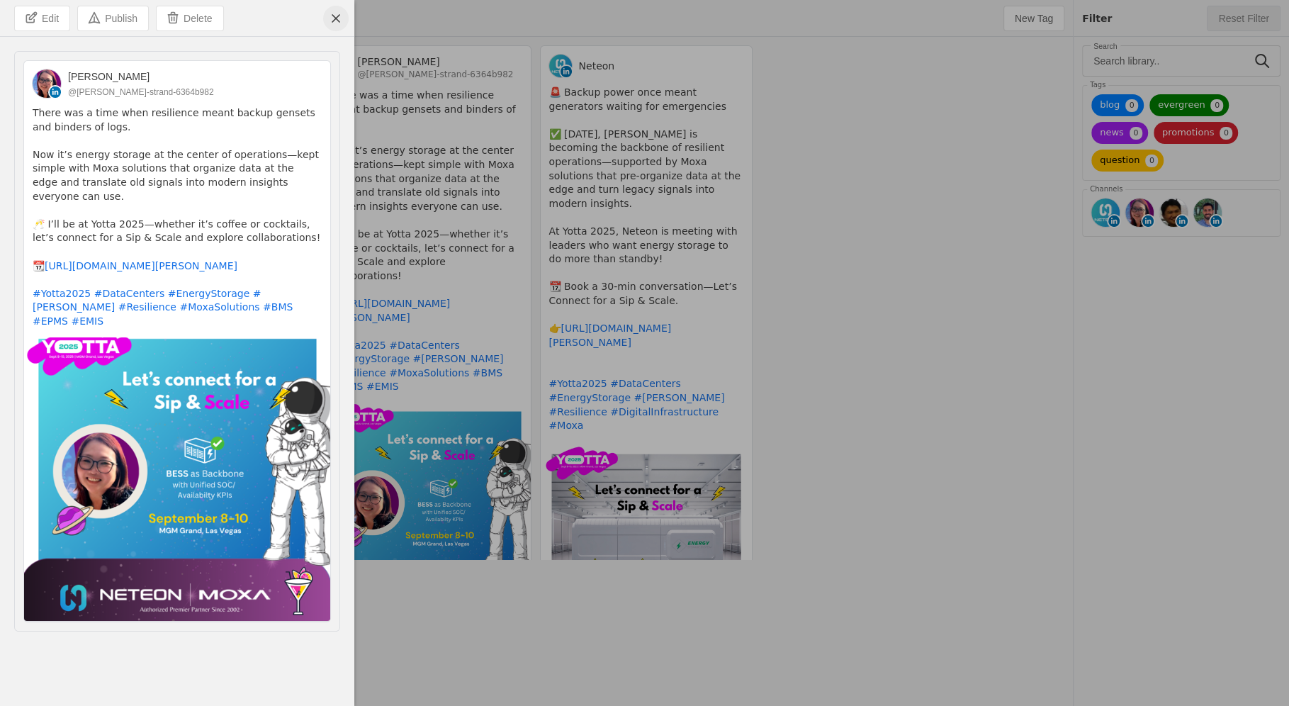
click at [330, 16] on span "undefined" at bounding box center [336, 19] width 26 height 26
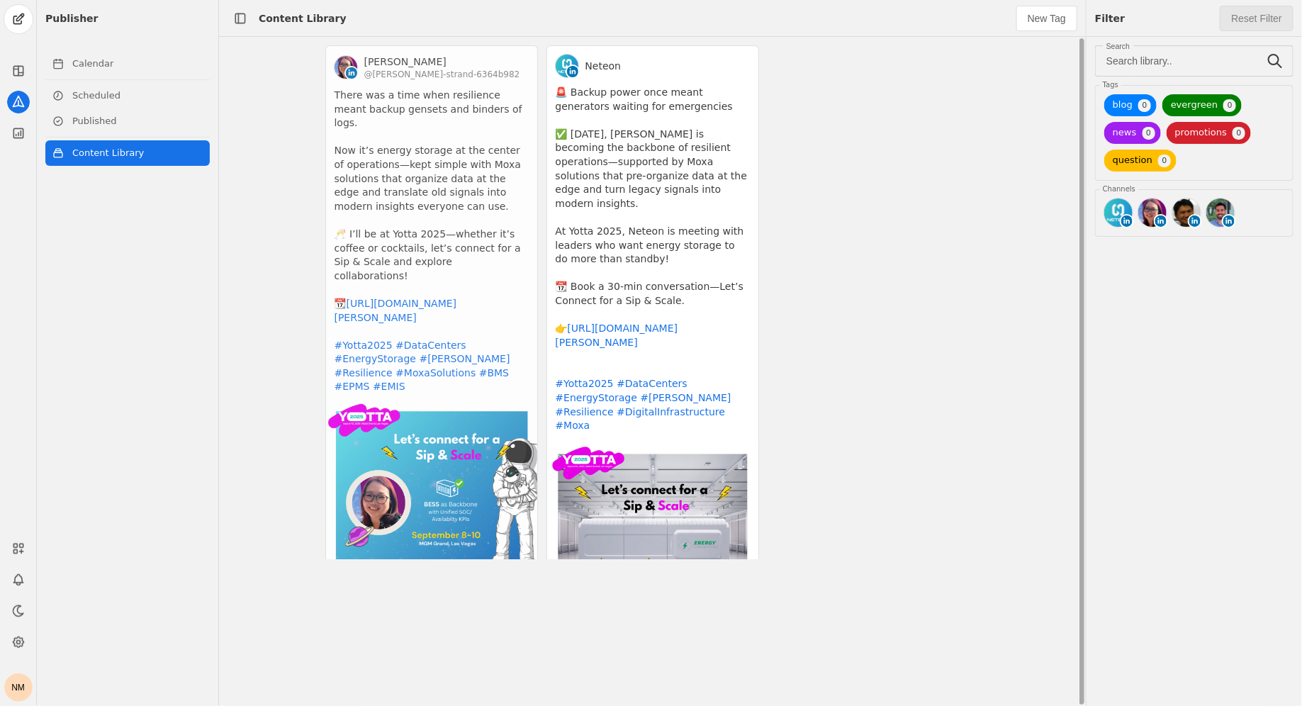
click at [422, 125] on app-activity "Kelly Wang Strand @kelly-wang-strand-6364b982 There was a time when resilience …" at bounding box center [431, 330] width 213 height 570
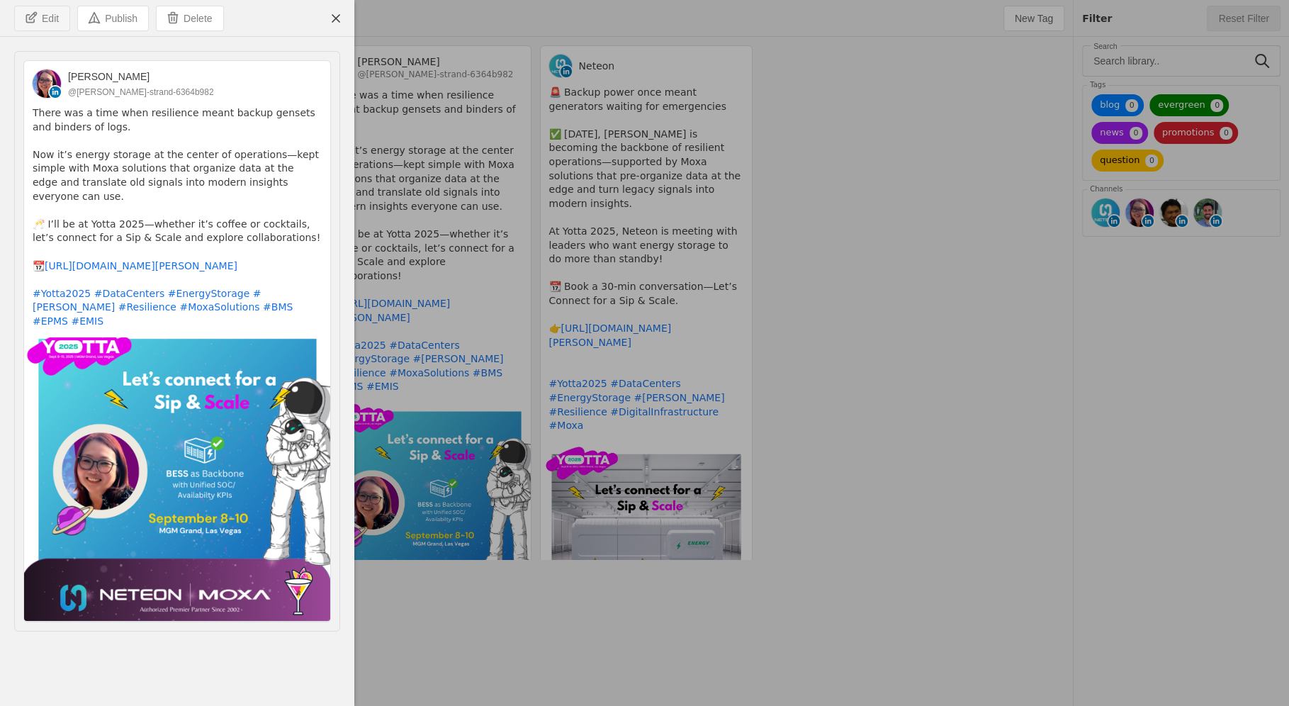
click at [63, 23] on span "undefined" at bounding box center [42, 18] width 55 height 24
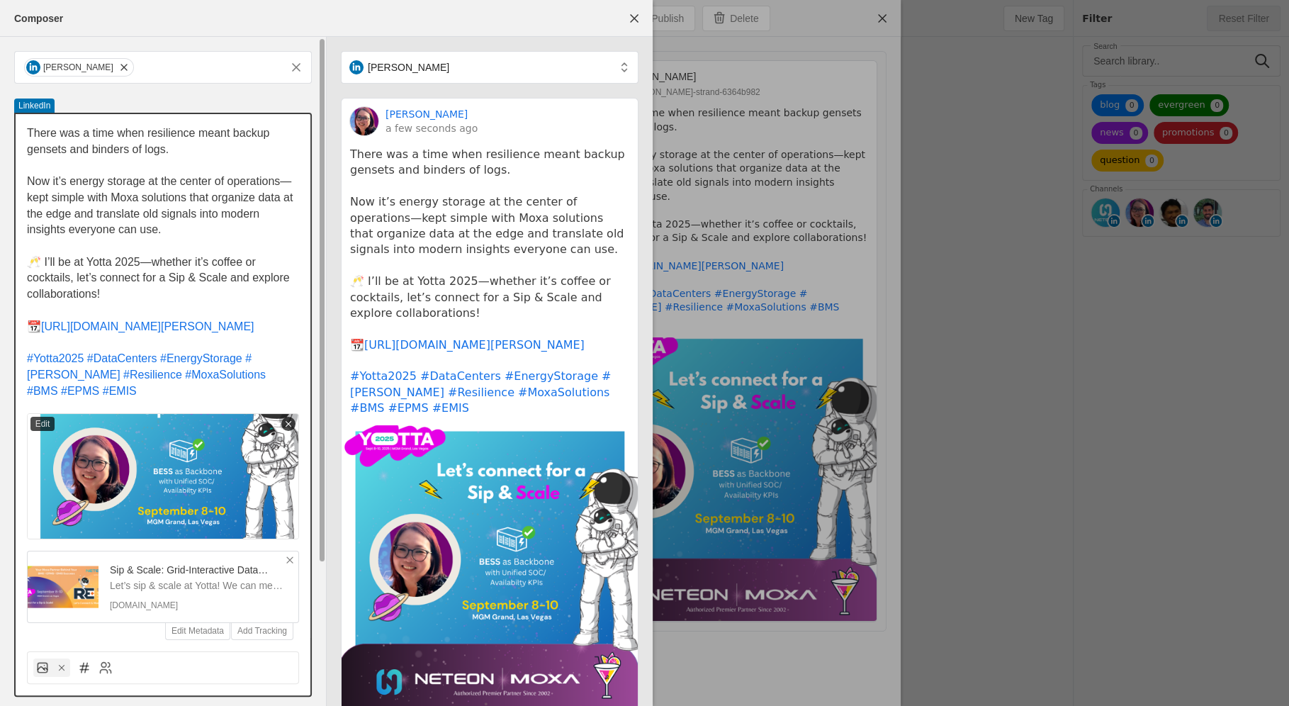
scroll to position [179, 0]
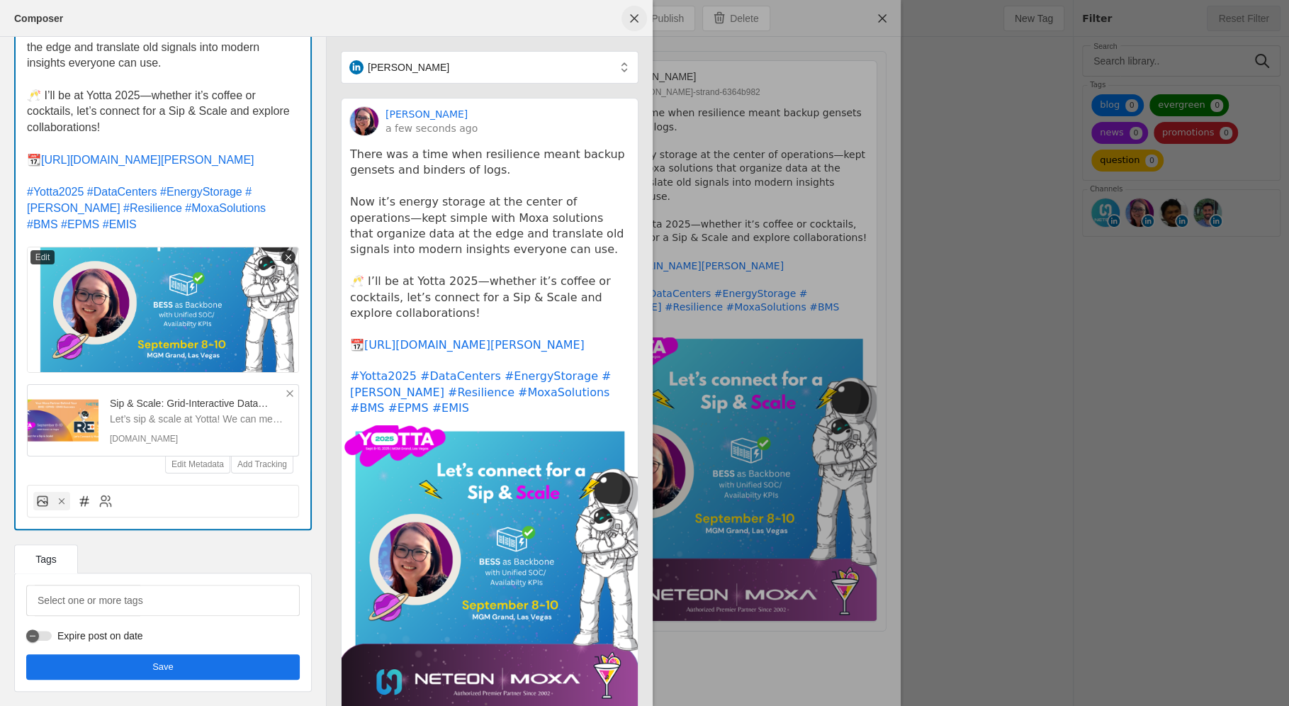
click at [629, 15] on span "undefined" at bounding box center [634, 19] width 26 height 26
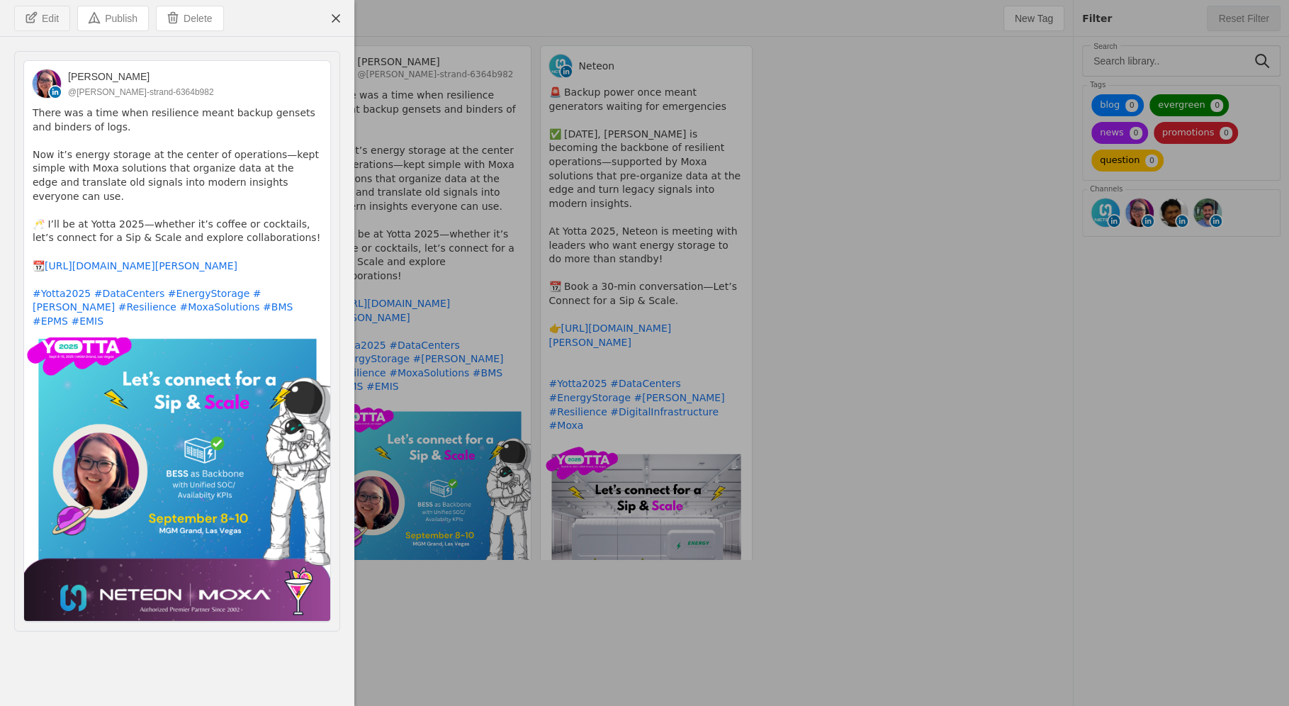
click at [36, 18] on span "undefined" at bounding box center [42, 18] width 55 height 24
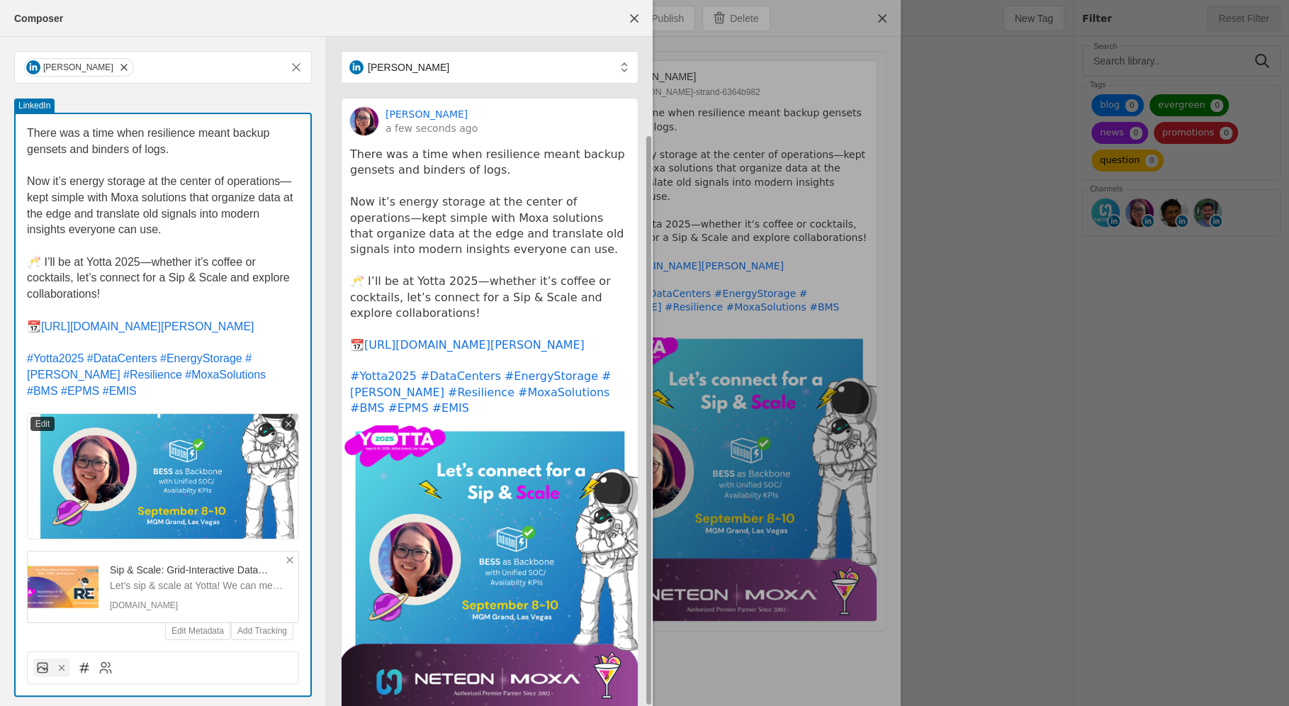
scroll to position [111, 0]
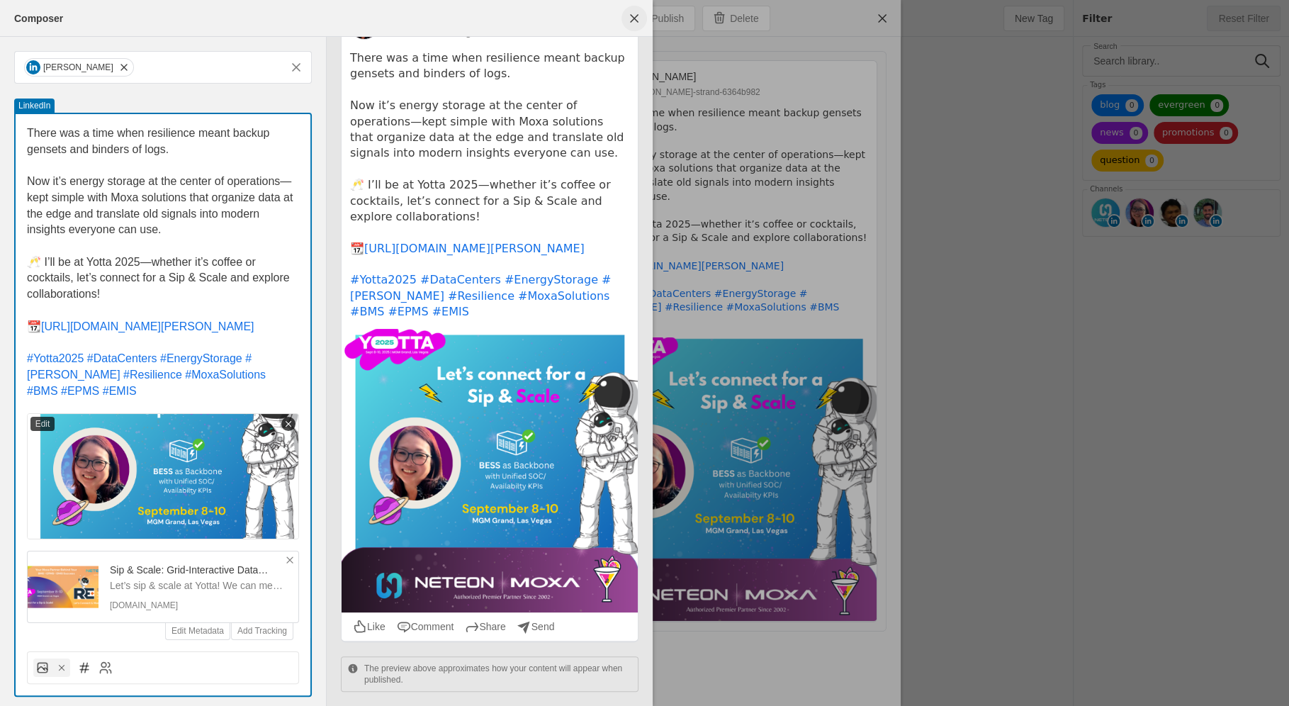
click at [636, 17] on span "undefined" at bounding box center [634, 19] width 26 height 26
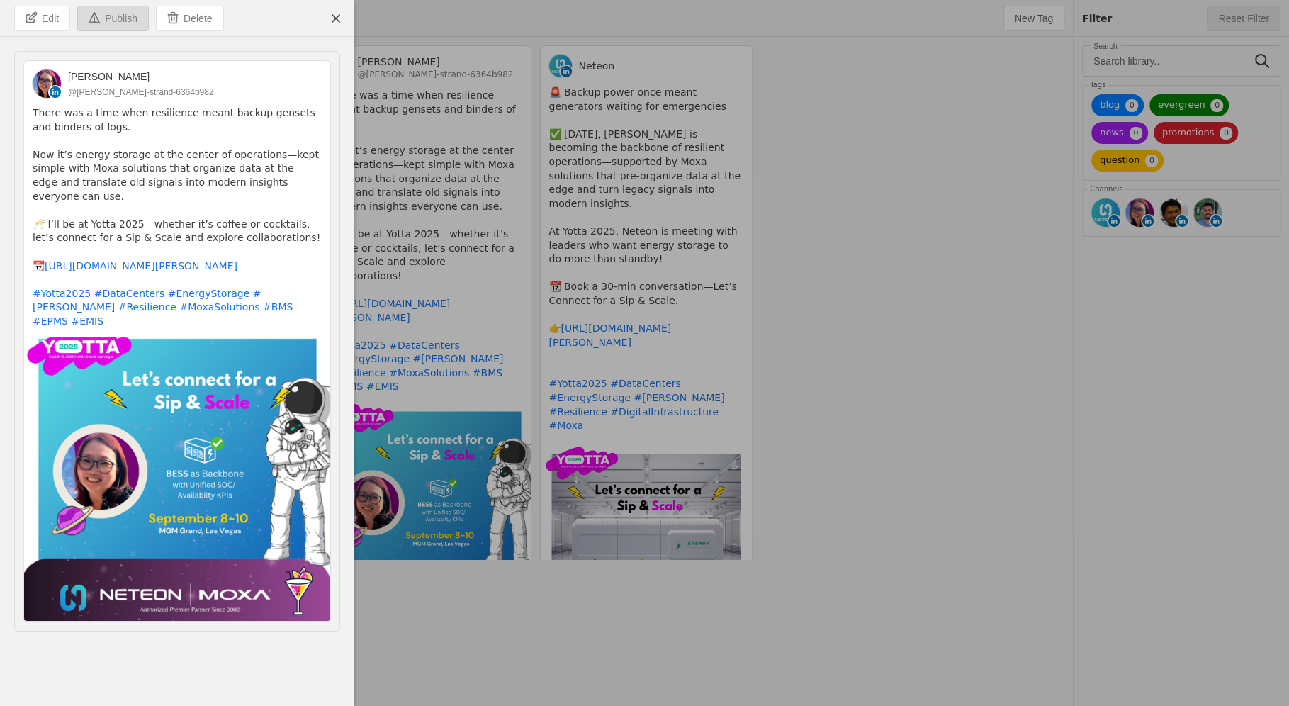
click at [137, 22] on span "Publish" at bounding box center [121, 18] width 33 height 14
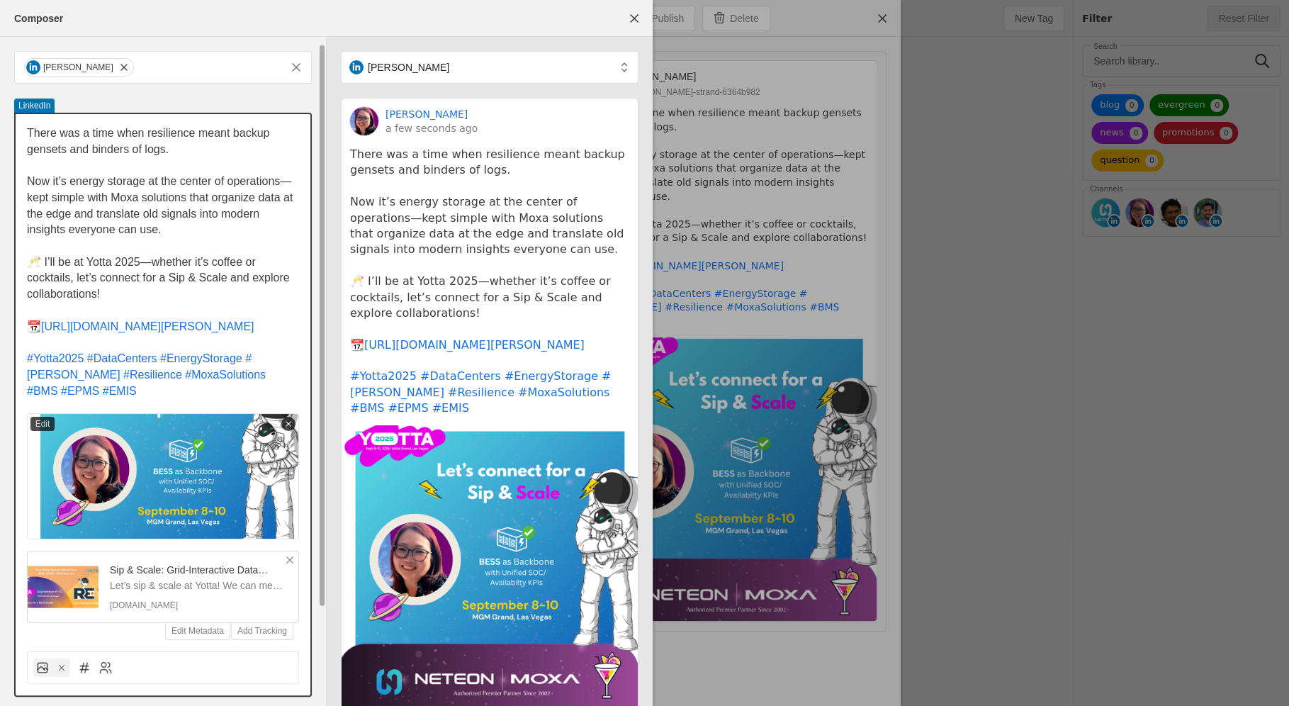
scroll to position [122, 0]
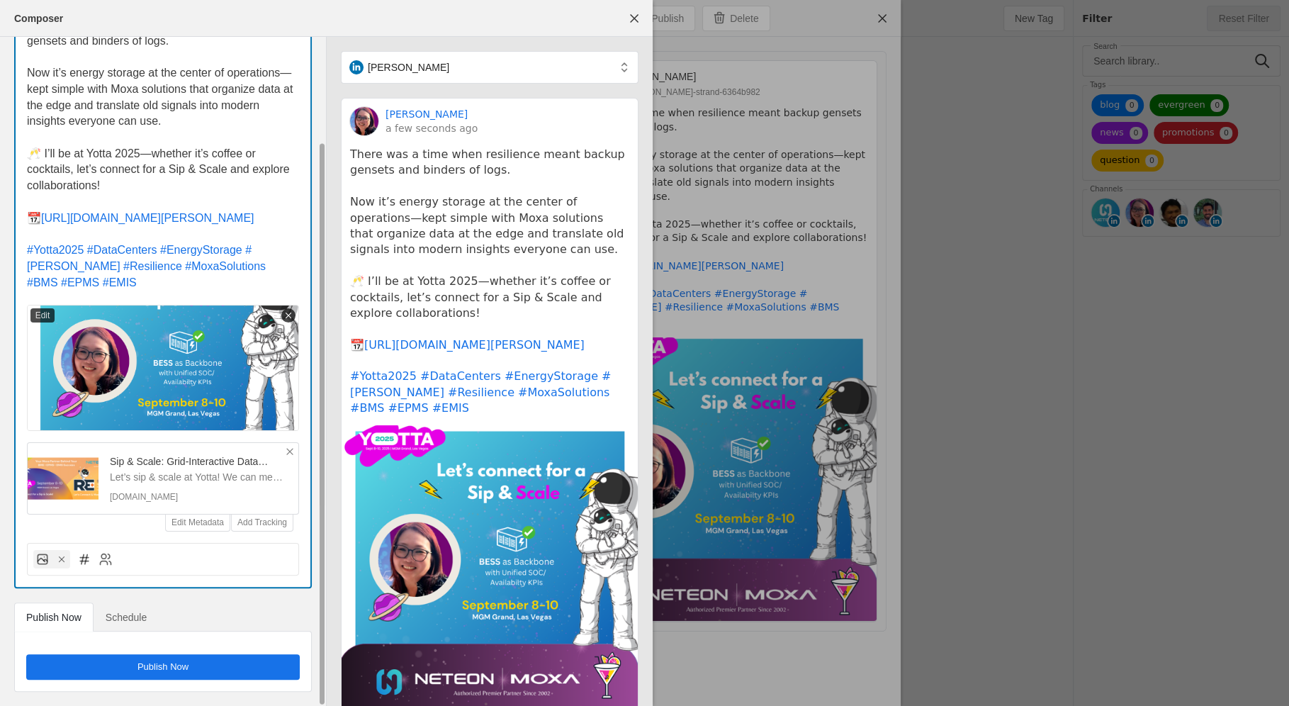
click at [138, 558] on span "Schedule" at bounding box center [126, 617] width 41 height 28
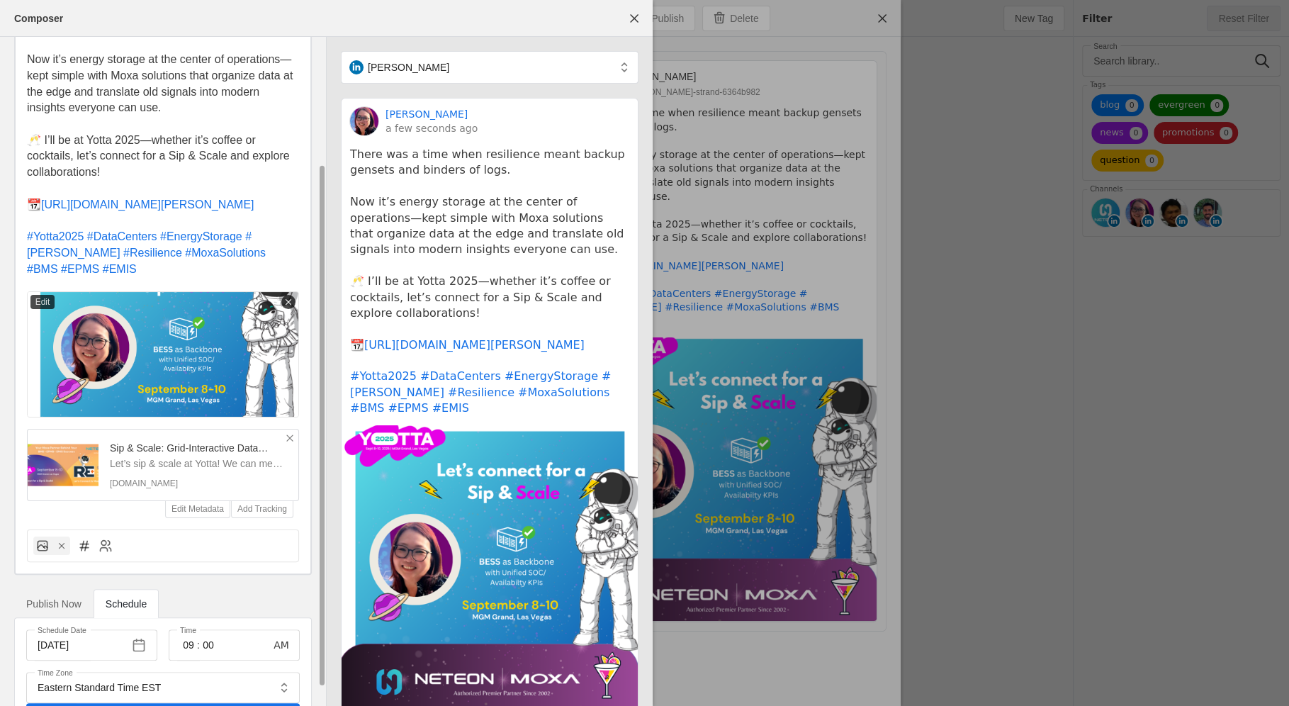
scroll to position [185, 0]
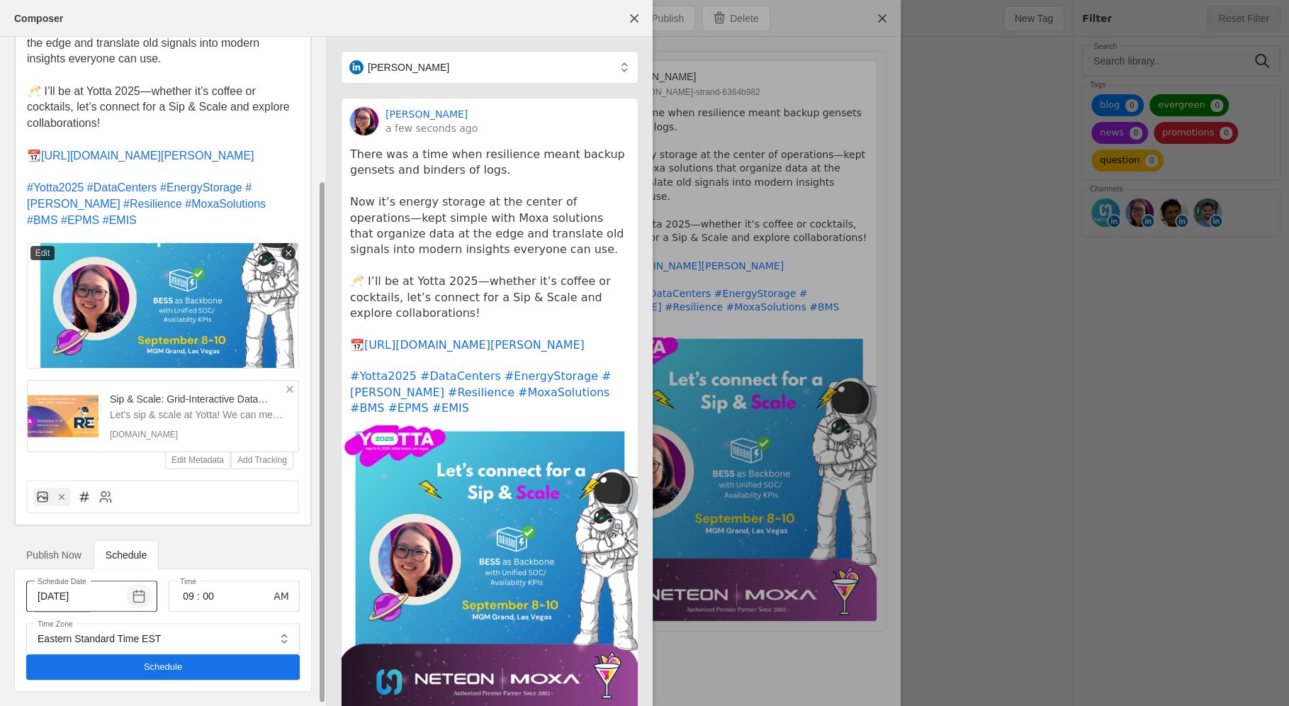
click at [143, 558] on span "button" at bounding box center [139, 596] width 26 height 26
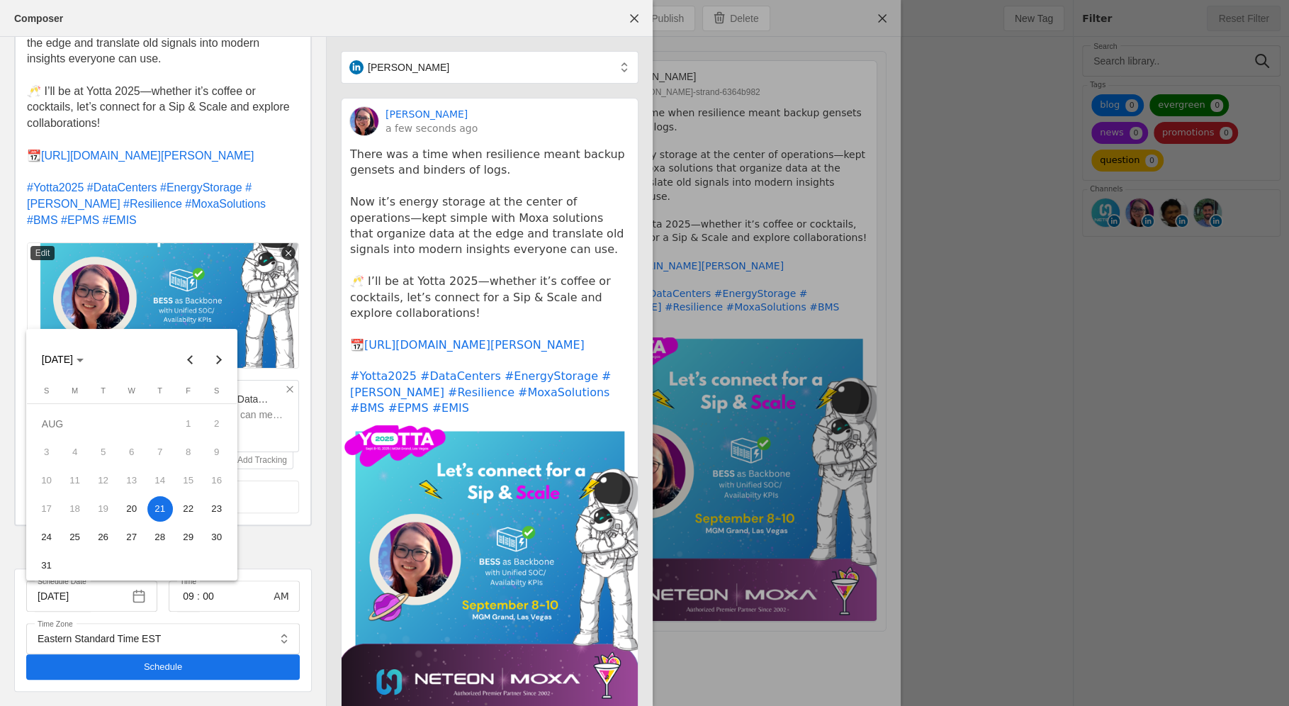
click at [136, 507] on span "20" at bounding box center [132, 509] width 26 height 26
type input "8/20/2025"
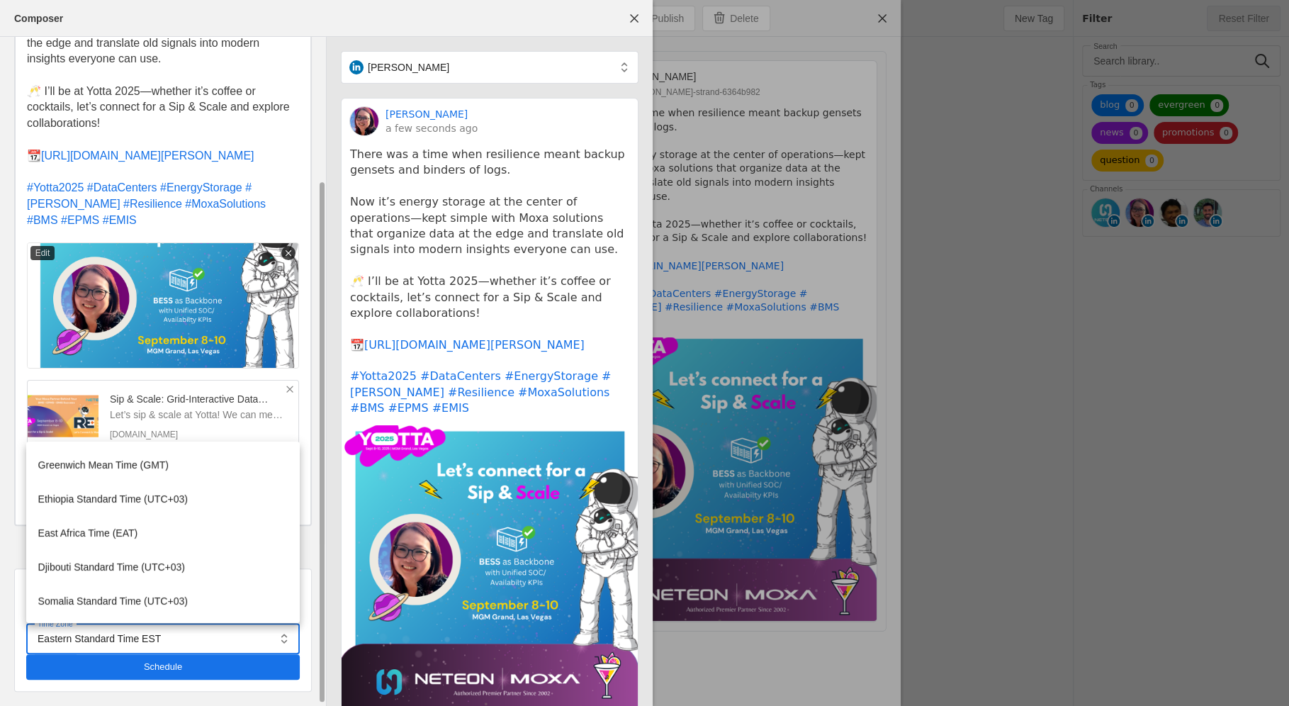
click at [145, 558] on input "Eastern Standard Time EST" at bounding box center [153, 638] width 231 height 17
click at [313, 558] on div "kelly wang strand LinkedIn There was a time when resilience meant backup genset…" at bounding box center [163, 286] width 326 height 840
type input "Eastern Standard Time EST"
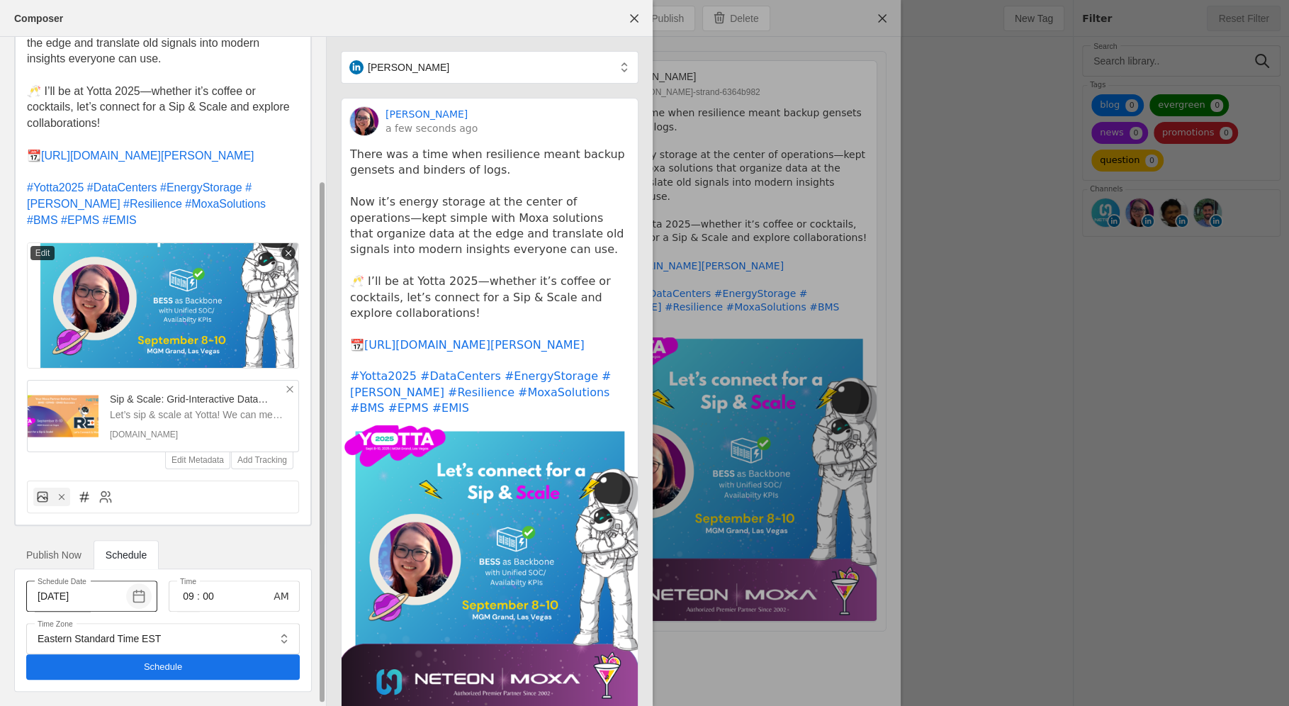
drag, startPoint x: 220, startPoint y: 598, endPoint x: 147, endPoint y: 598, distance: 72.3
click at [147, 558] on div "Schedule Date 8/20/2025 Time 09 : 00 AM" at bounding box center [163, 595] width 274 height 31
click at [235, 558] on div "09 : 00" at bounding box center [217, 595] width 74 height 31
type input "01"
click at [215, 558] on input "00" at bounding box center [208, 595] width 17 height 17
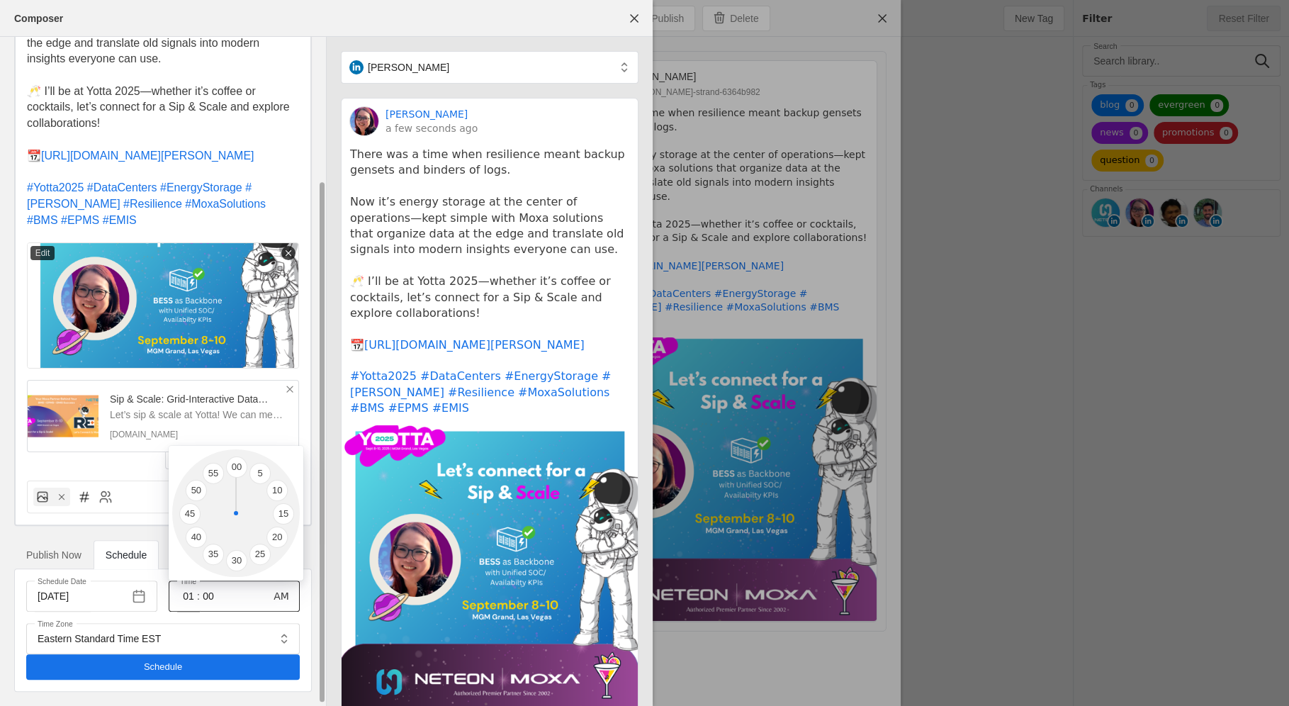
type input "0"
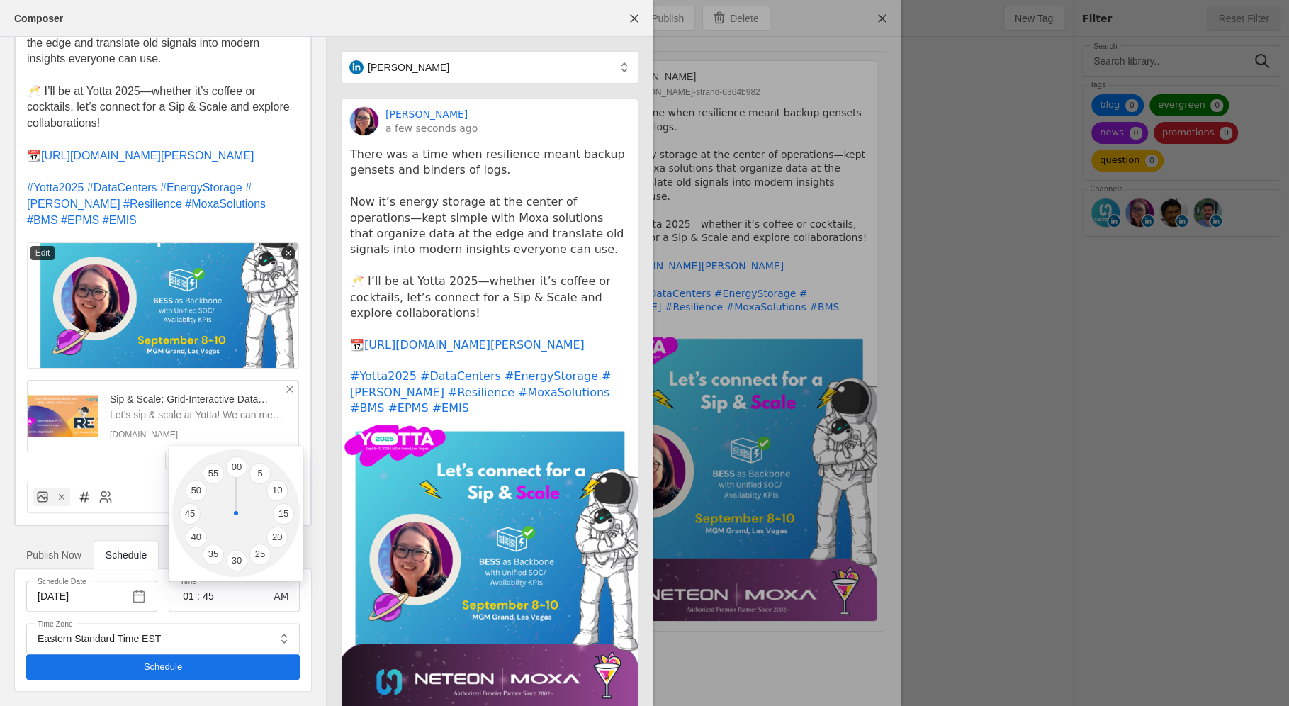
type input "45"
click at [281, 558] on div at bounding box center [644, 353] width 1289 height 706
click at [281, 558] on span "button" at bounding box center [282, 596] width 26 height 26
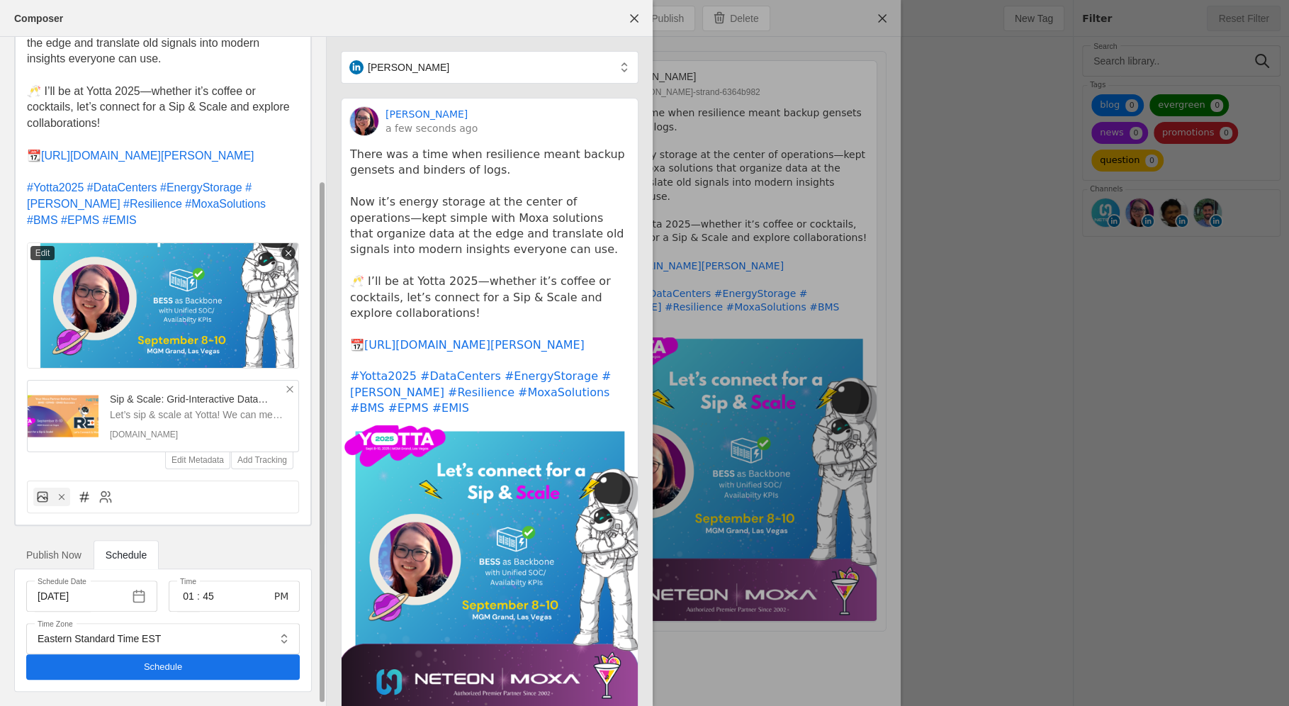
click at [258, 551] on div "Publish Now Schedule" at bounding box center [163, 554] width 298 height 28
click at [221, 558] on span "undefined" at bounding box center [163, 667] width 274 height 26
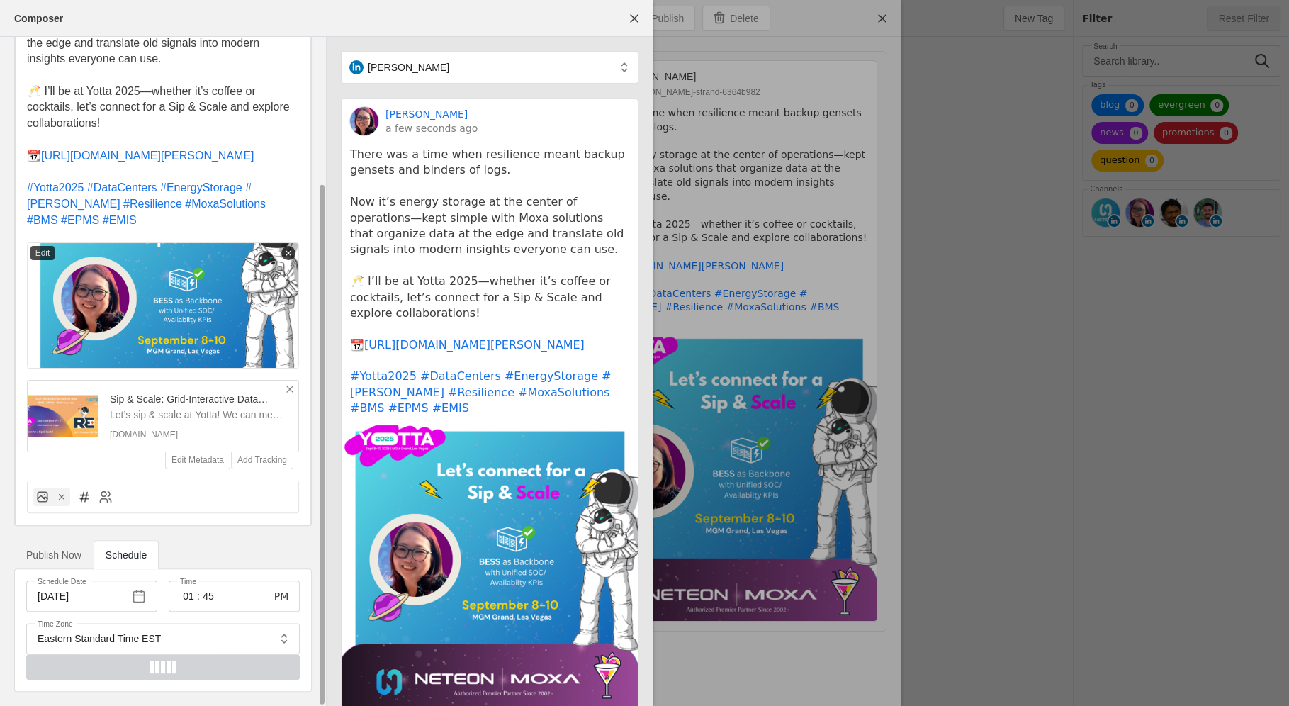
scroll to position [0, 0]
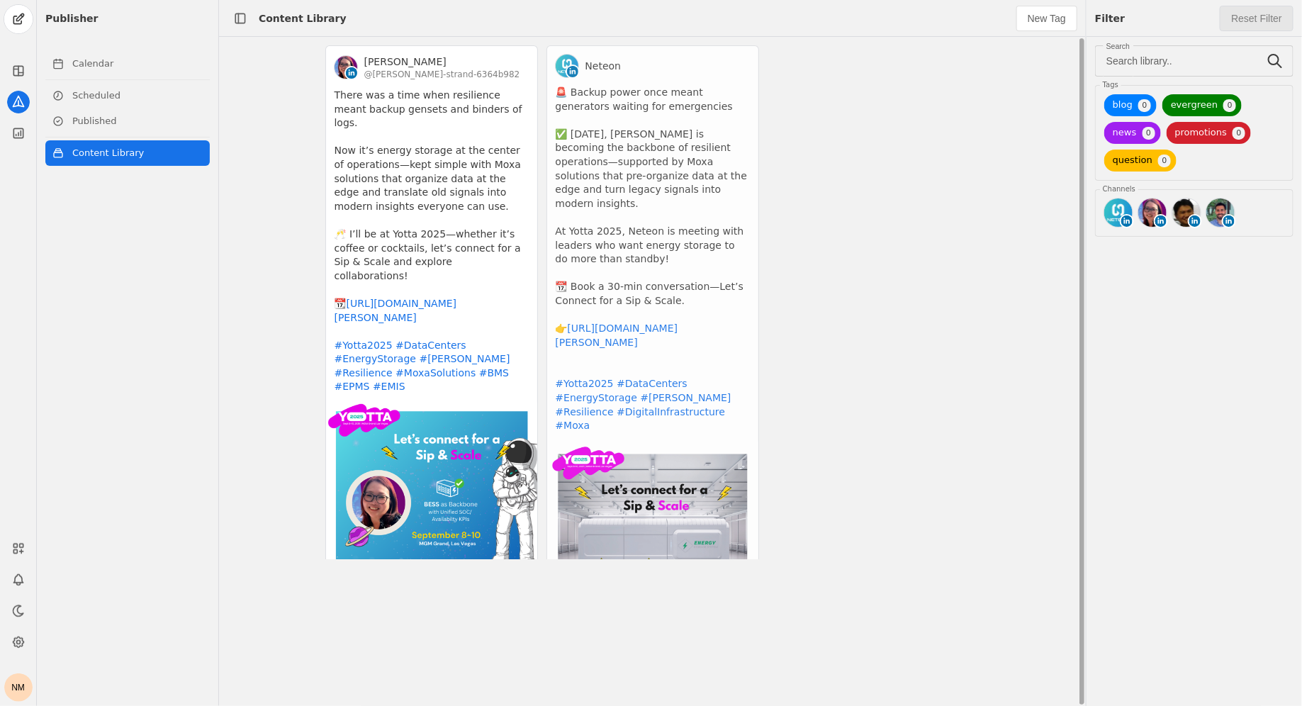
click at [664, 101] on app-activity "Neteon 🚨 Backup power once meant generators waiting for emergencies ✅ Today, BE…" at bounding box center [652, 349] width 213 height 609
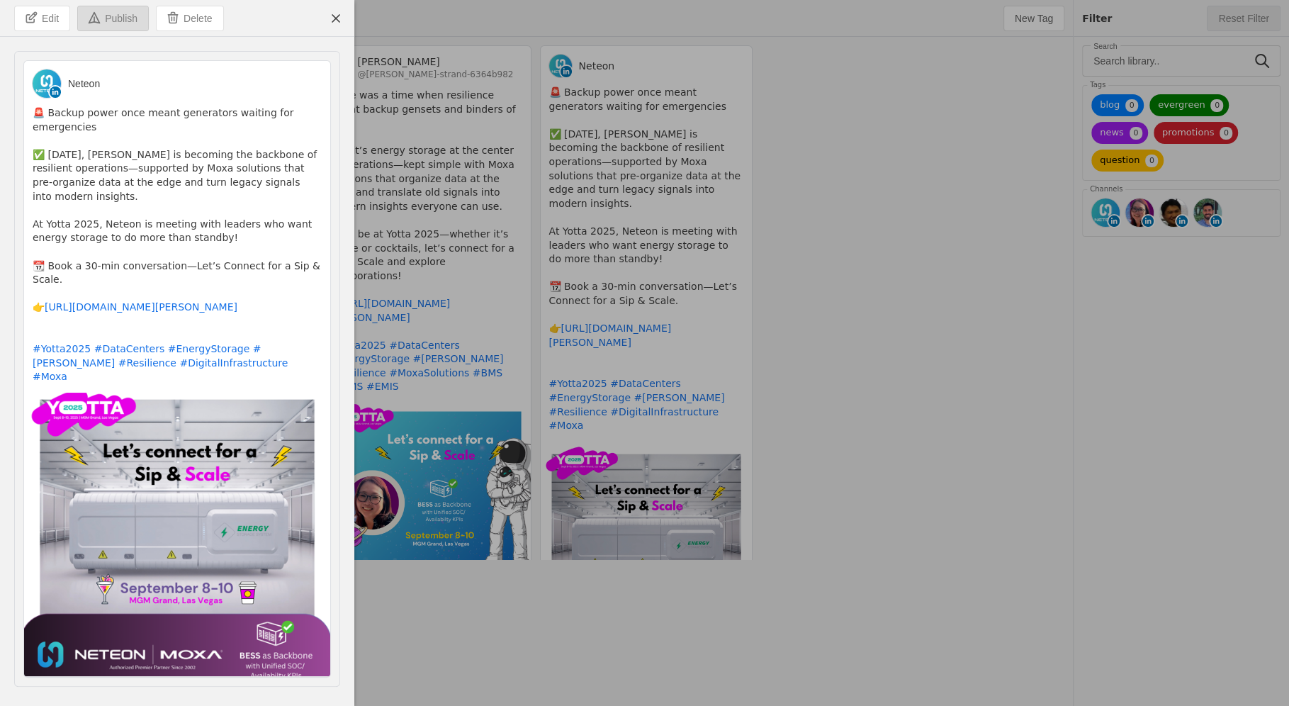
click at [115, 16] on span "Publish" at bounding box center [121, 18] width 33 height 14
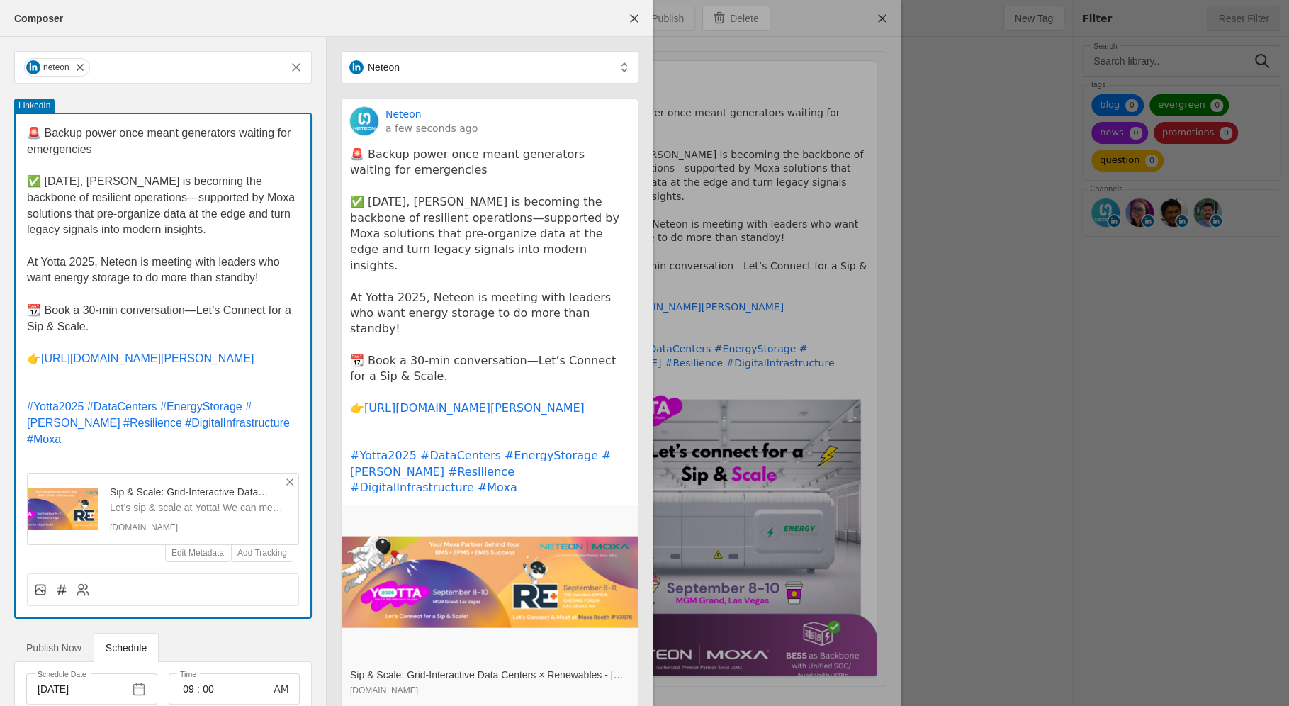
type input "Eastern Standard Time EST"
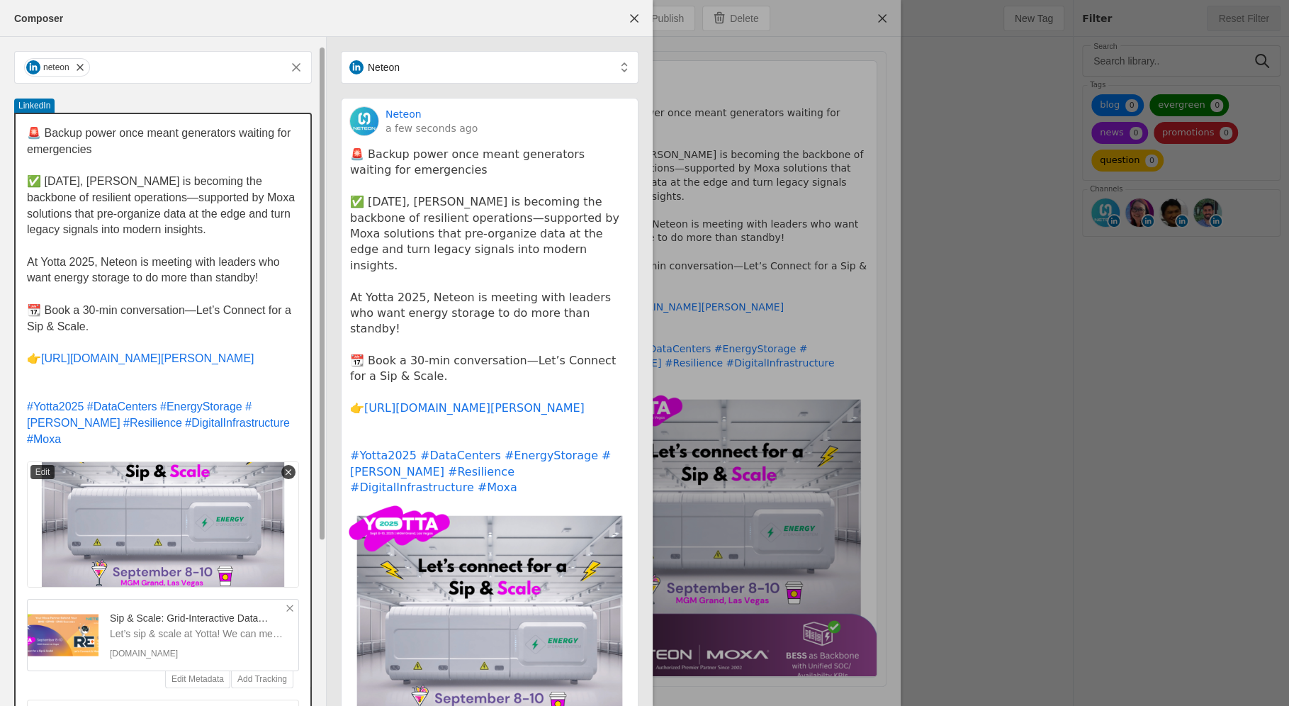
scroll to position [232, 0]
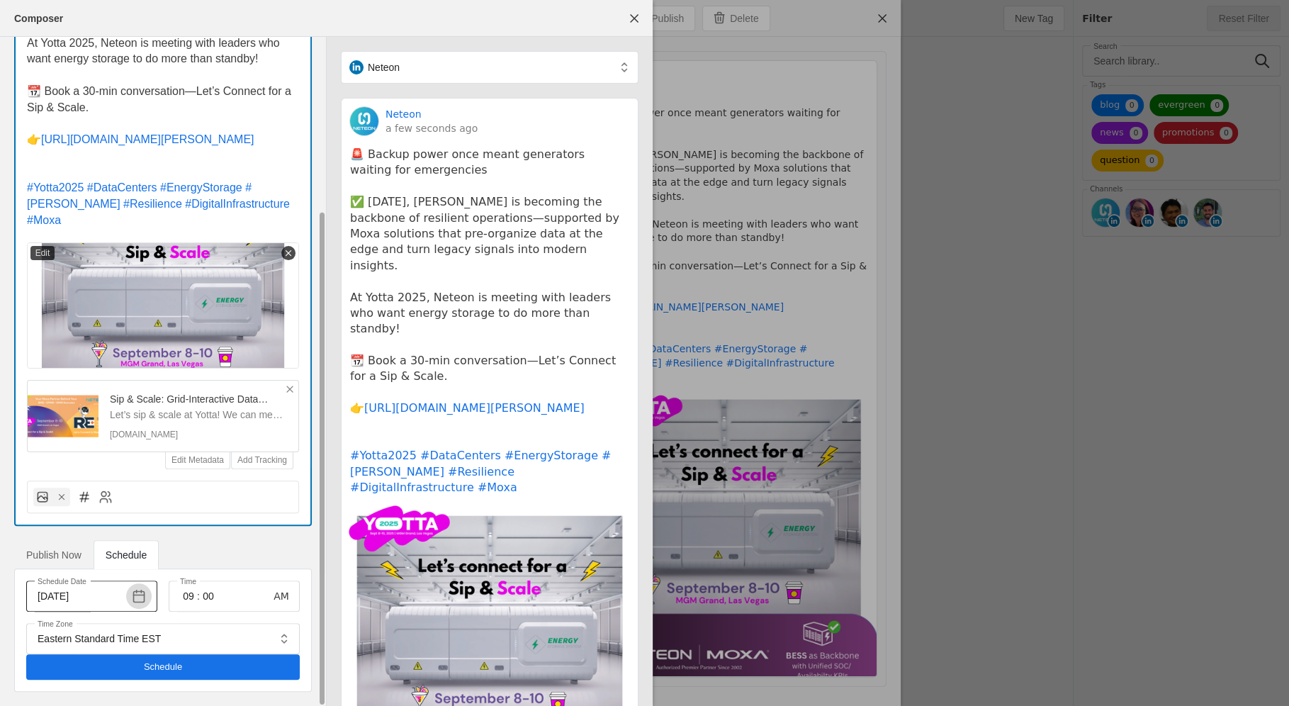
click at [142, 558] on span "button" at bounding box center [139, 596] width 26 height 26
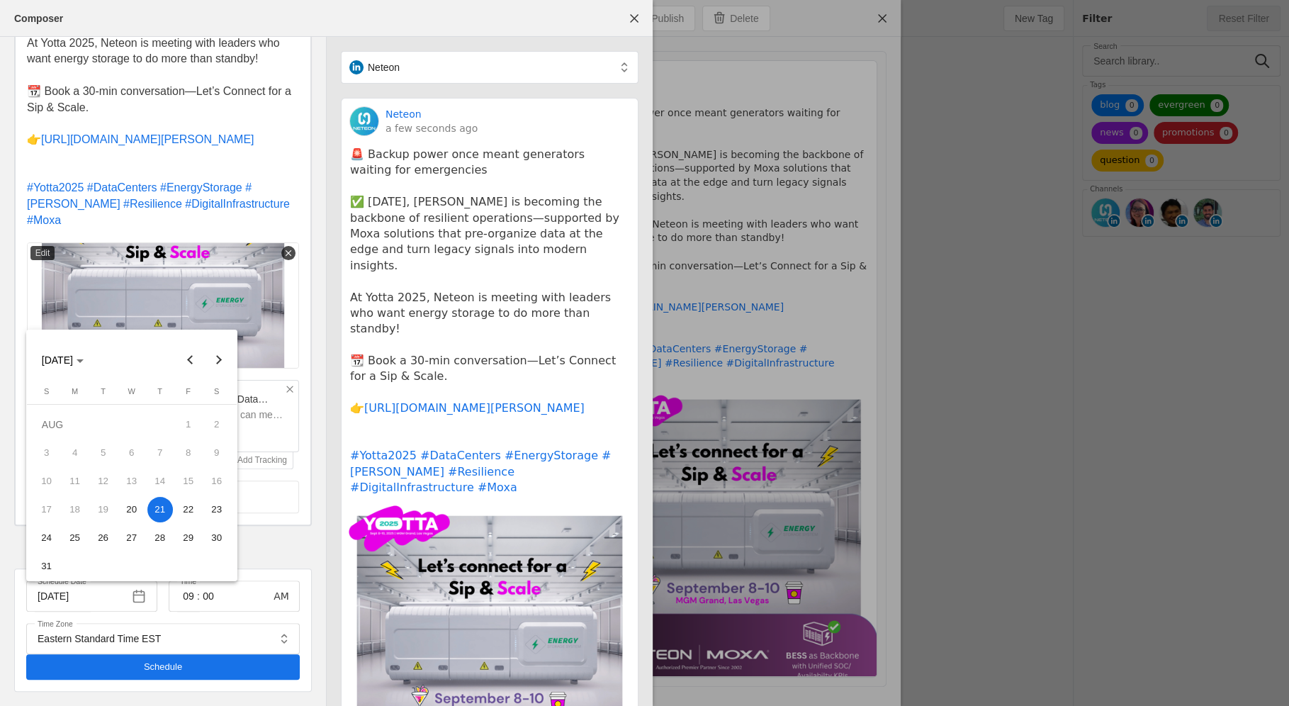
click at [138, 517] on span "20" at bounding box center [132, 510] width 26 height 26
type input "8/20/2025"
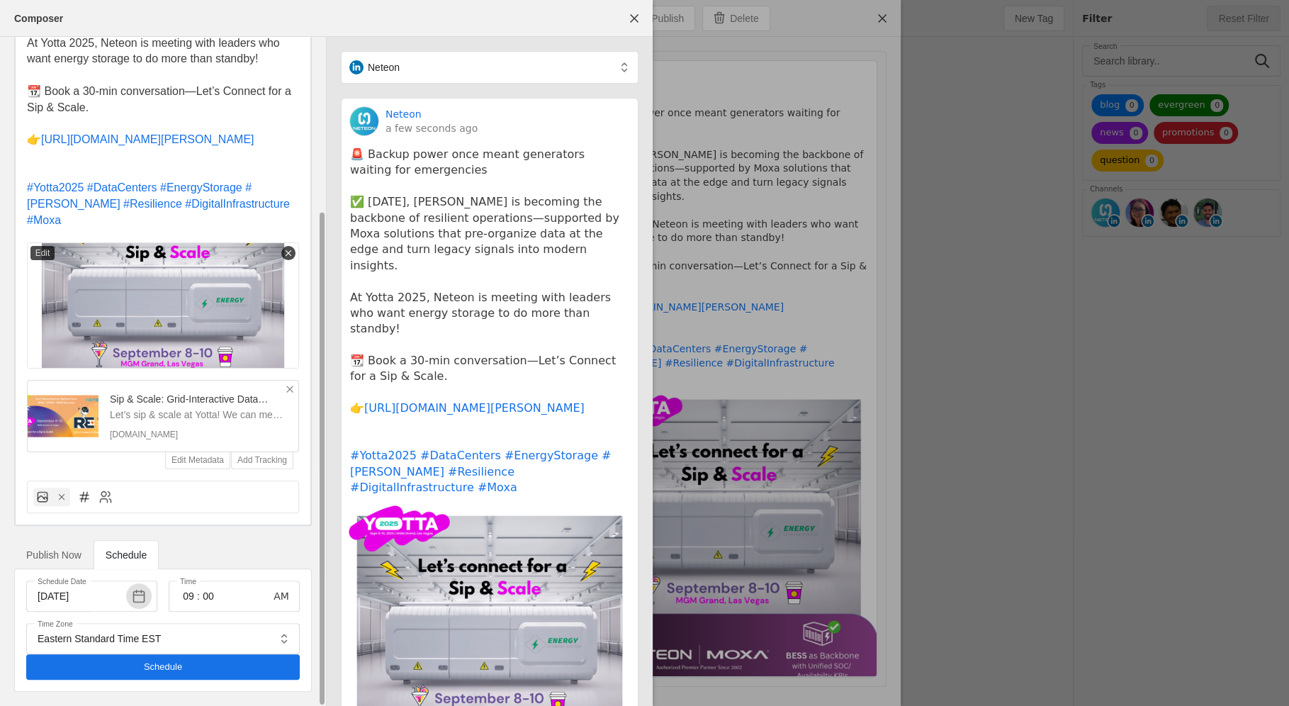
click at [236, 558] on div "Publish Now Schedule" at bounding box center [163, 554] width 298 height 28
click at [191, 558] on input "09" at bounding box center [188, 595] width 17 height 17
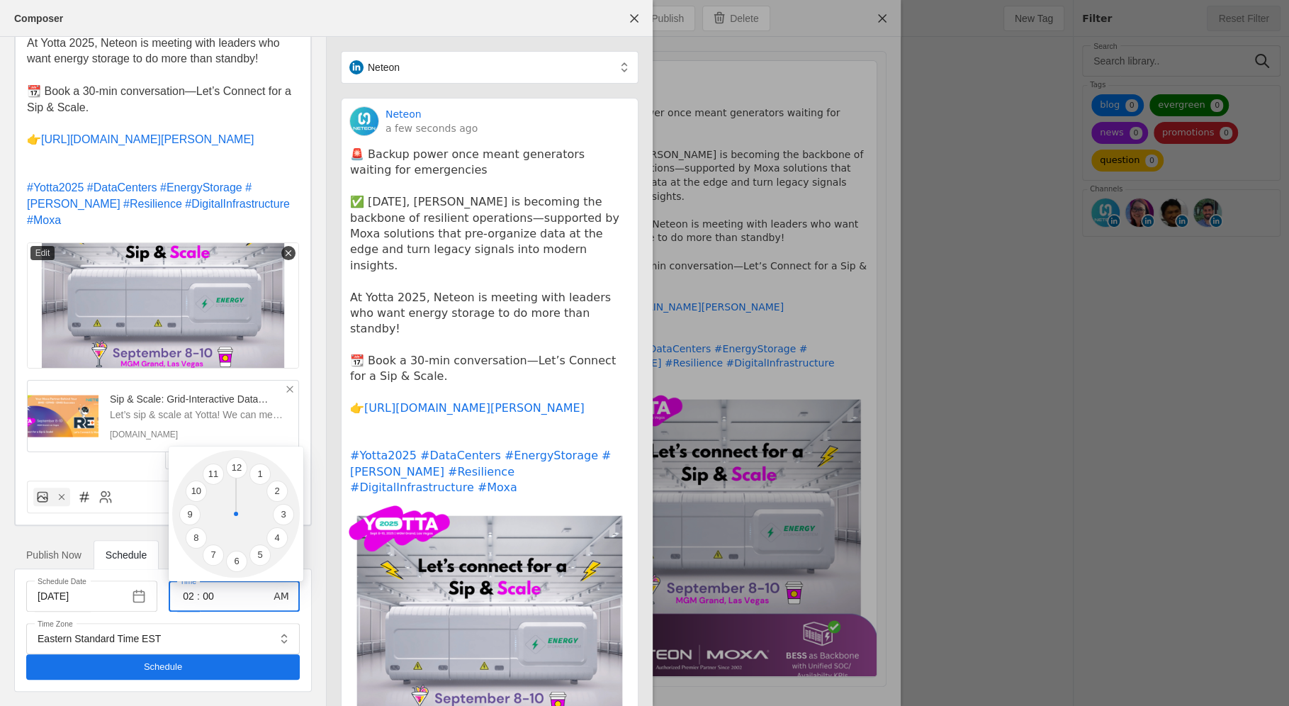
type input "02"
click at [219, 558] on div at bounding box center [644, 353] width 1289 height 706
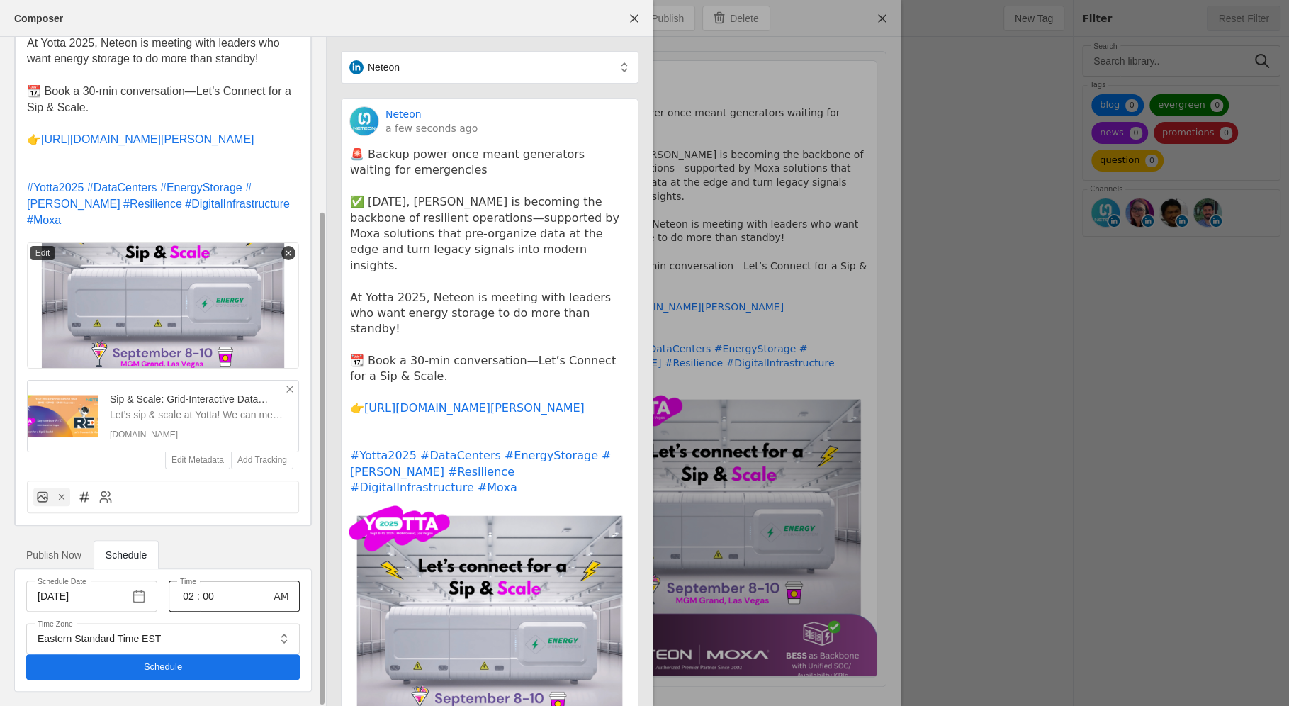
click at [213, 558] on input "00" at bounding box center [208, 595] width 17 height 17
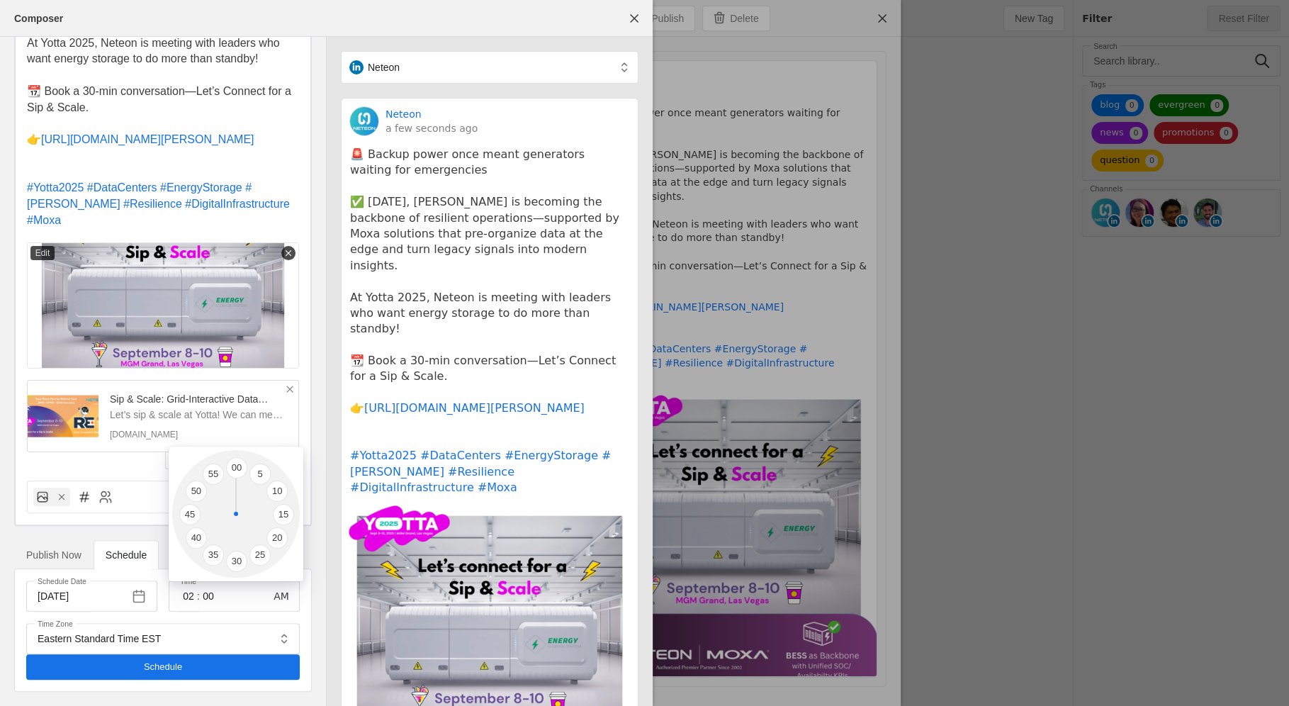
click at [278, 558] on div at bounding box center [644, 353] width 1289 height 706
click at [278, 558] on span "button" at bounding box center [282, 596] width 26 height 26
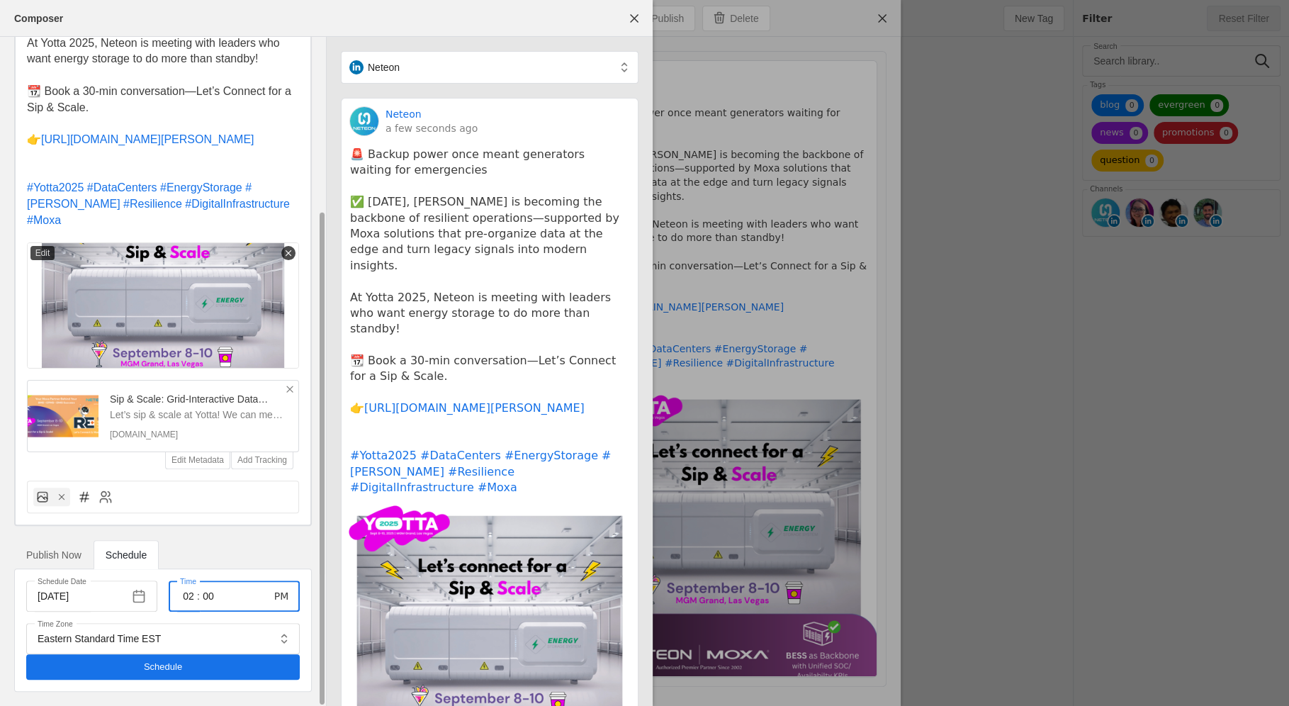
click at [256, 546] on div "Publish Now Schedule" at bounding box center [163, 554] width 298 height 28
click at [229, 558] on span "undefined" at bounding box center [163, 667] width 274 height 26
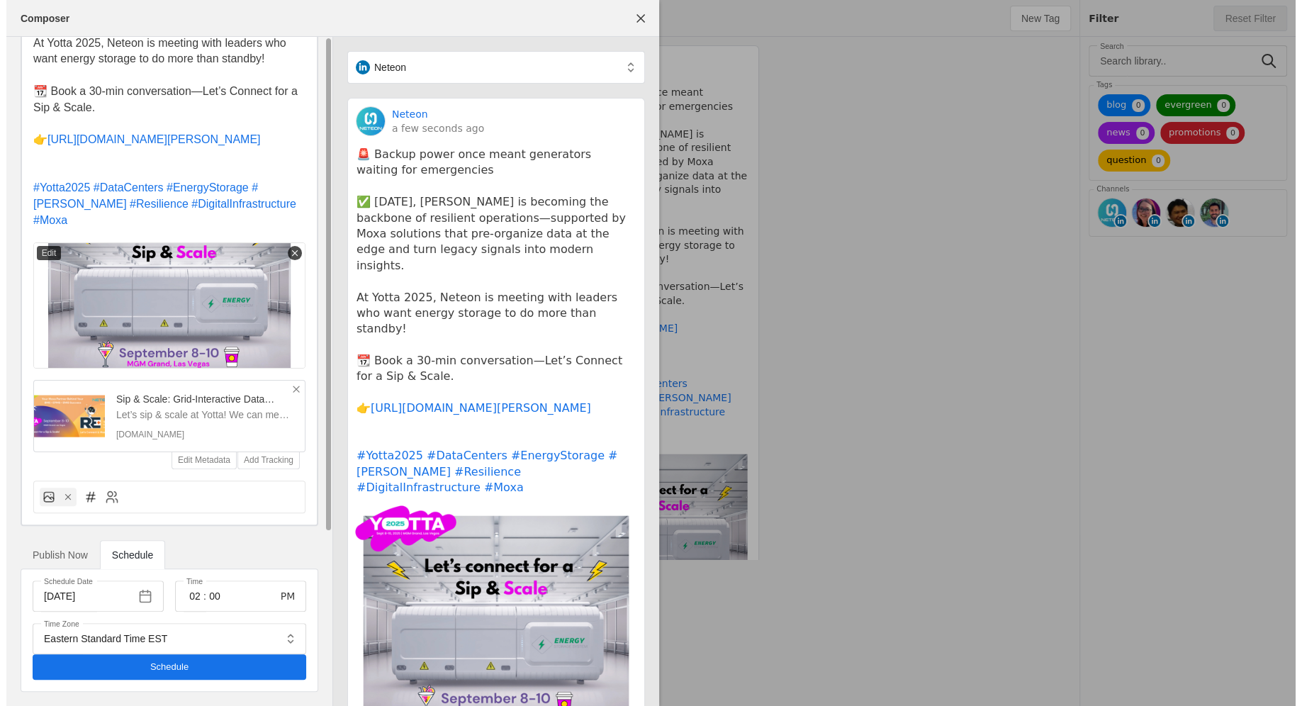
scroll to position [0, 0]
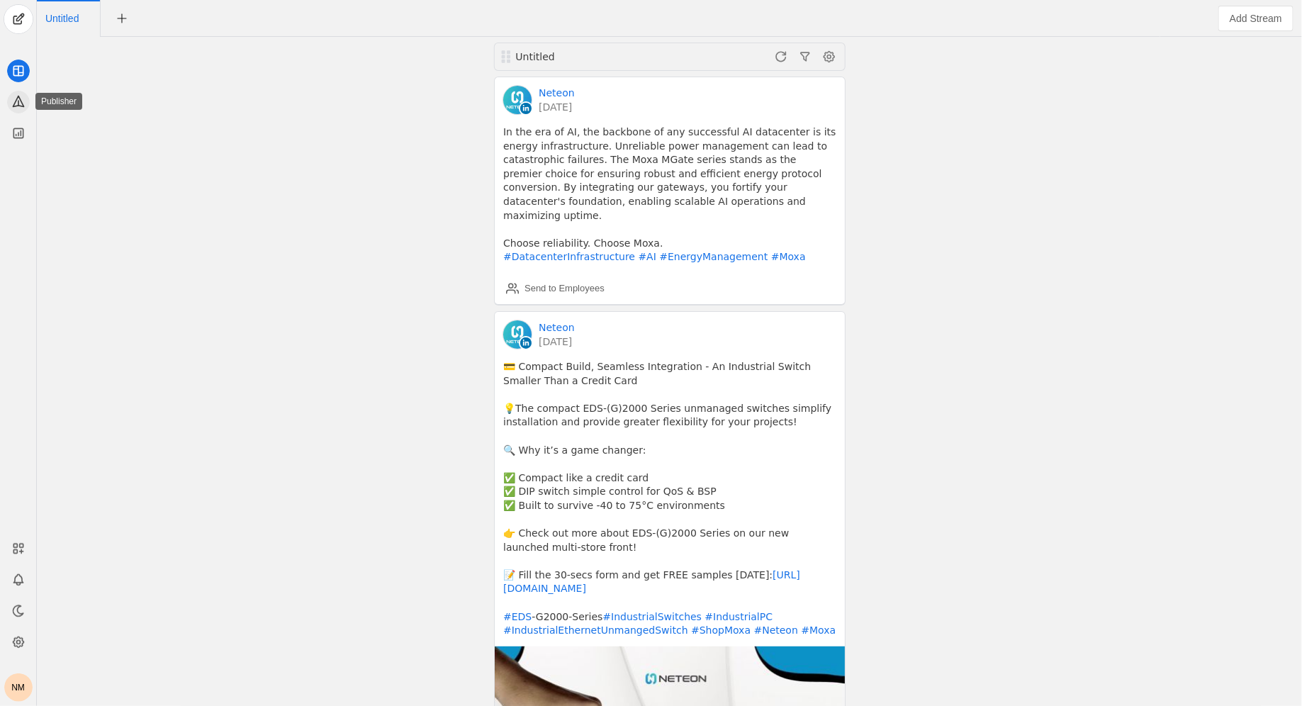
click at [23, 100] on icon at bounding box center [18, 101] width 14 height 14
